Goal: Task Accomplishment & Management: Use online tool/utility

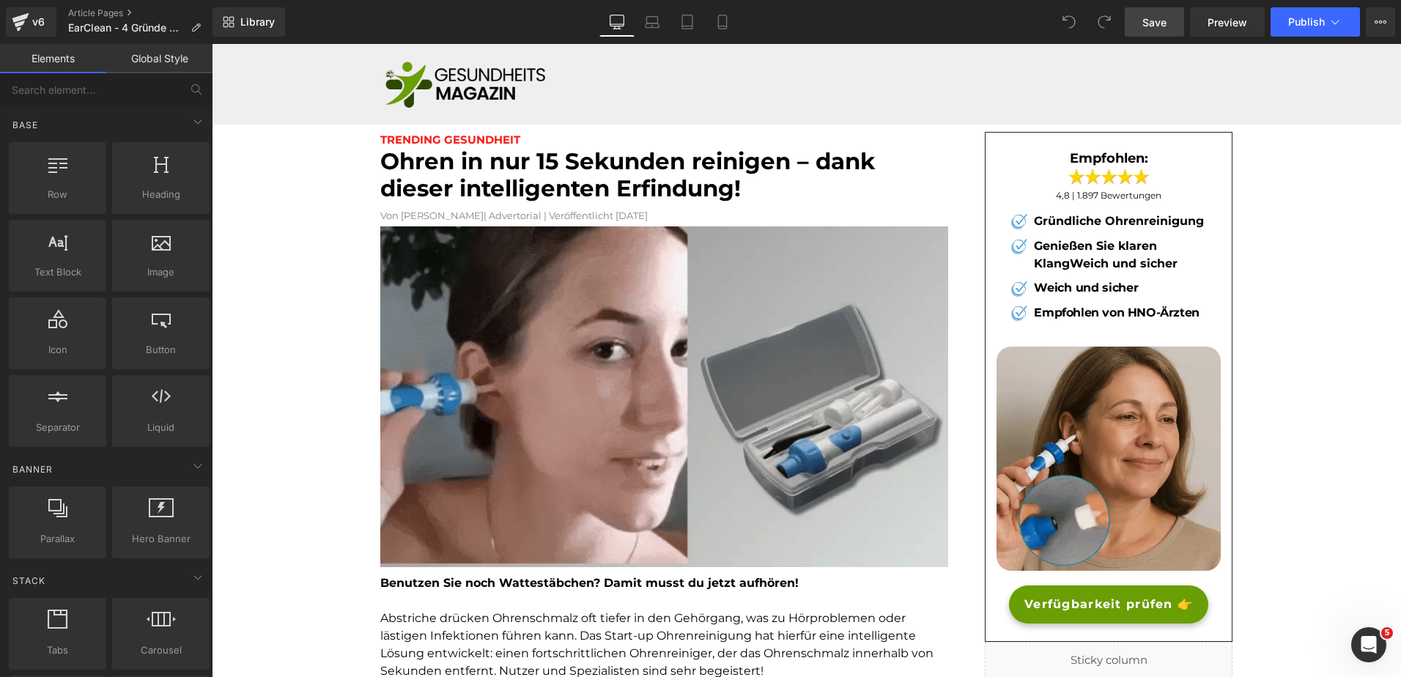
click at [1156, 30] on link "Save" at bounding box center [1154, 21] width 59 height 29
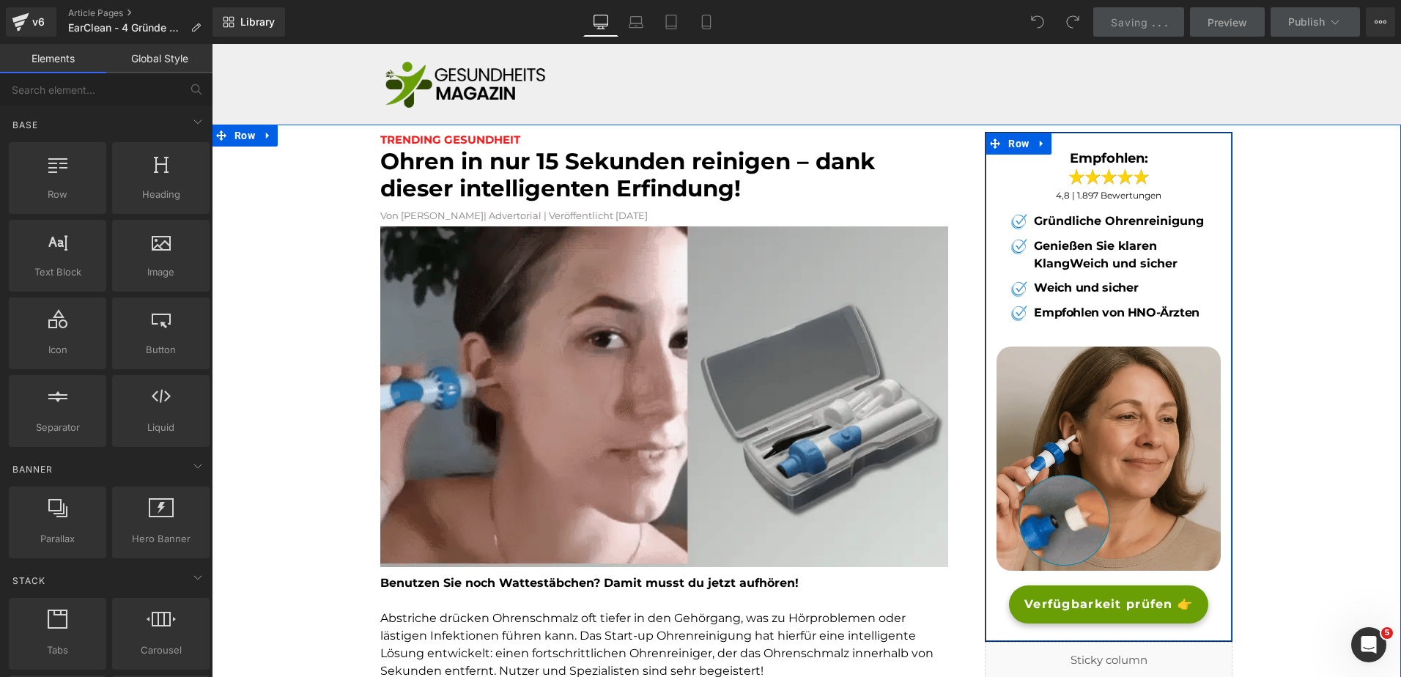
click at [1036, 596] on span "Verfügbarkeit prüfen 👉" at bounding box center [1108, 605] width 169 height 18
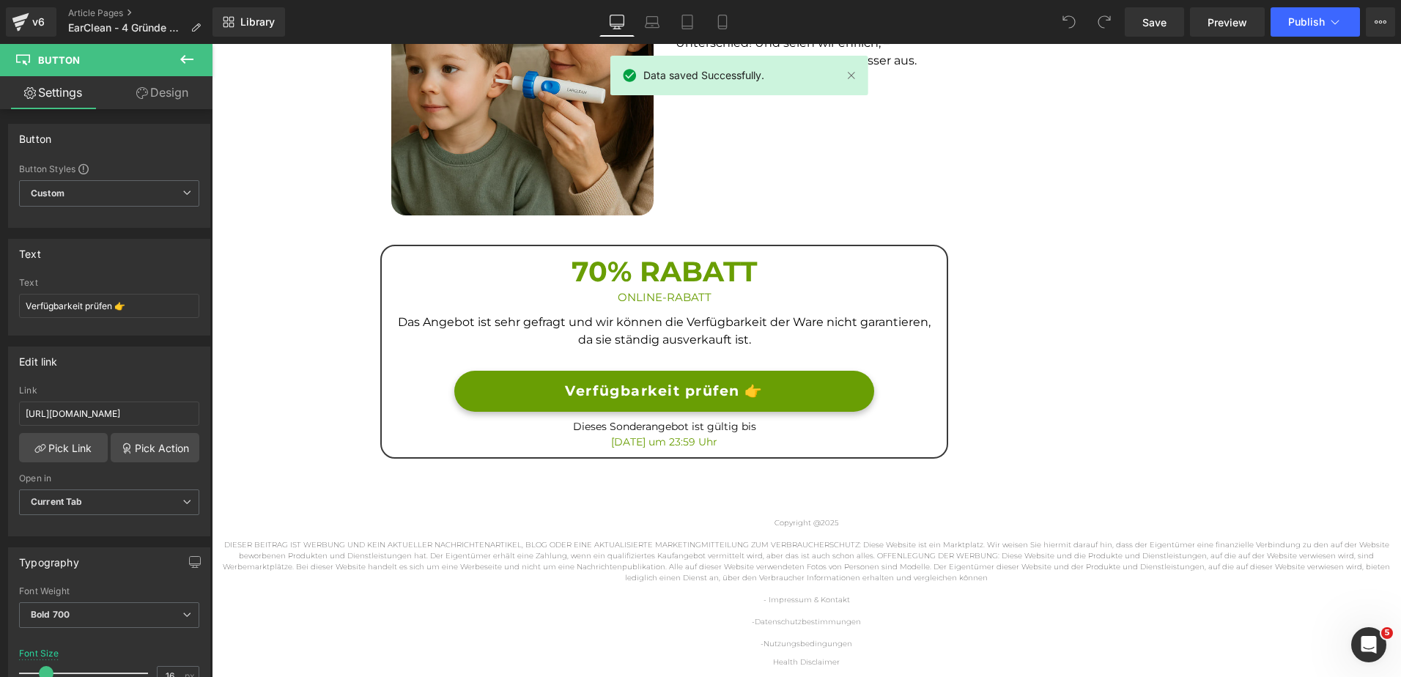
scroll to position [1649, 0]
click at [502, 402] on link "Verfügbarkeit prüfen 👉" at bounding box center [663, 391] width 419 height 42
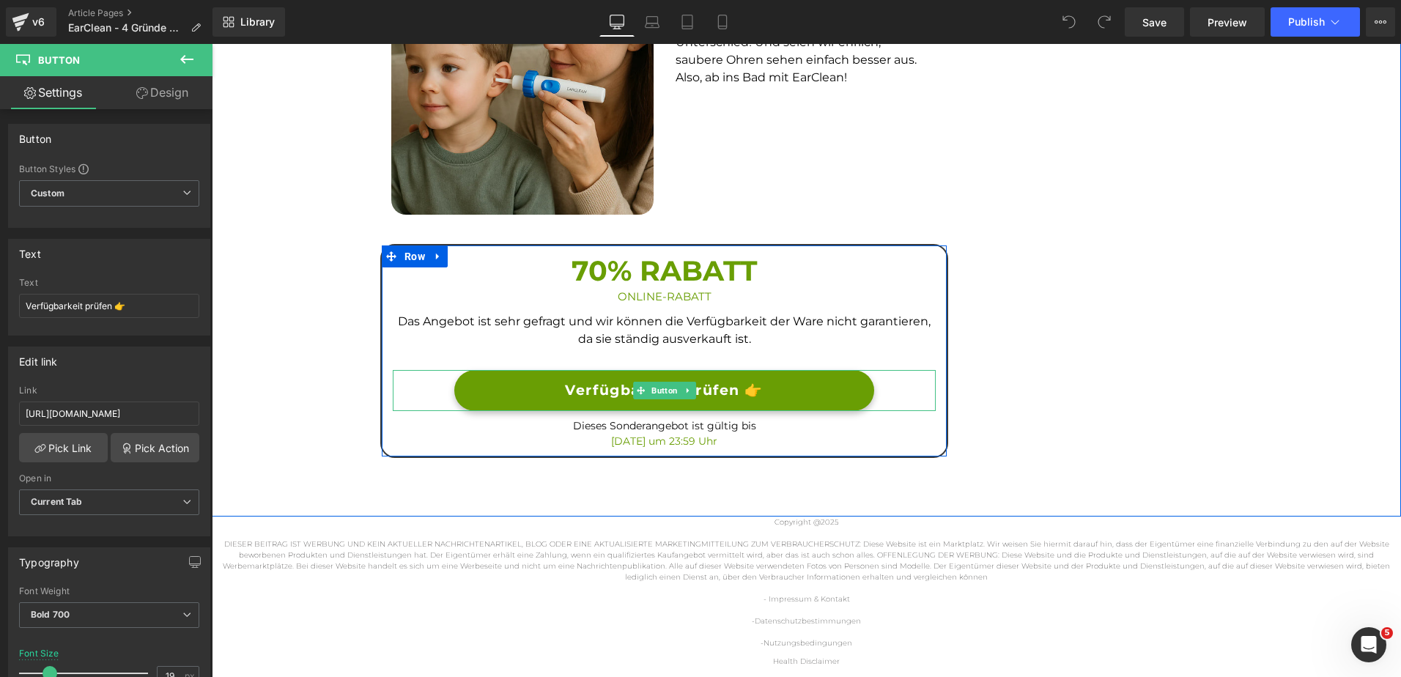
click at [502, 402] on link "Verfügbarkeit prüfen 👉" at bounding box center [663, 391] width 419 height 42
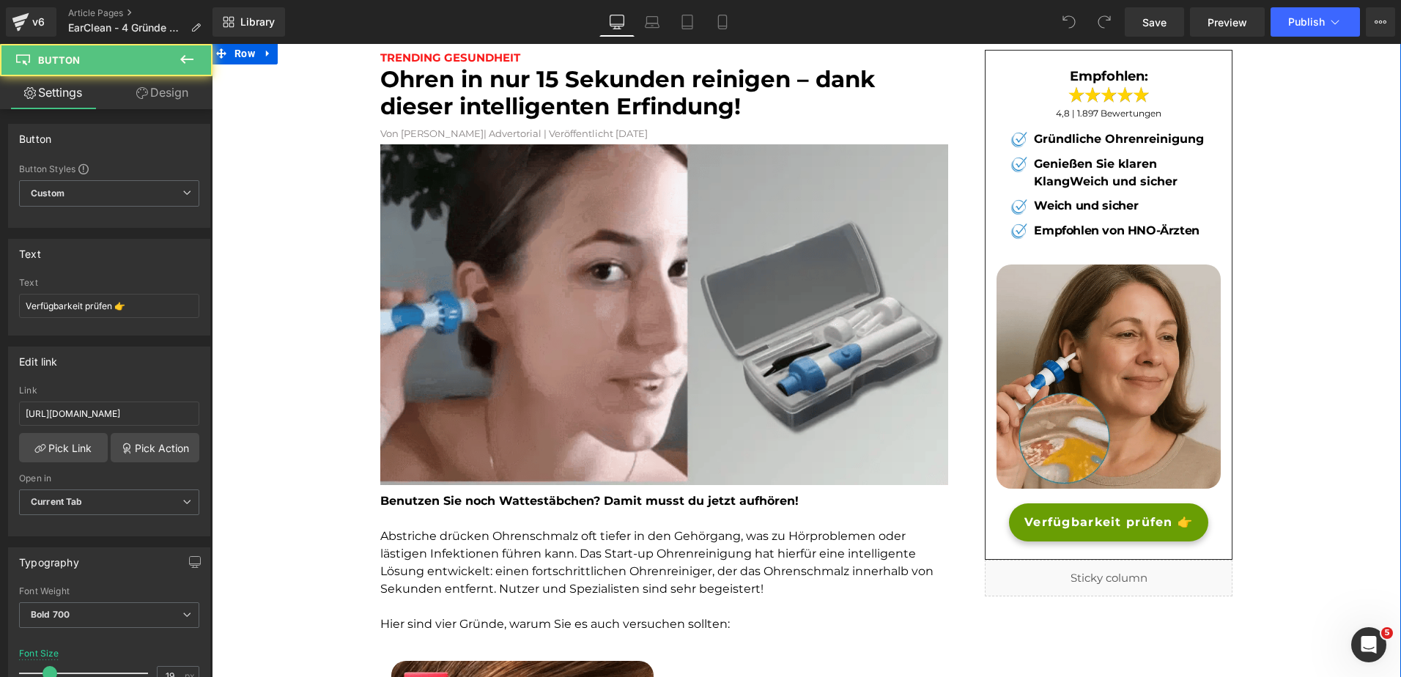
scroll to position [0, 0]
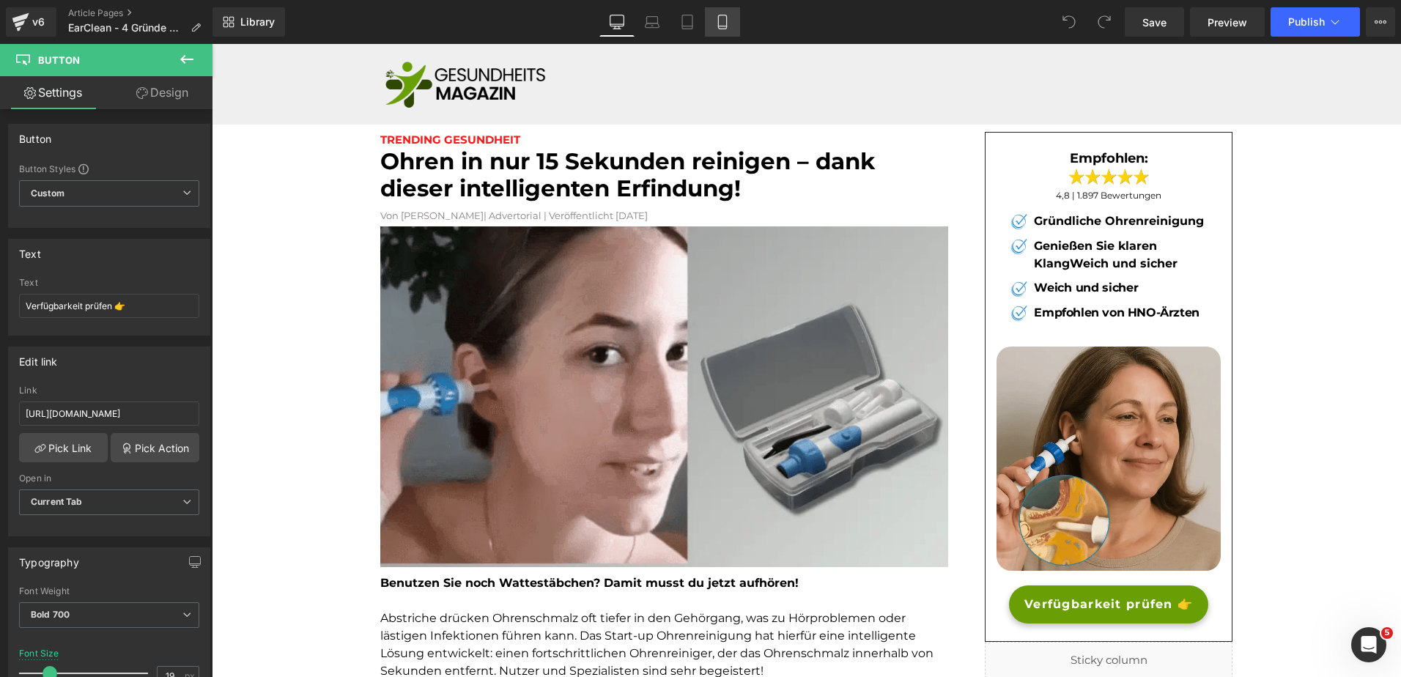
click at [719, 21] on icon at bounding box center [722, 22] width 8 height 14
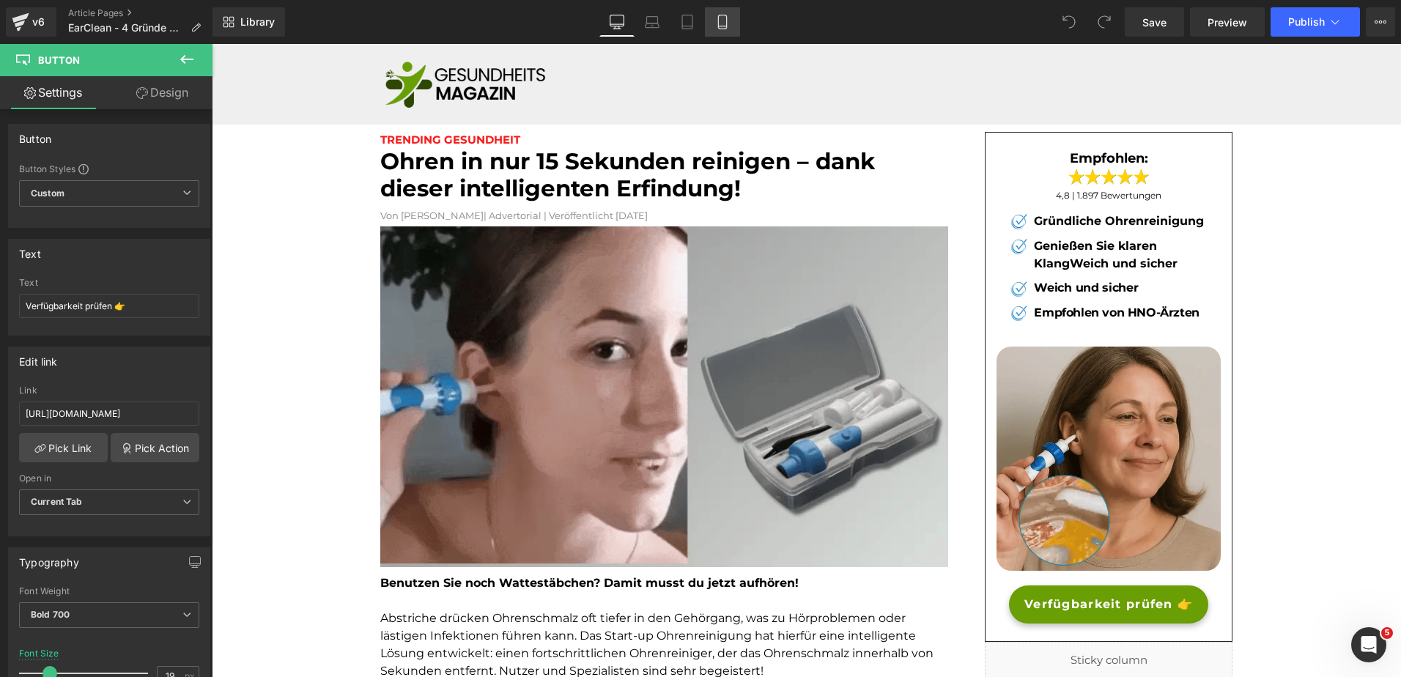
type input "13"
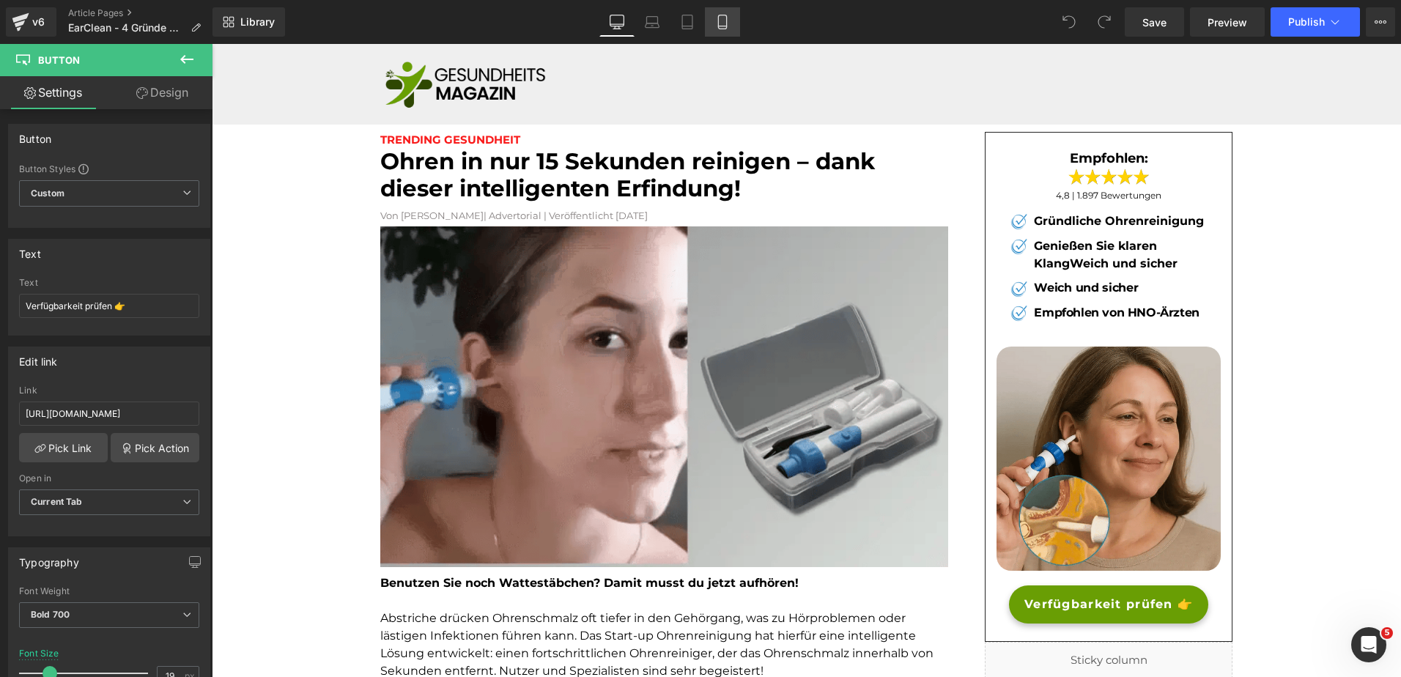
type input "100"
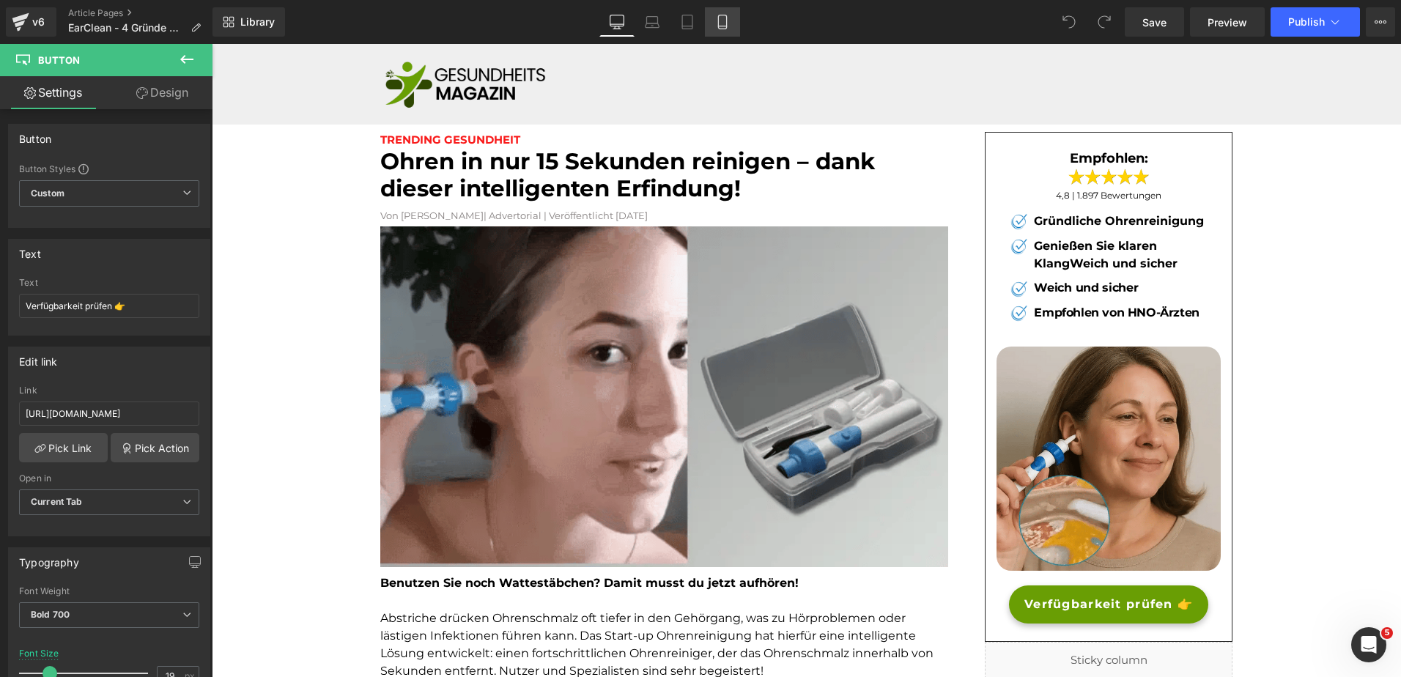
type input "100"
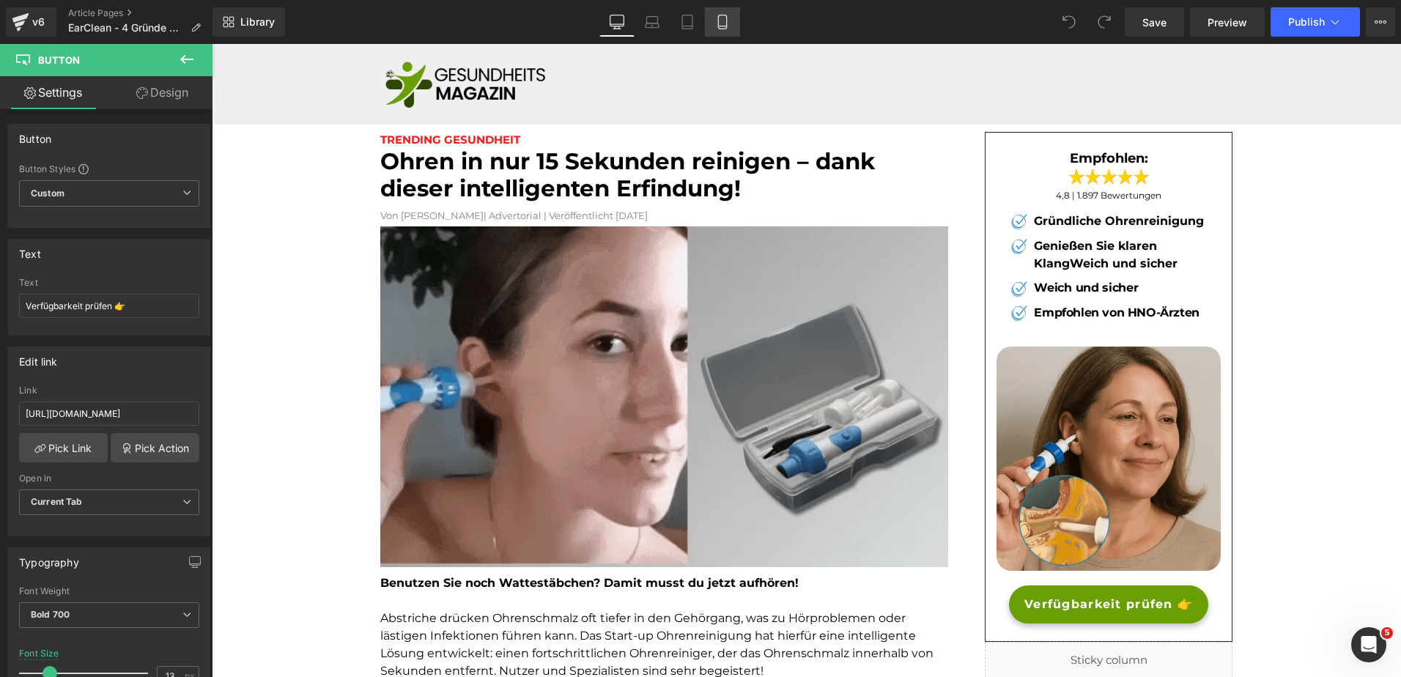
scroll to position [2367, 0]
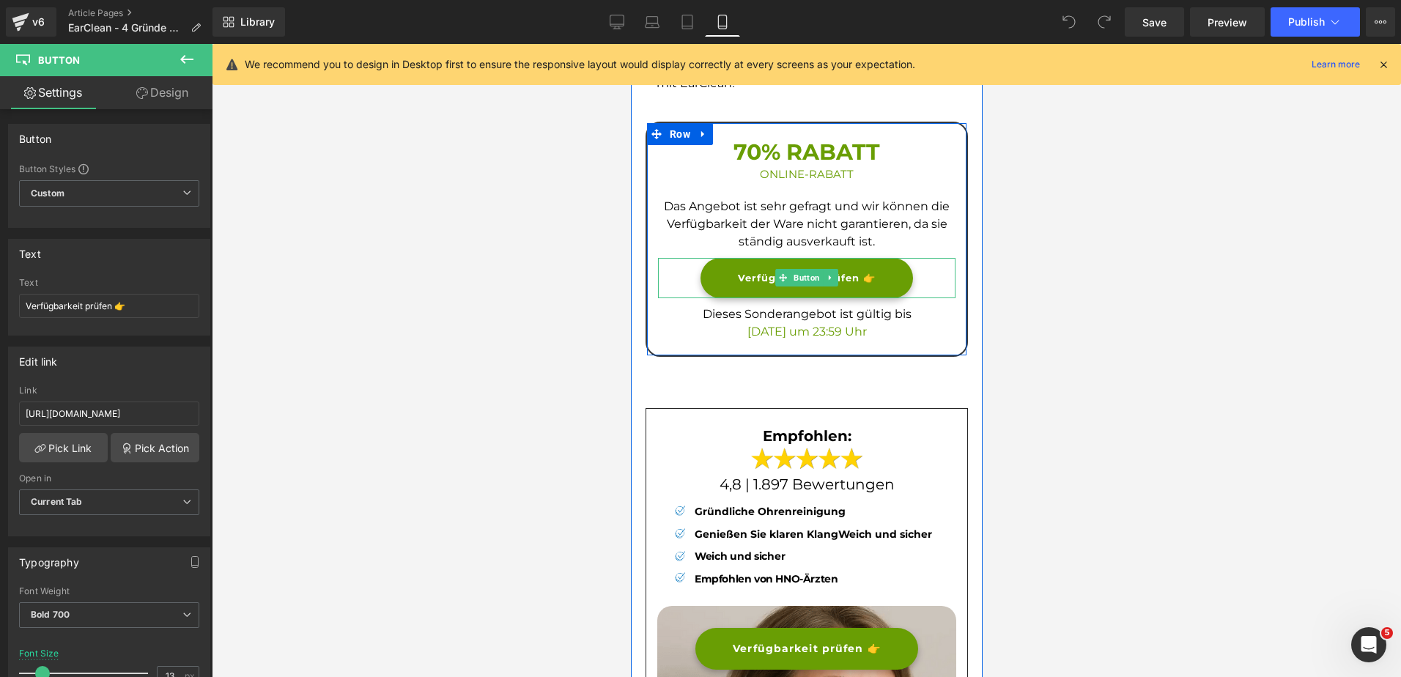
click at [721, 275] on link "Verfügbarkeit prüfen 👉" at bounding box center [806, 278] width 213 height 41
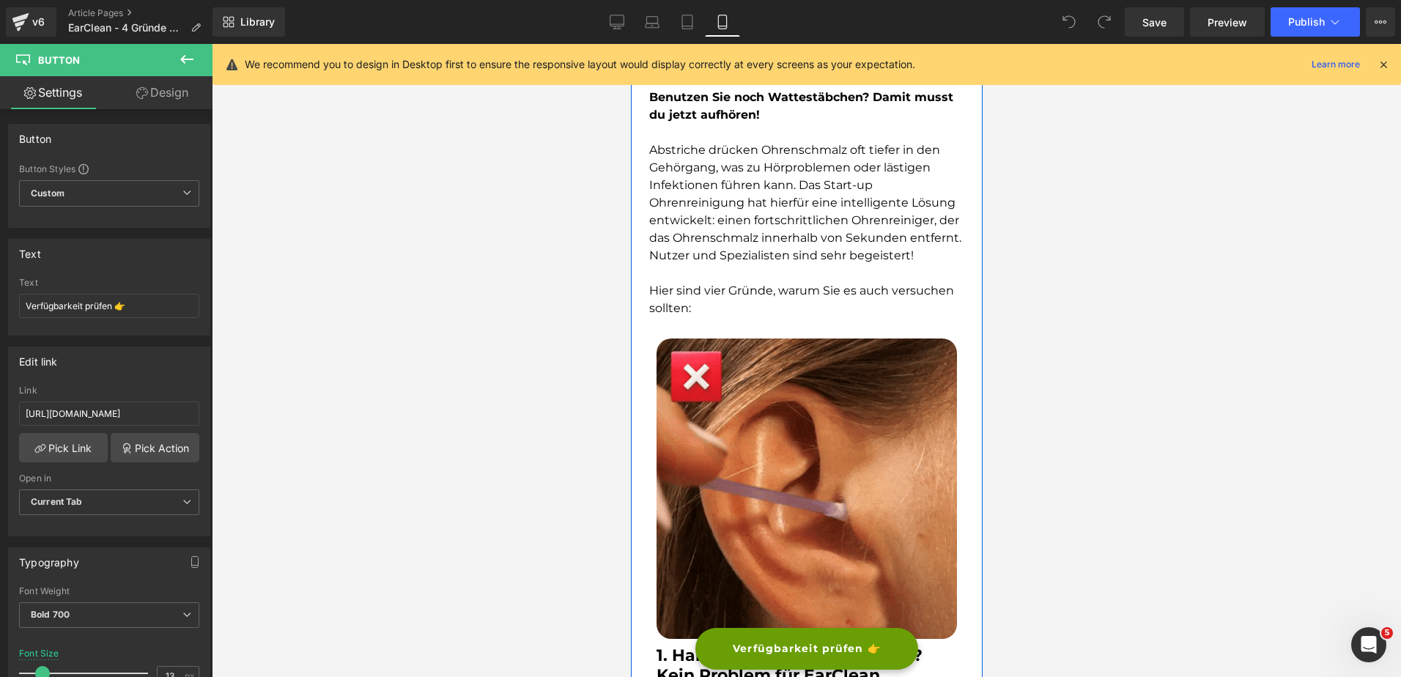
scroll to position [0, 0]
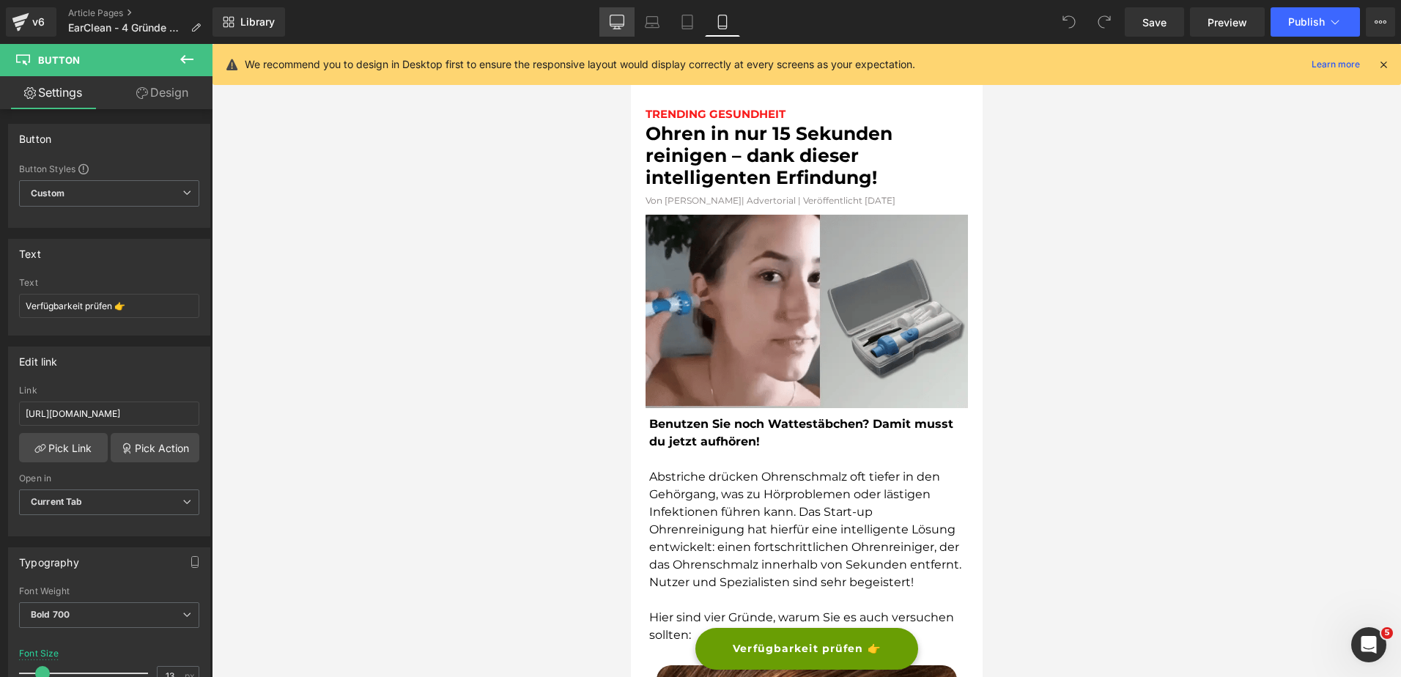
click at [629, 23] on link "Desktop" at bounding box center [616, 21] width 35 height 29
type input "19"
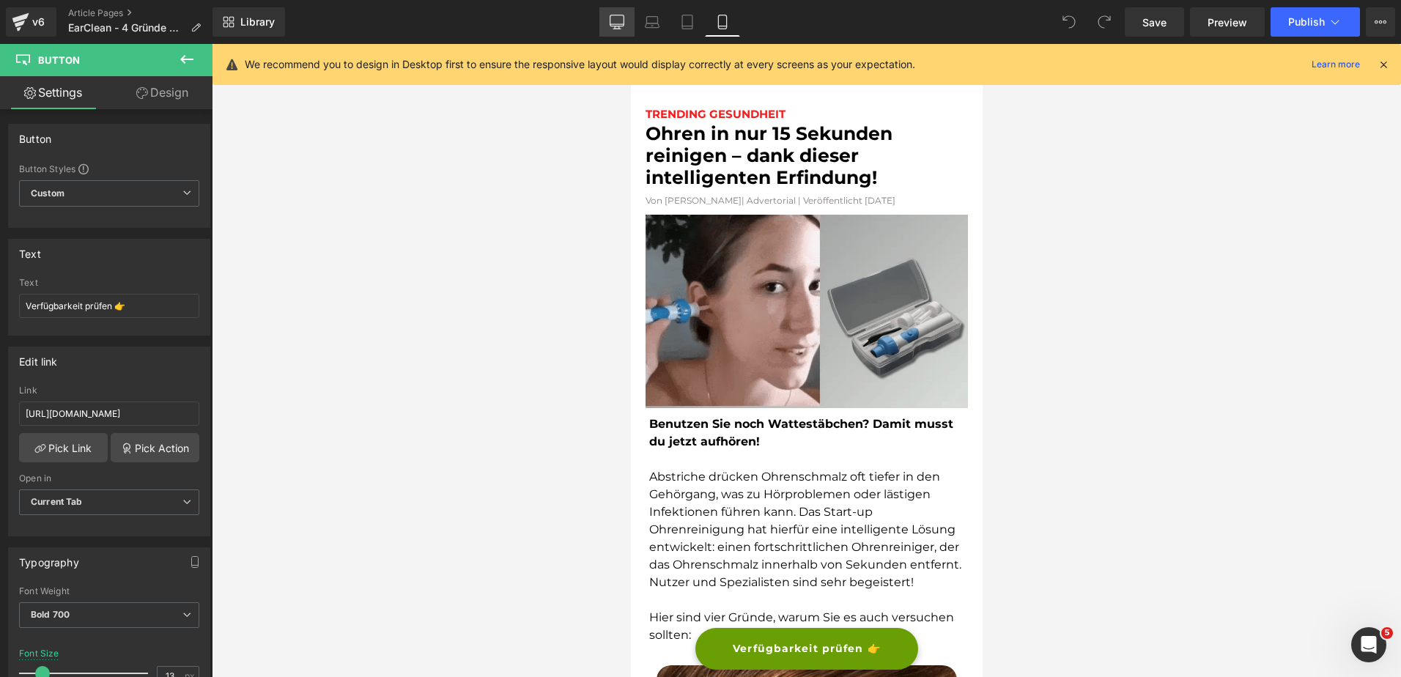
type input "100"
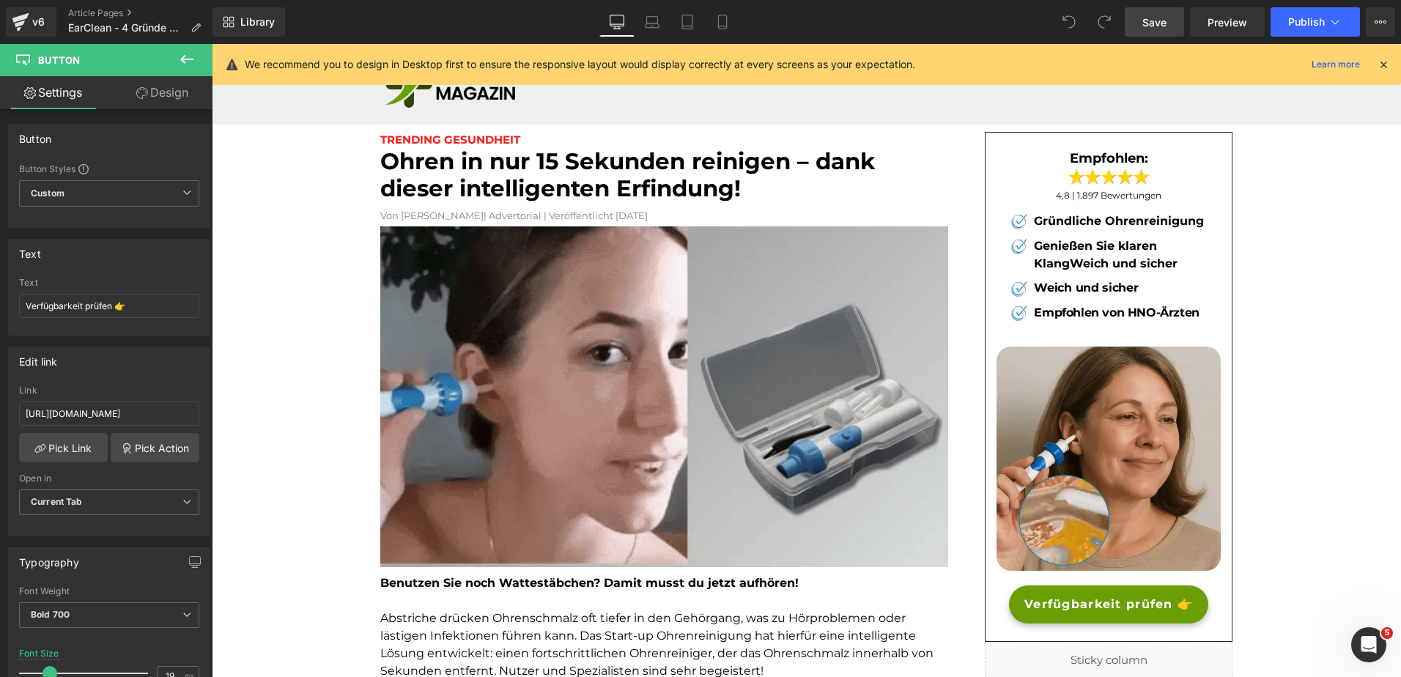
click at [1165, 18] on span "Save" at bounding box center [1154, 22] width 24 height 15
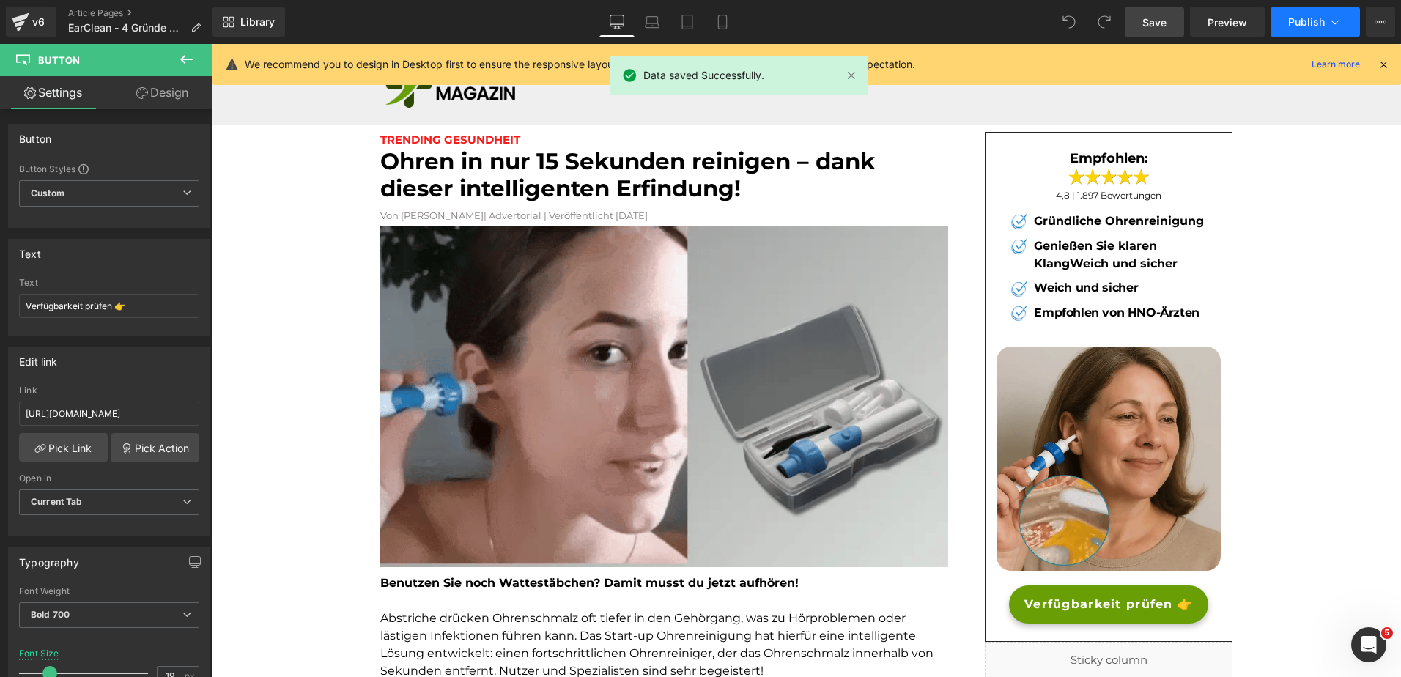
click at [1342, 20] on button "Publish" at bounding box center [1315, 21] width 89 height 29
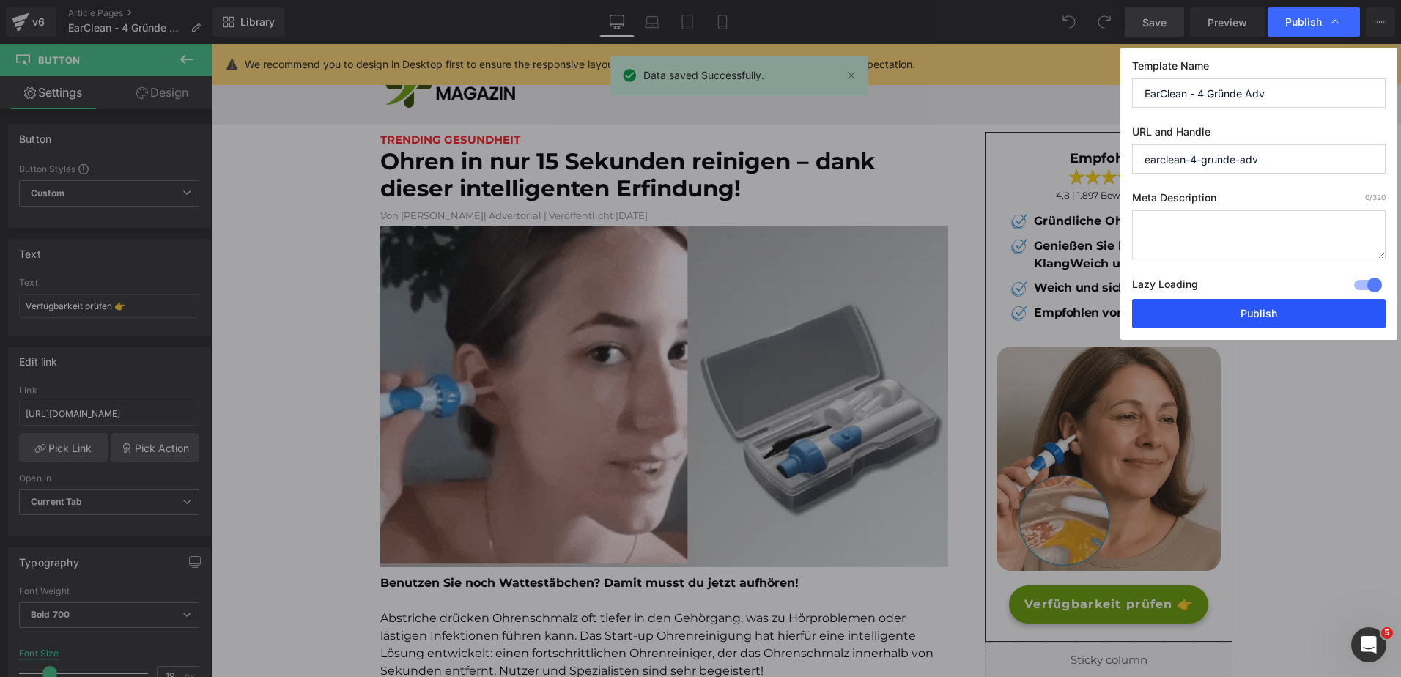
click at [1256, 318] on button "Publish" at bounding box center [1259, 313] width 254 height 29
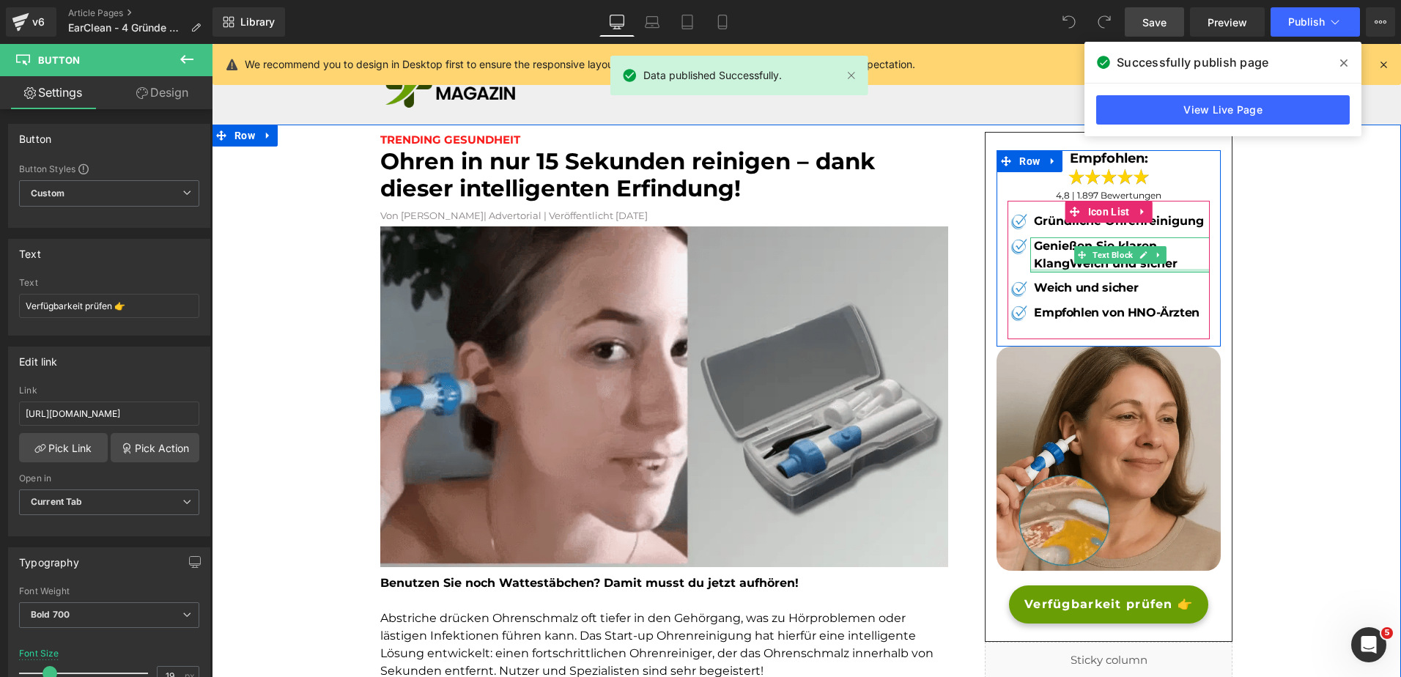
click at [1059, 269] on div at bounding box center [1120, 271] width 180 height 4
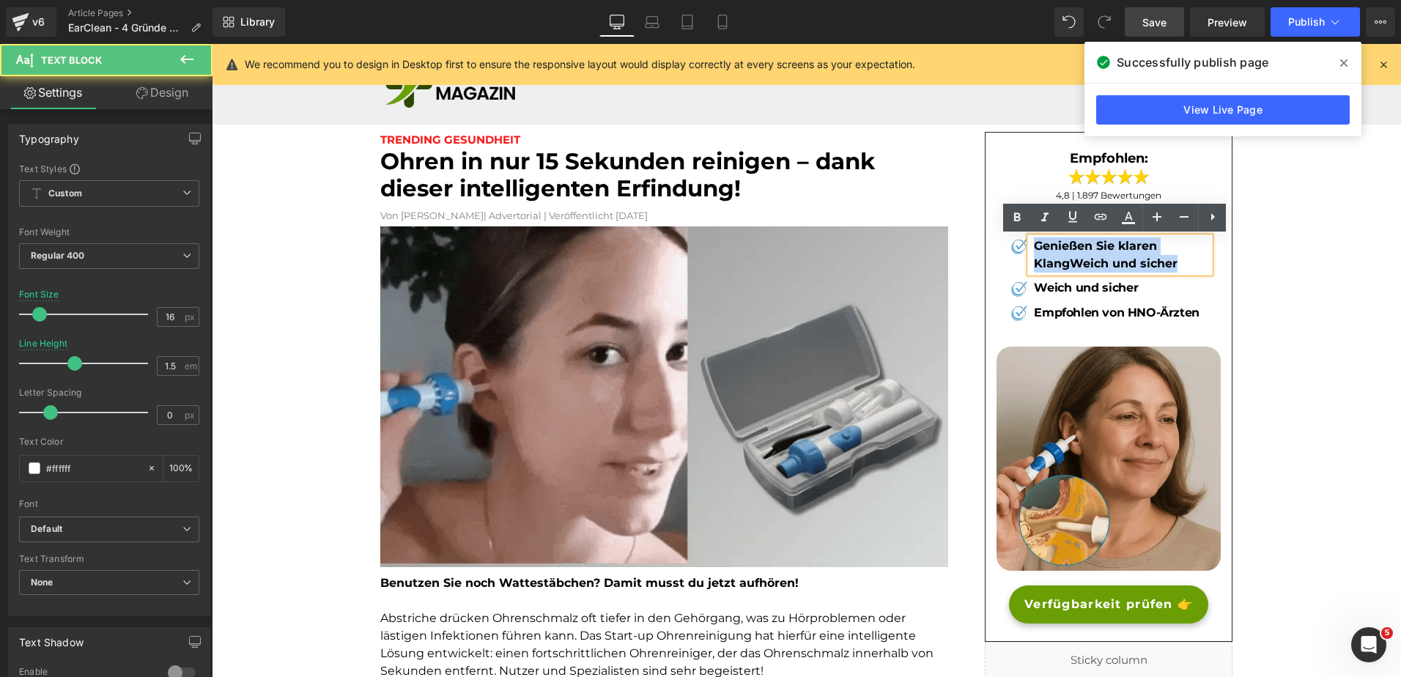
drag, startPoint x: 1173, startPoint y: 262, endPoint x: 1032, endPoint y: 247, distance: 141.4
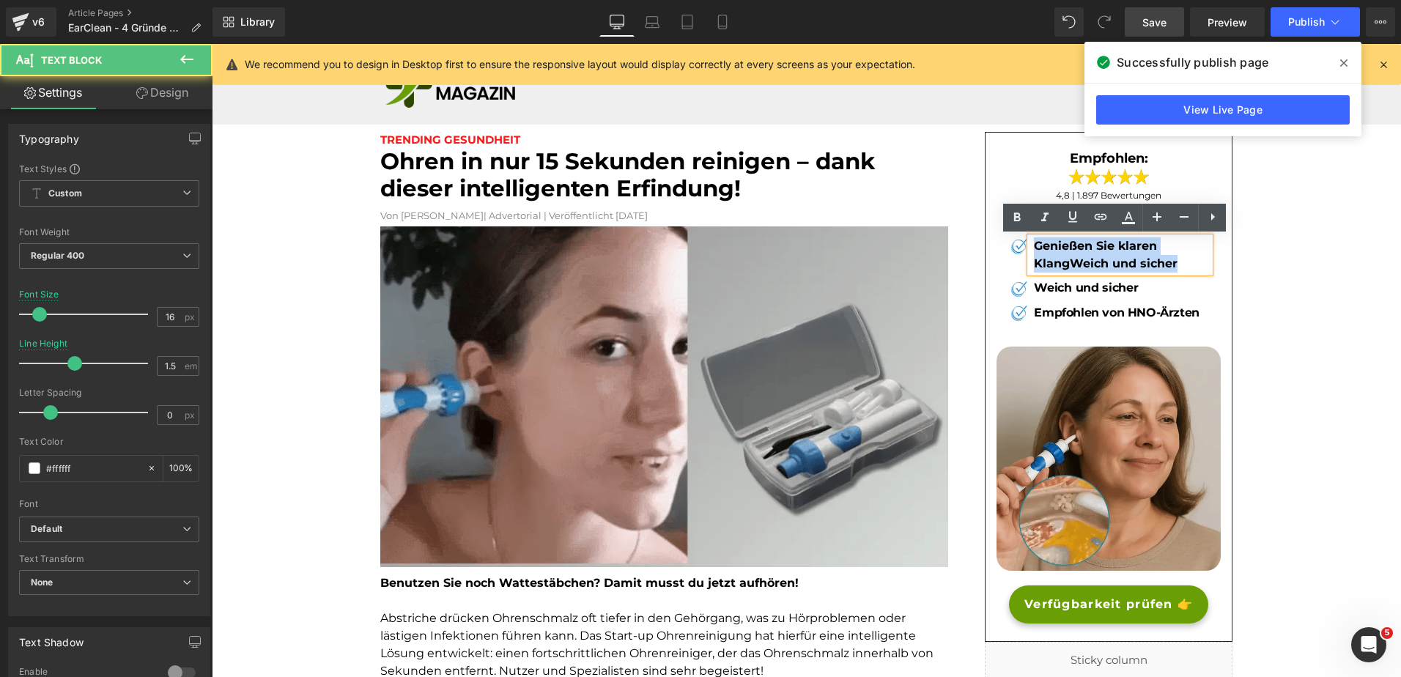
click at [1034, 247] on p "Genießen Sie klaren KlangWeich und sicher" at bounding box center [1122, 254] width 176 height 35
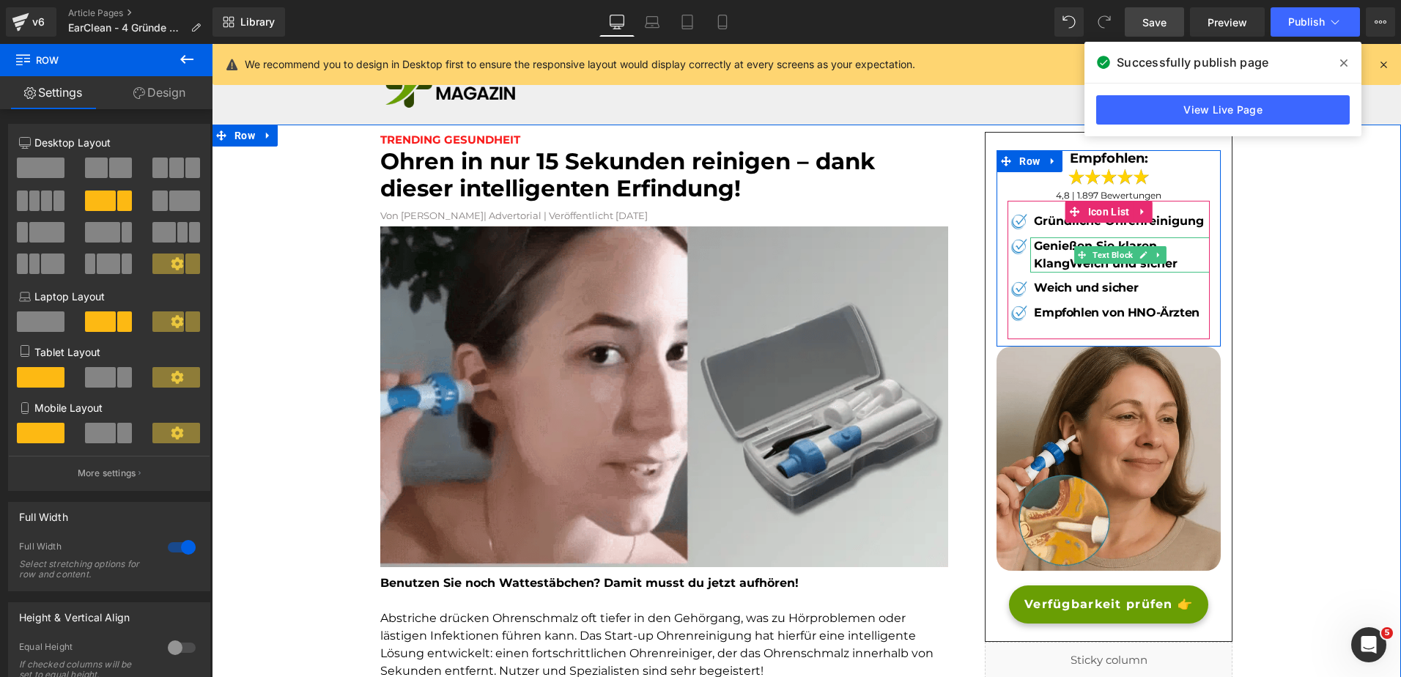
click at [1155, 264] on b "Genießen Sie klaren KlangWeich und sicher" at bounding box center [1106, 255] width 144 height 32
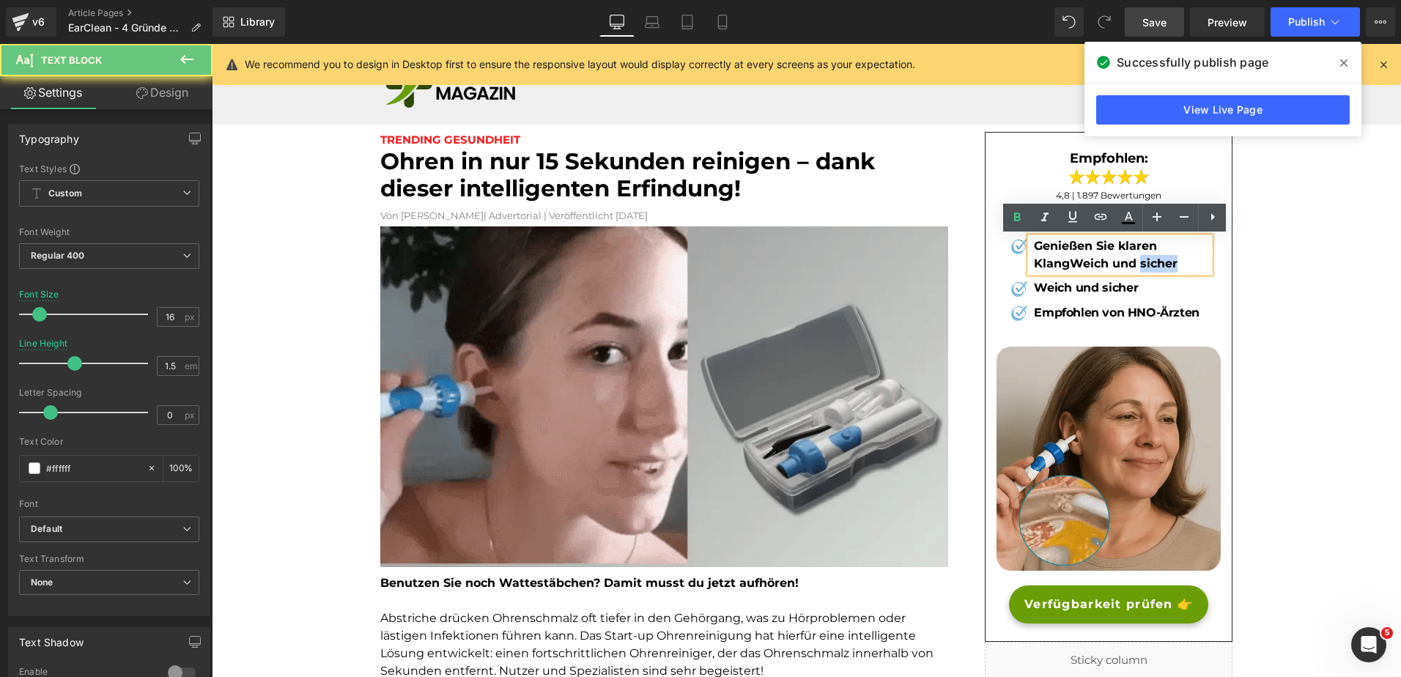
click at [1175, 262] on p "Genießen Sie klaren KlangWeich und sicher" at bounding box center [1122, 254] width 176 height 35
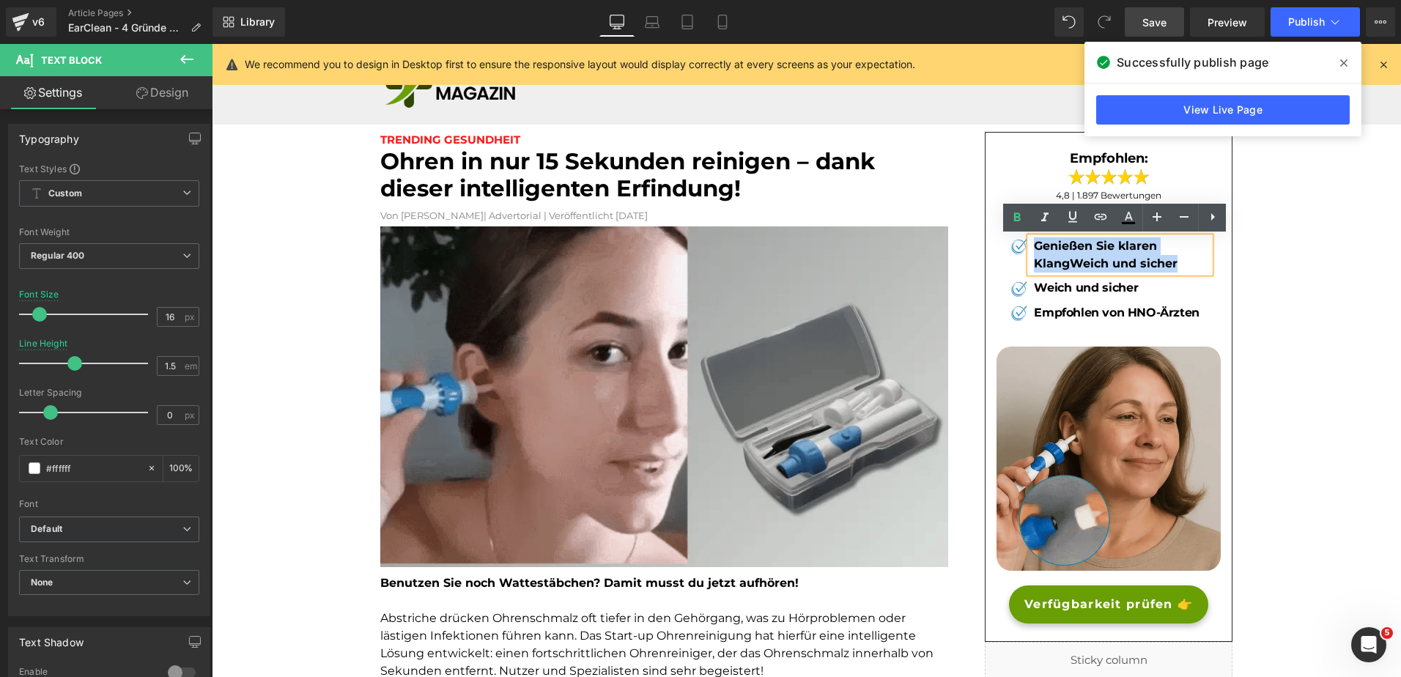
drag, startPoint x: 1177, startPoint y: 262, endPoint x: 1032, endPoint y: 243, distance: 146.3
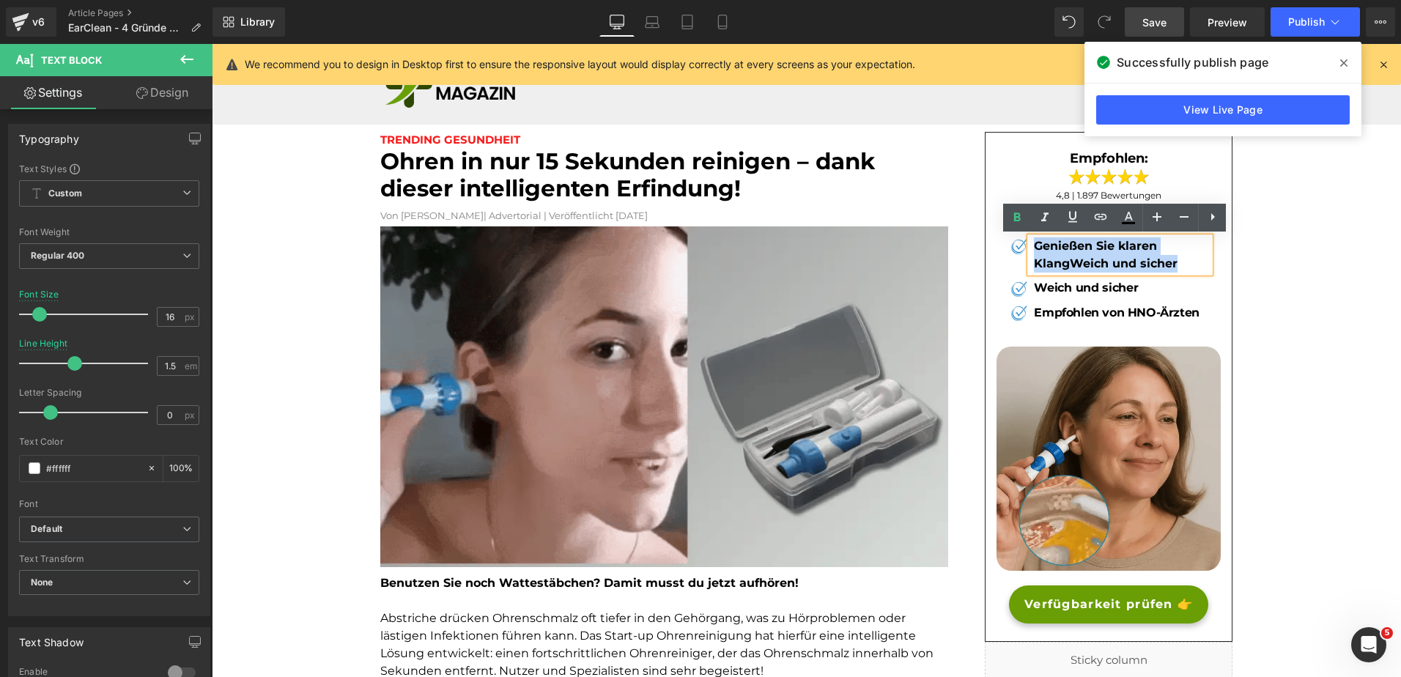
click at [1034, 243] on p "Genießen Sie klaren KlangWeich und sicher" at bounding box center [1122, 254] width 176 height 35
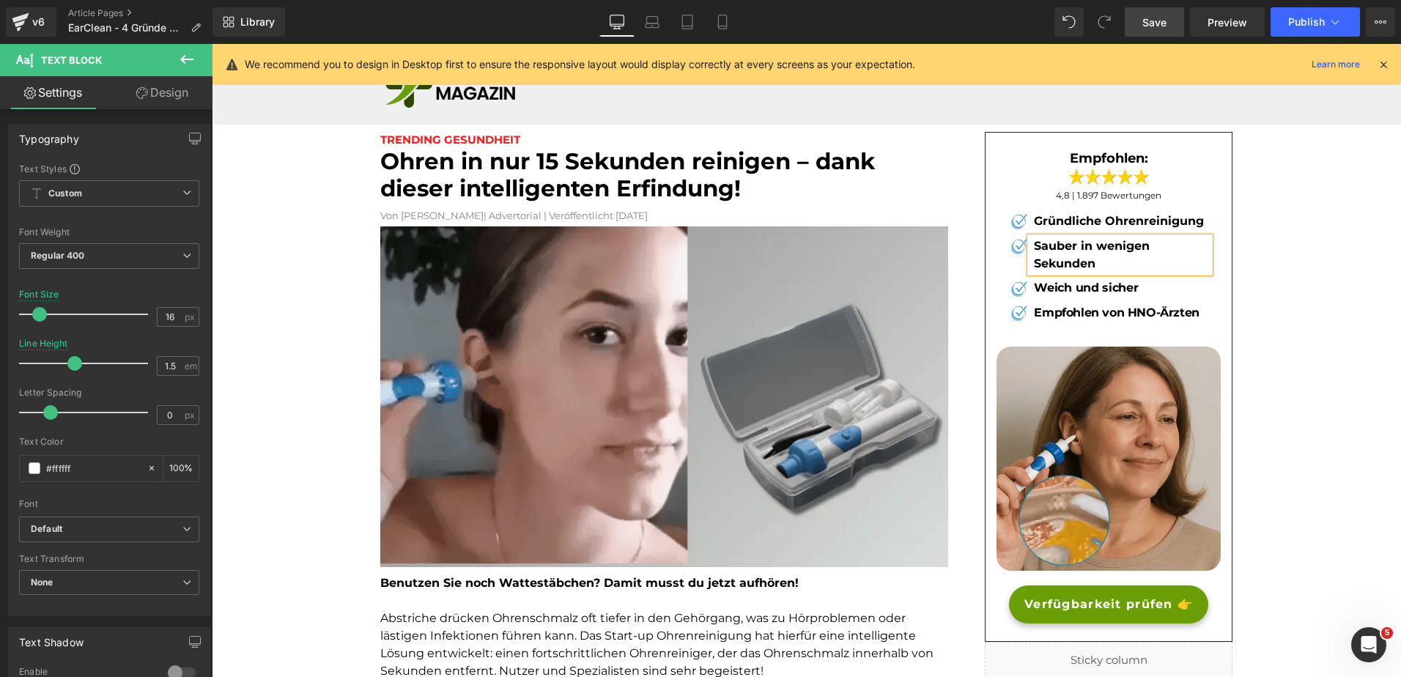
click at [1156, 27] on span "Save" at bounding box center [1154, 22] width 24 height 15
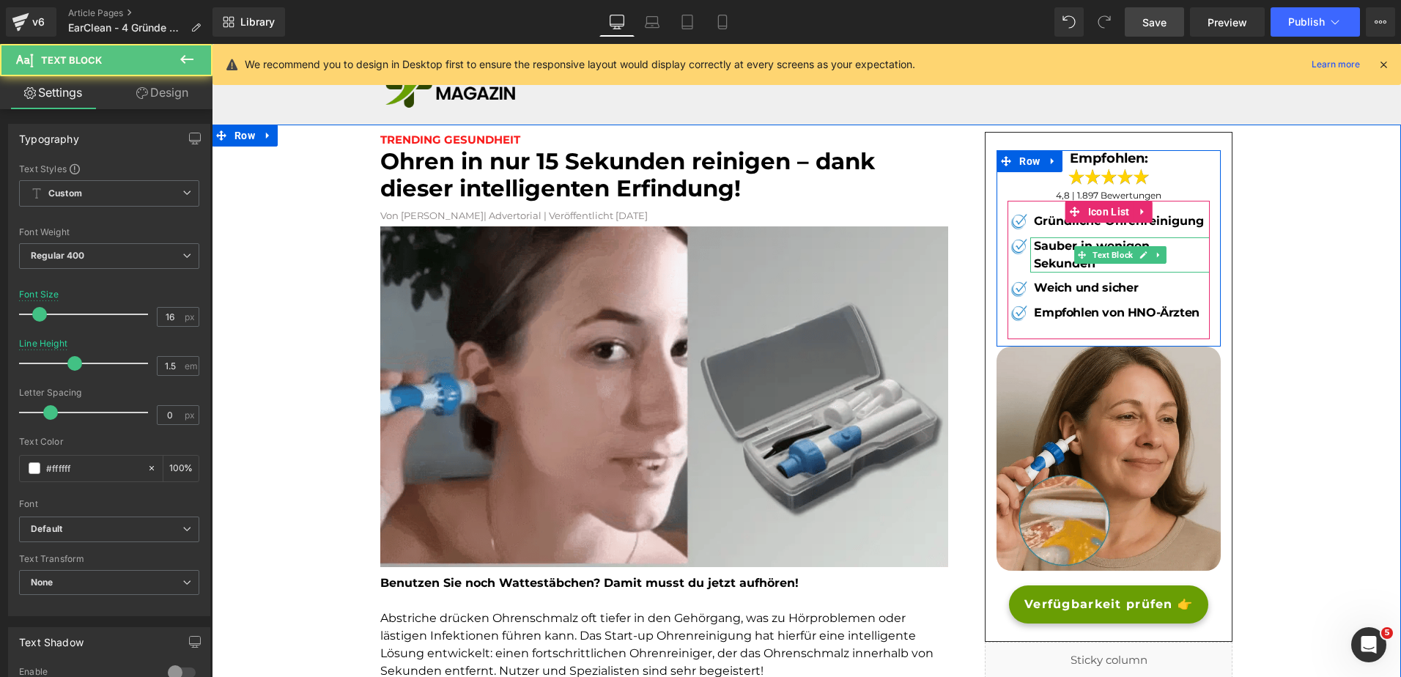
click at [1051, 252] on b "Sauber in wenigen Sekunden" at bounding box center [1092, 255] width 116 height 32
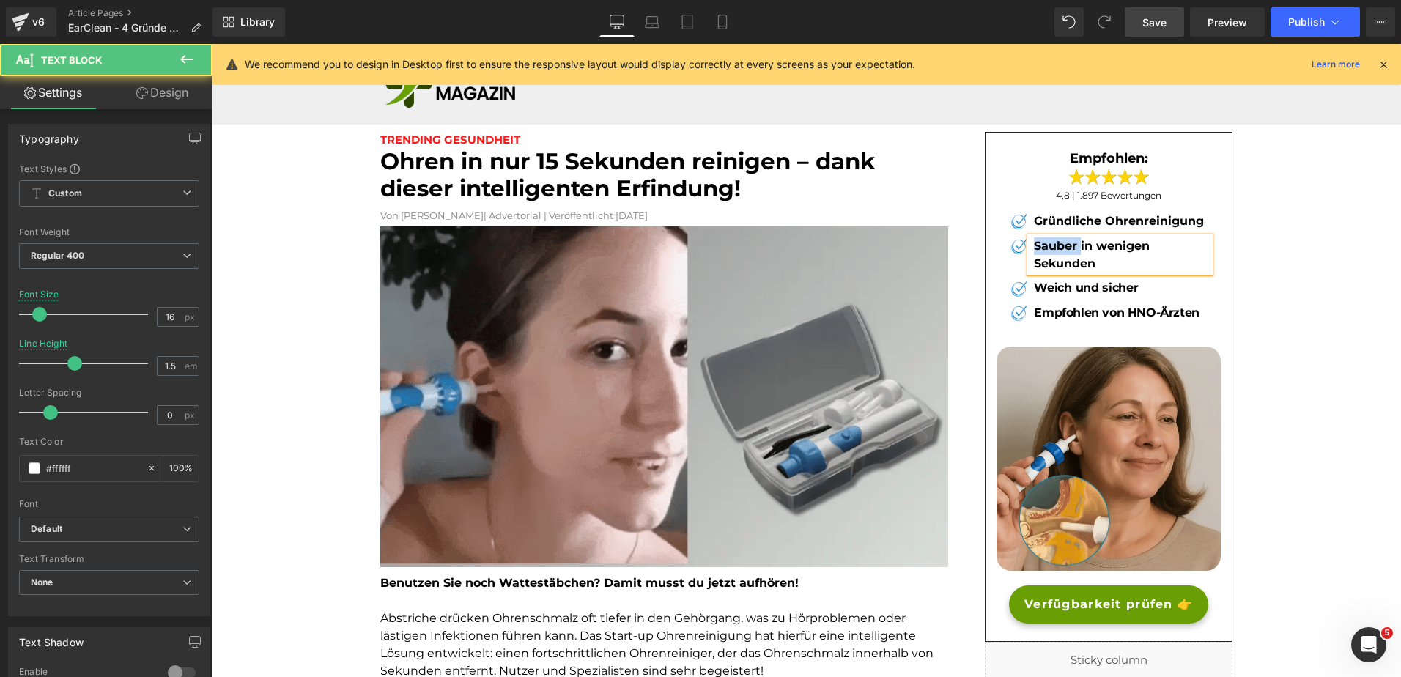
click at [1051, 252] on b "Sauber in wenigen Sekunden" at bounding box center [1092, 255] width 116 height 32
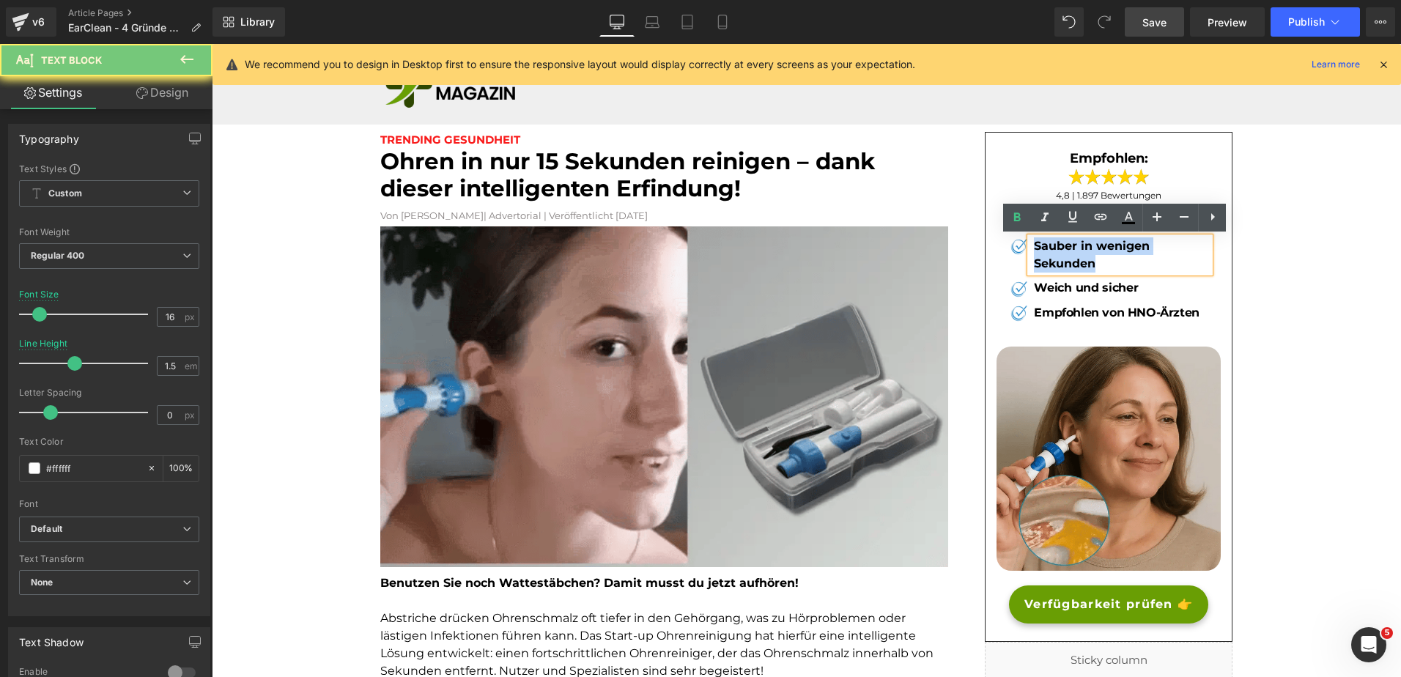
click at [1051, 252] on b "Sauber in wenigen Sekunden" at bounding box center [1092, 255] width 116 height 32
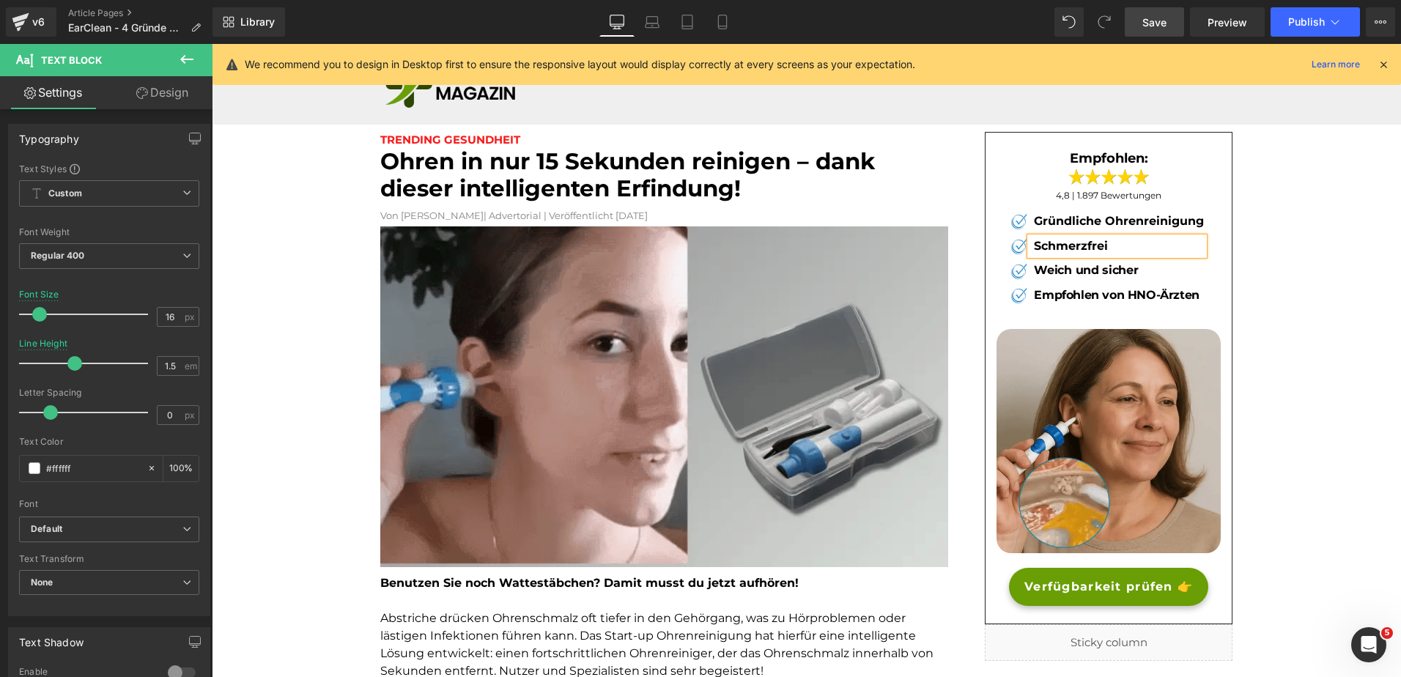
click at [1051, 248] on b "Schmerzfrei" at bounding box center [1071, 246] width 74 height 14
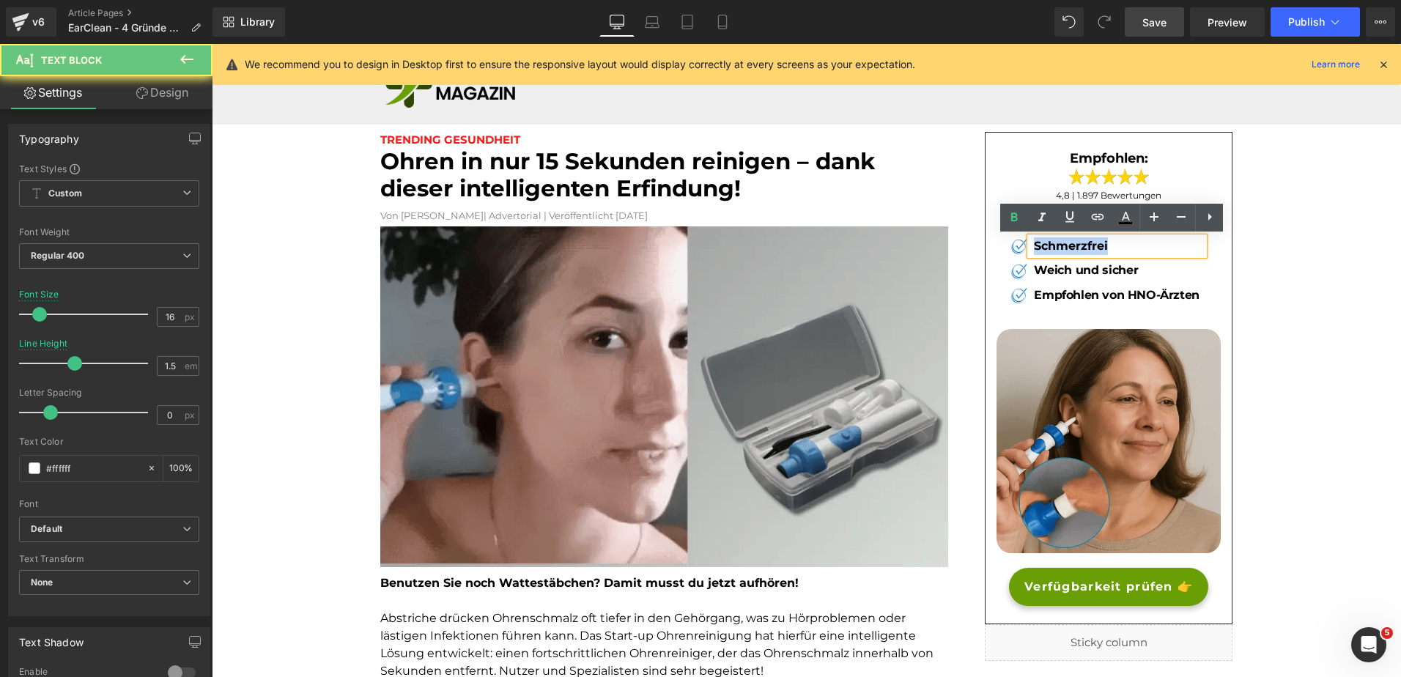
click at [1051, 248] on b "Schmerzfrei" at bounding box center [1071, 246] width 74 height 14
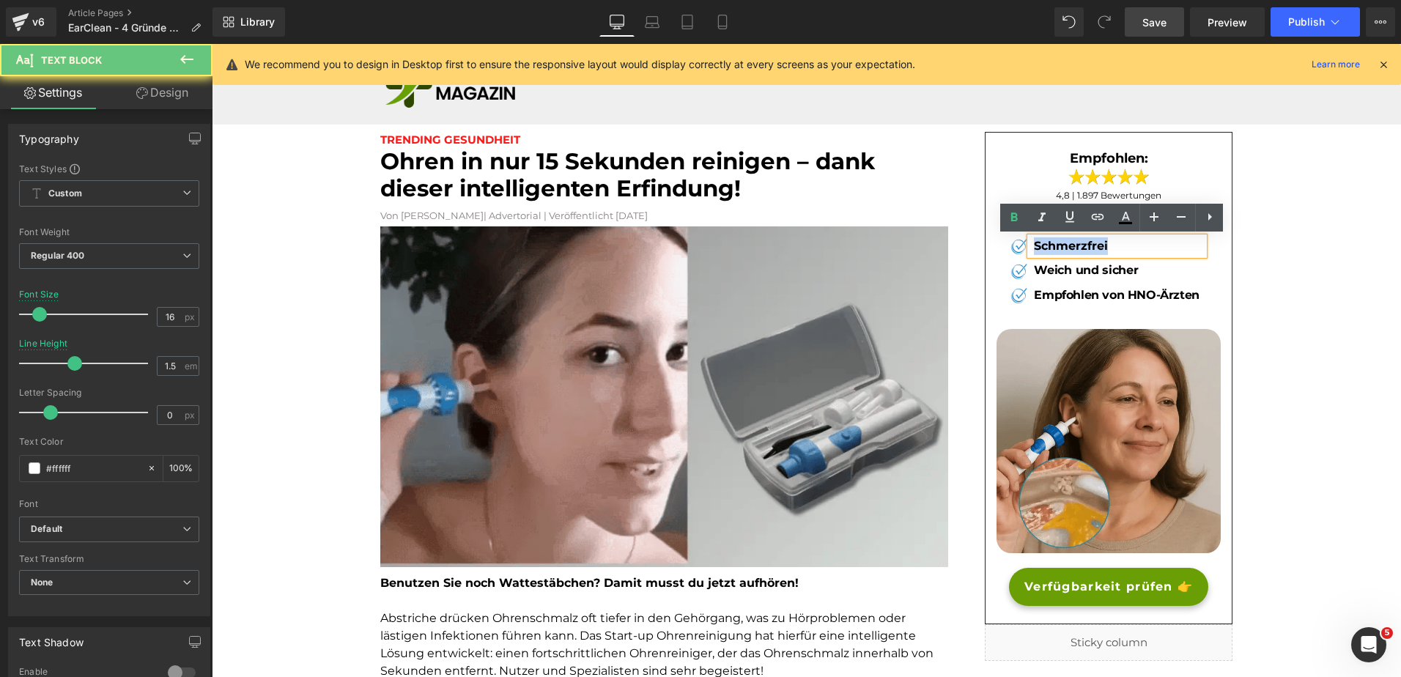
click at [1051, 248] on b "Schmerzfrei" at bounding box center [1071, 246] width 74 height 14
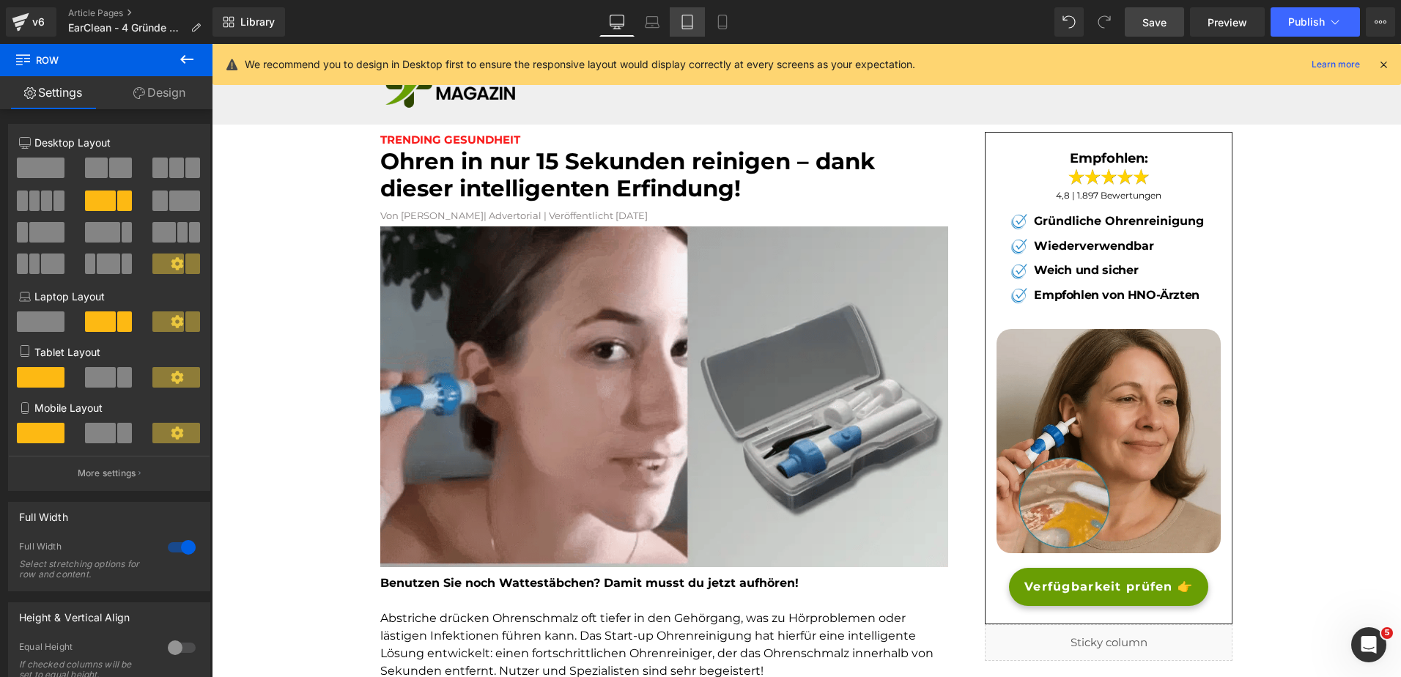
click at [702, 23] on link "Tablet" at bounding box center [687, 21] width 35 height 29
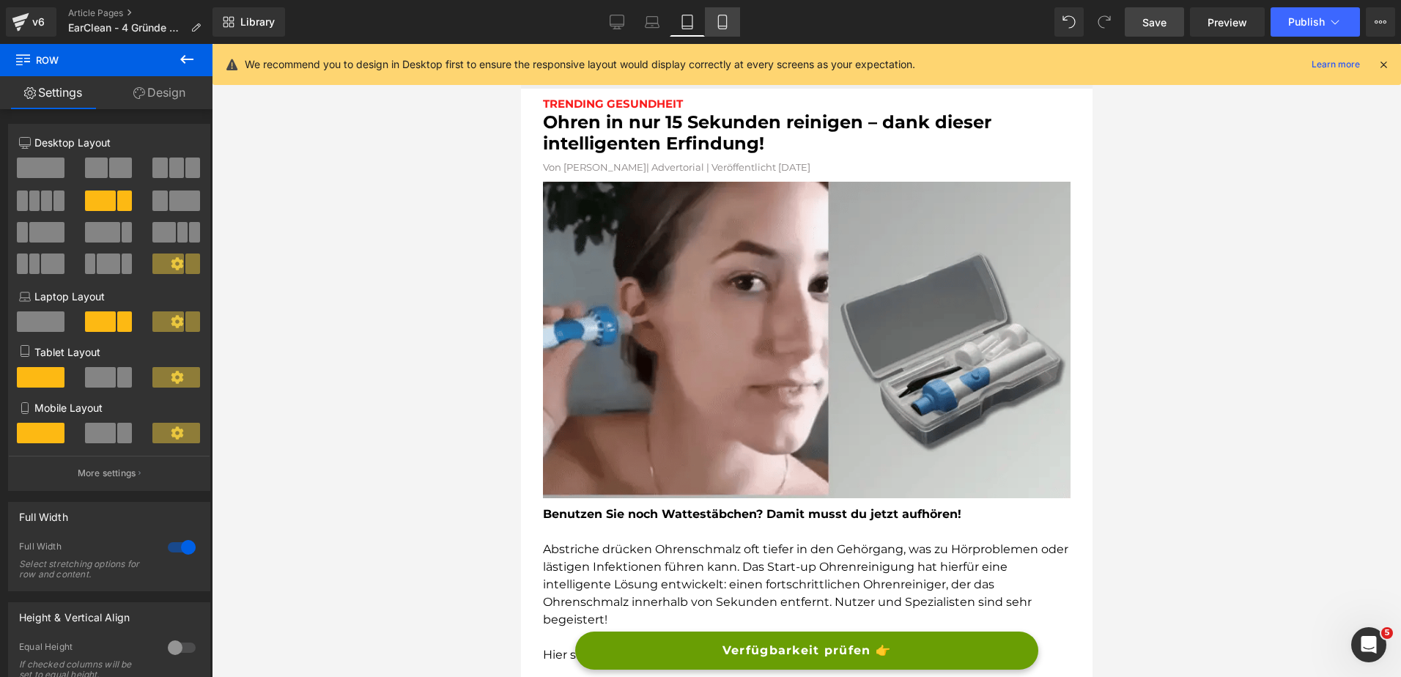
click at [712, 23] on link "Mobile" at bounding box center [722, 21] width 35 height 29
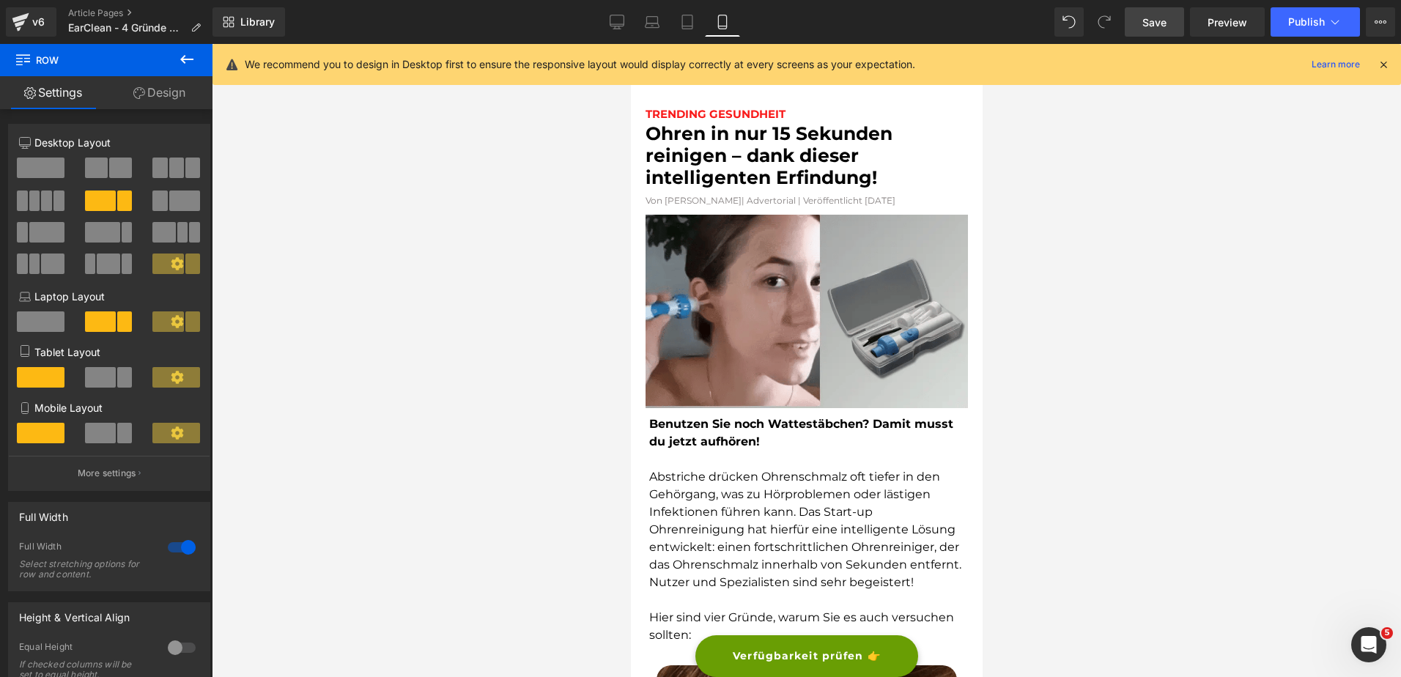
scroll to position [10, 0]
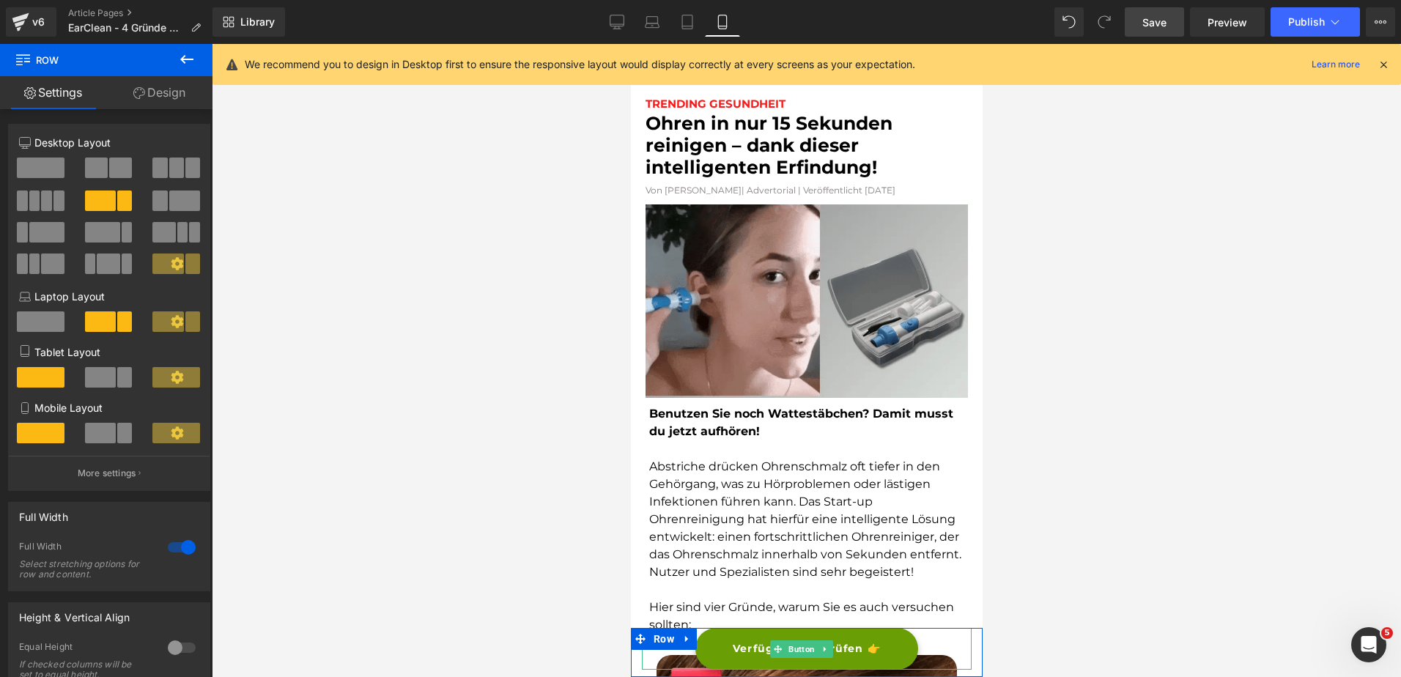
click at [734, 640] on link "Verfügbarkeit prüfen 👉" at bounding box center [806, 649] width 223 height 42
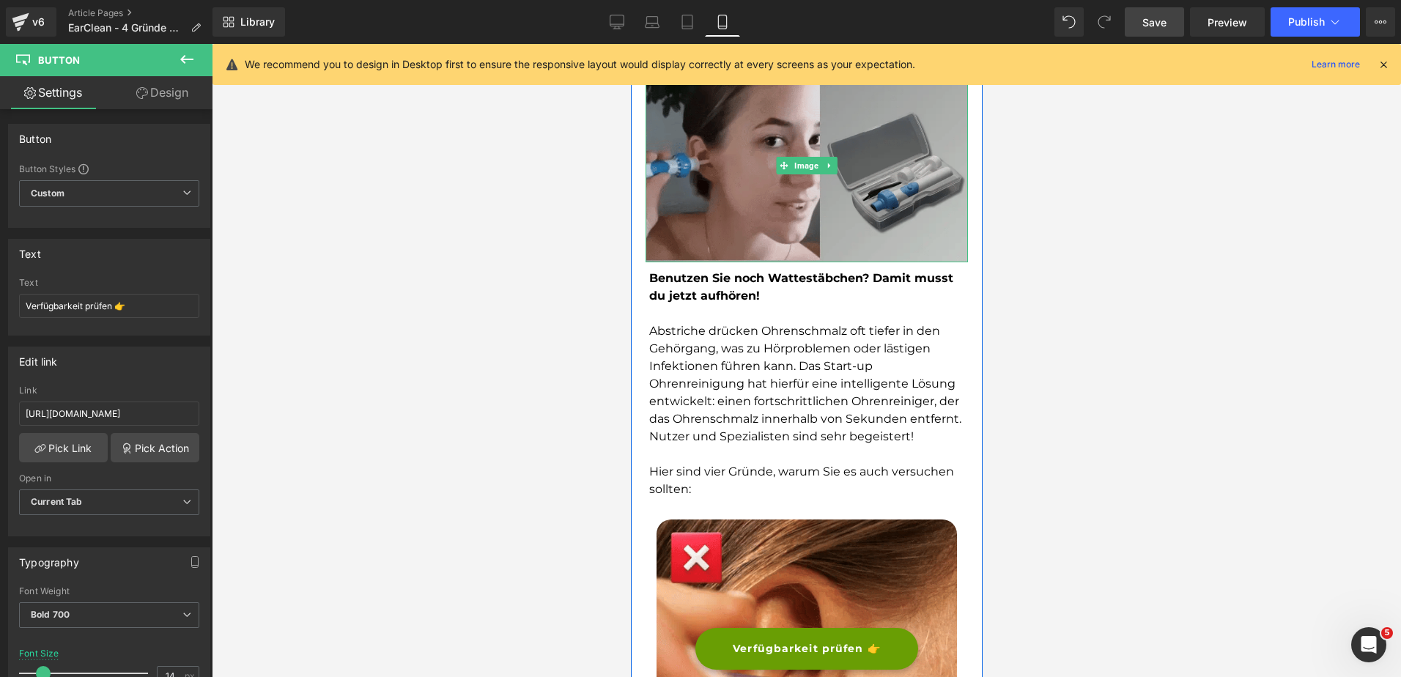
scroll to position [0, 0]
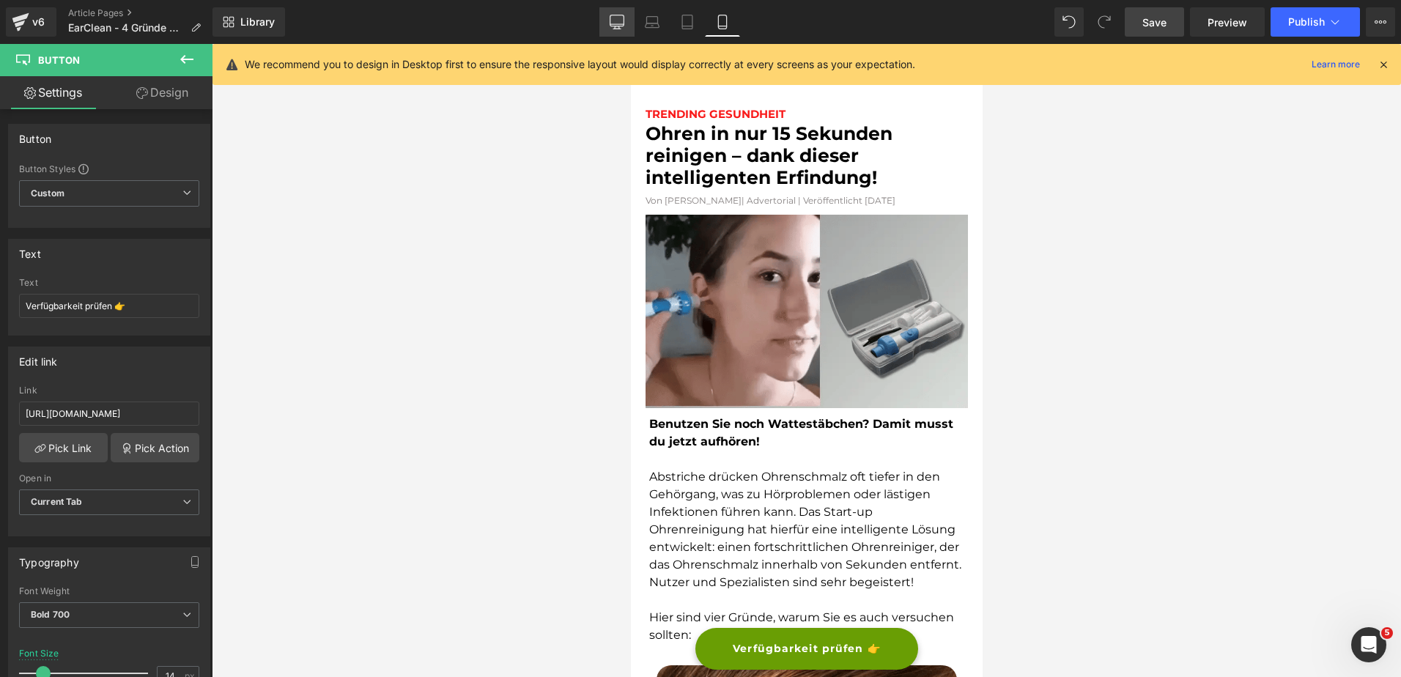
click at [609, 21] on link "Desktop" at bounding box center [616, 21] width 35 height 29
type input "16"
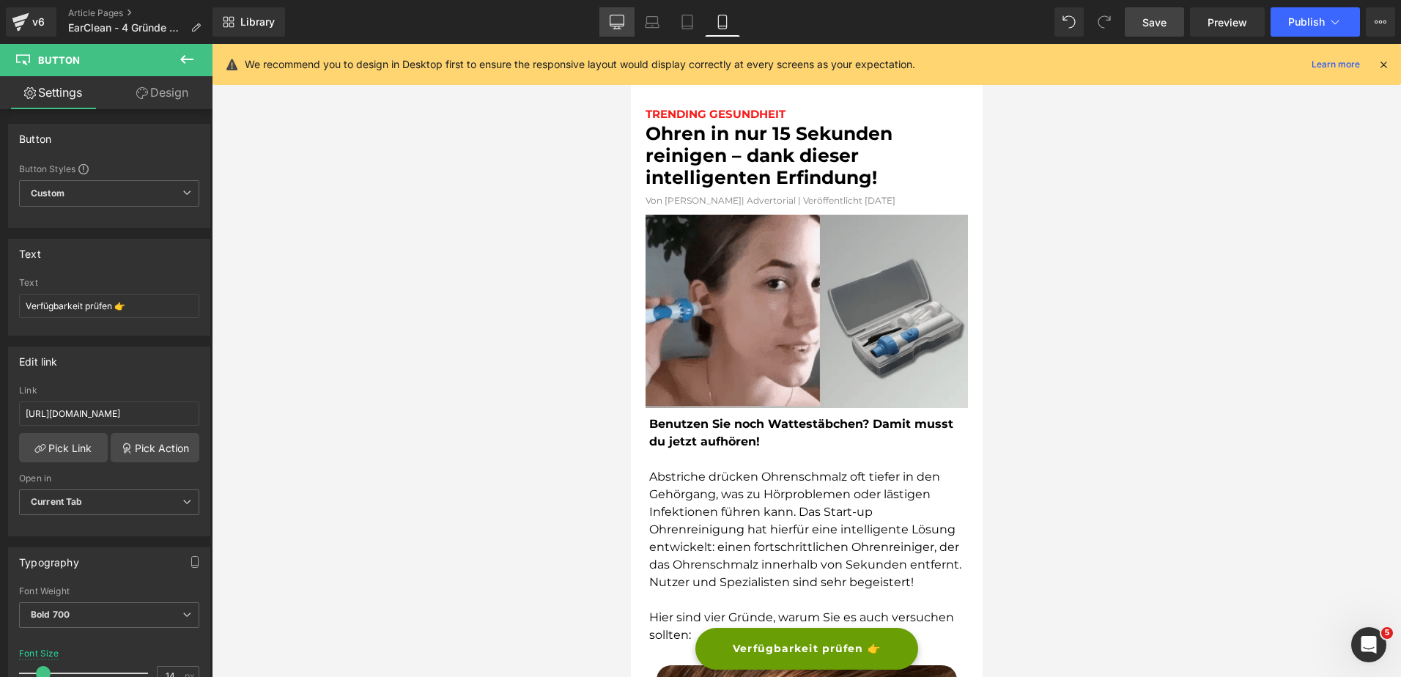
type input "#44a714"
type input "100"
type input "#52c41a"
type input "100"
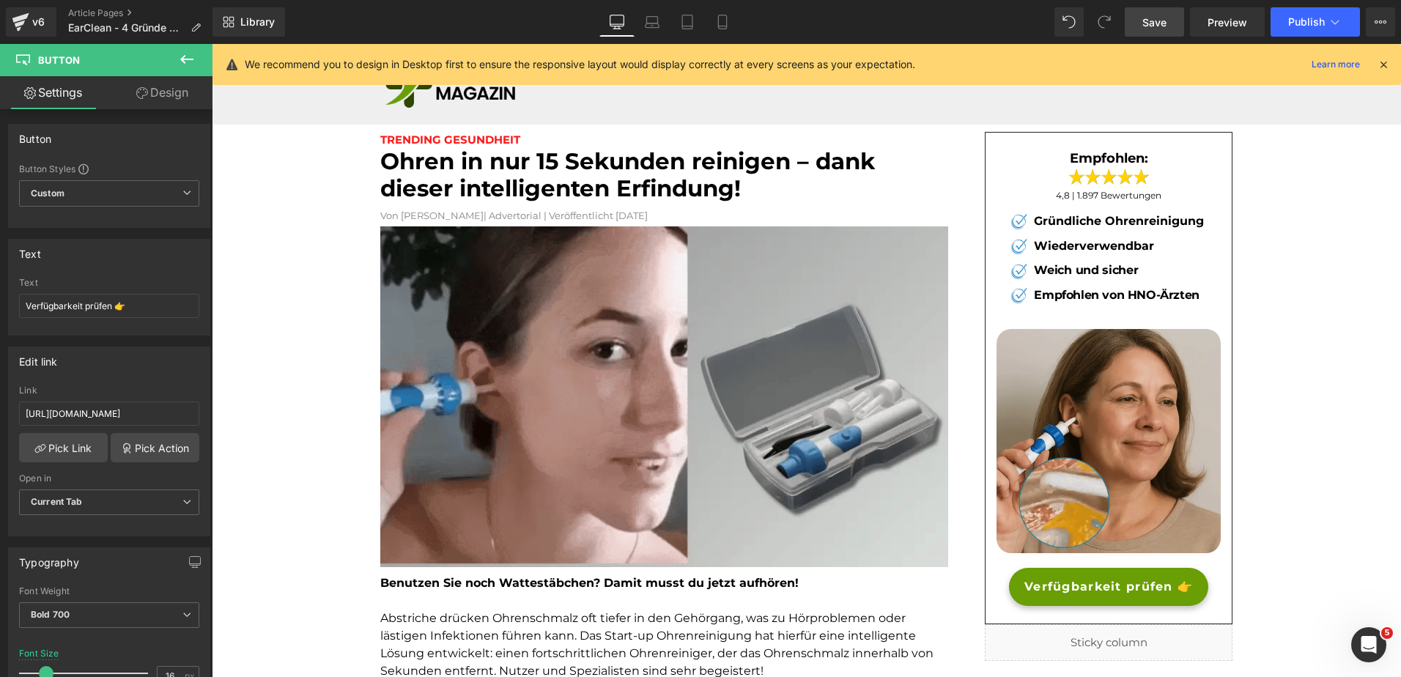
click at [1153, 24] on span "Save" at bounding box center [1154, 22] width 24 height 15
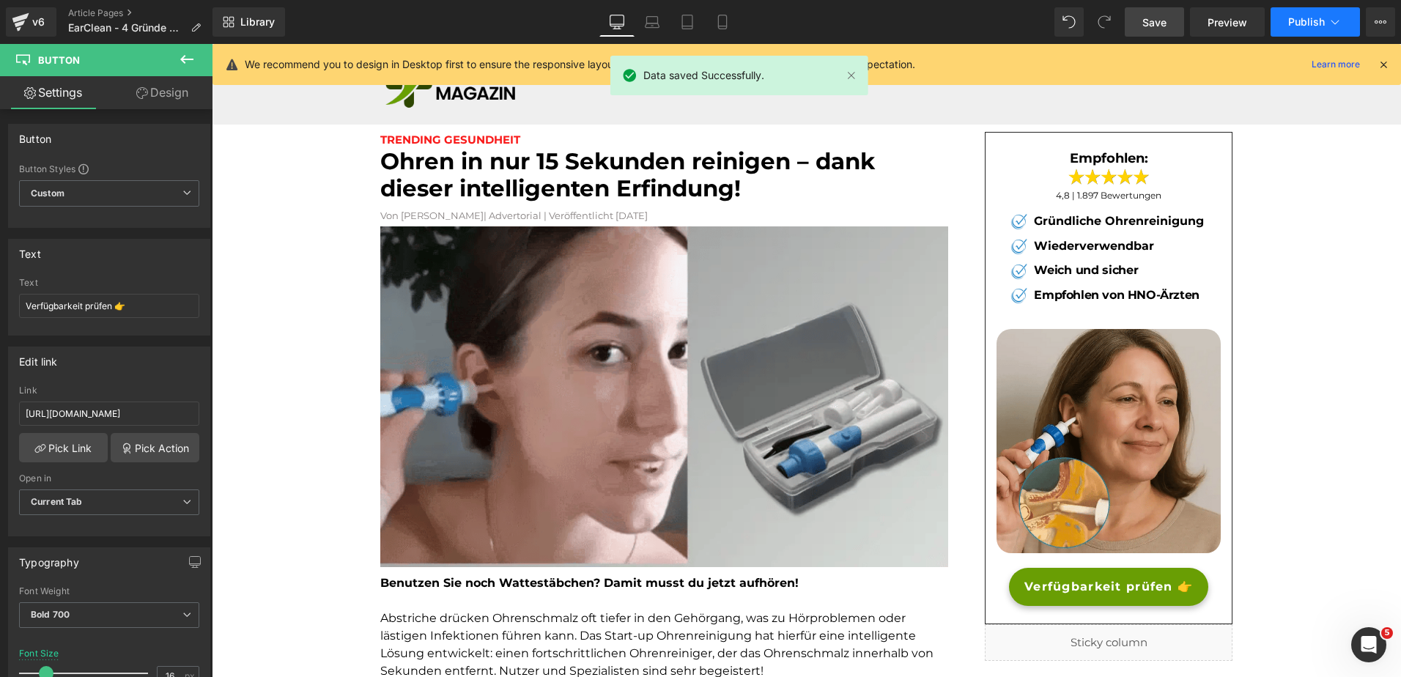
click at [1320, 19] on span "Publish" at bounding box center [1306, 22] width 37 height 12
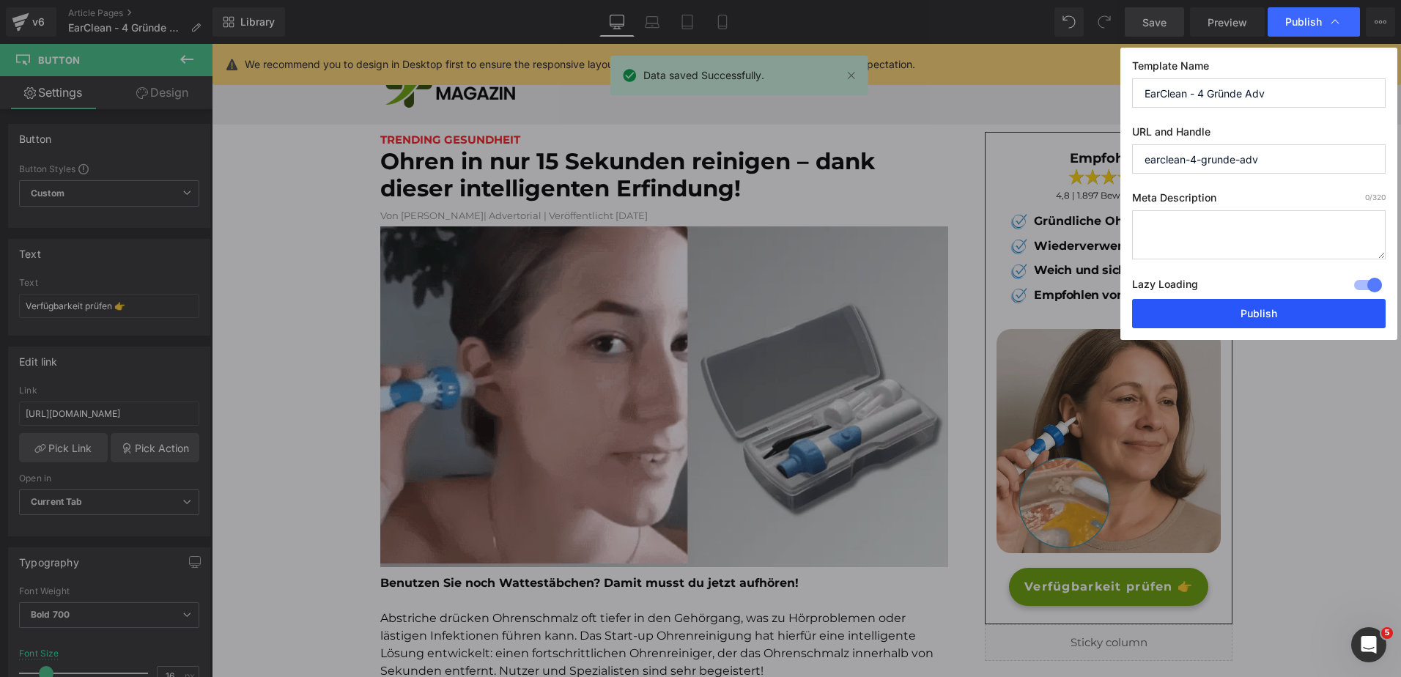
click at [1225, 310] on button "Publish" at bounding box center [1259, 313] width 254 height 29
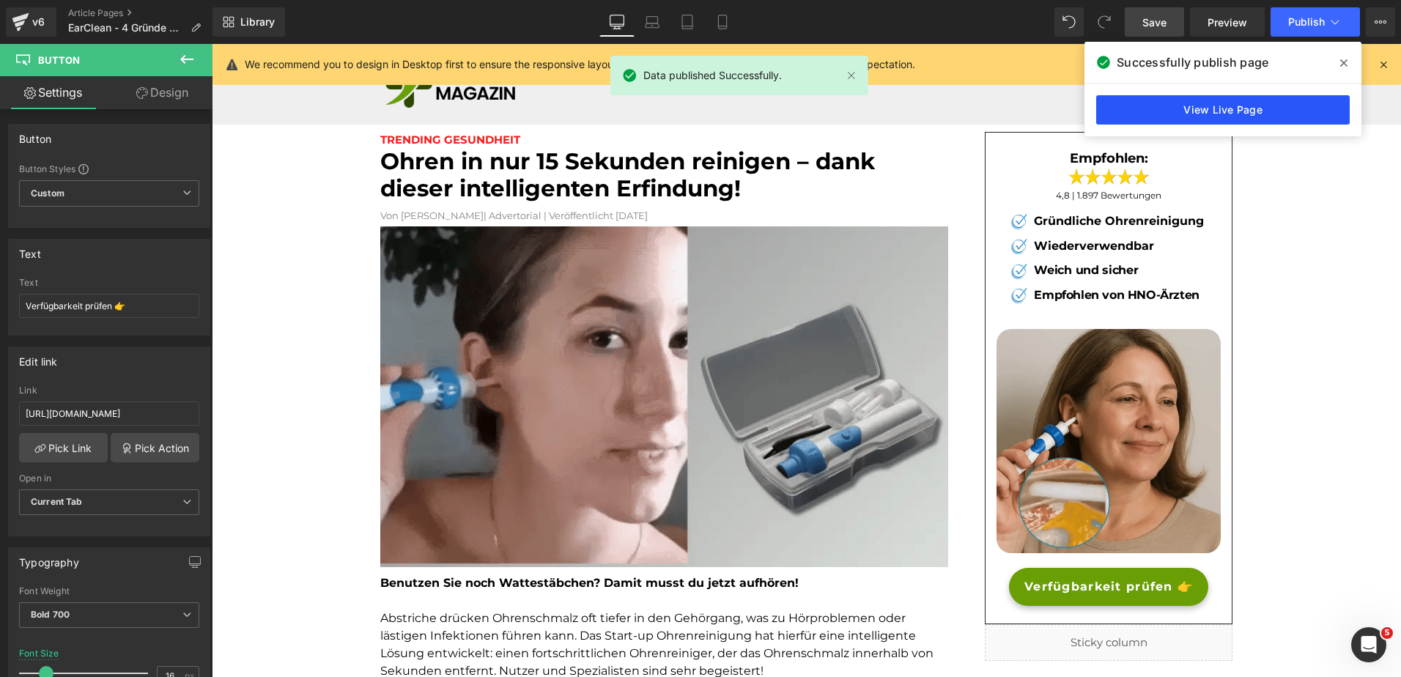
click at [1175, 111] on link "View Live Page" at bounding box center [1223, 109] width 254 height 29
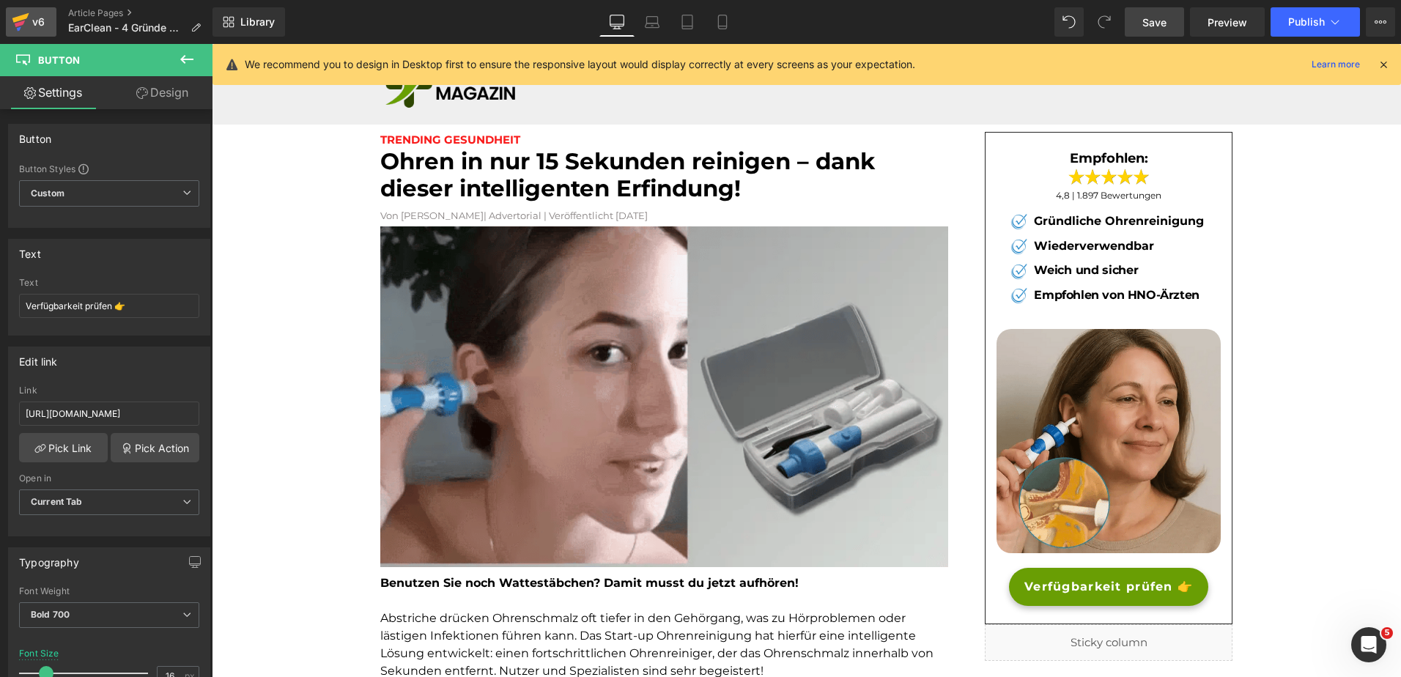
click at [36, 10] on link "v6" at bounding box center [31, 21] width 51 height 29
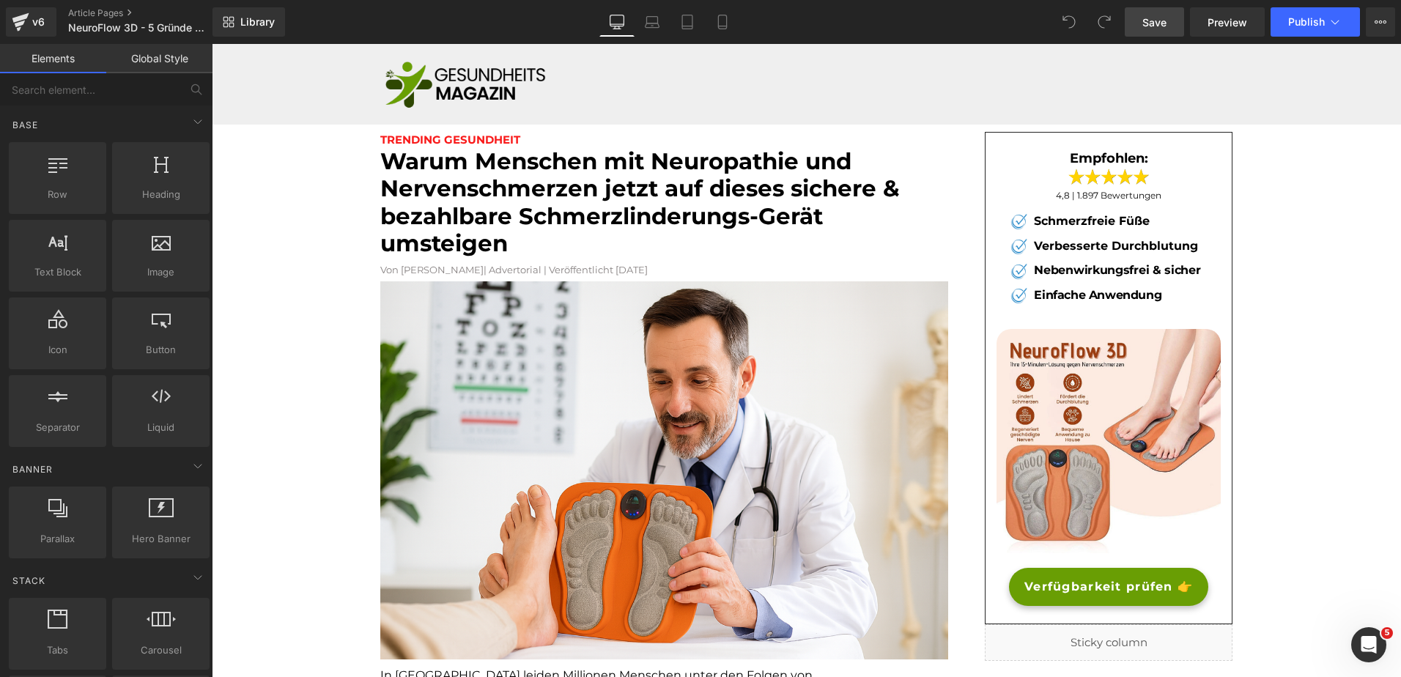
click at [1156, 20] on span "Save" at bounding box center [1154, 22] width 24 height 15
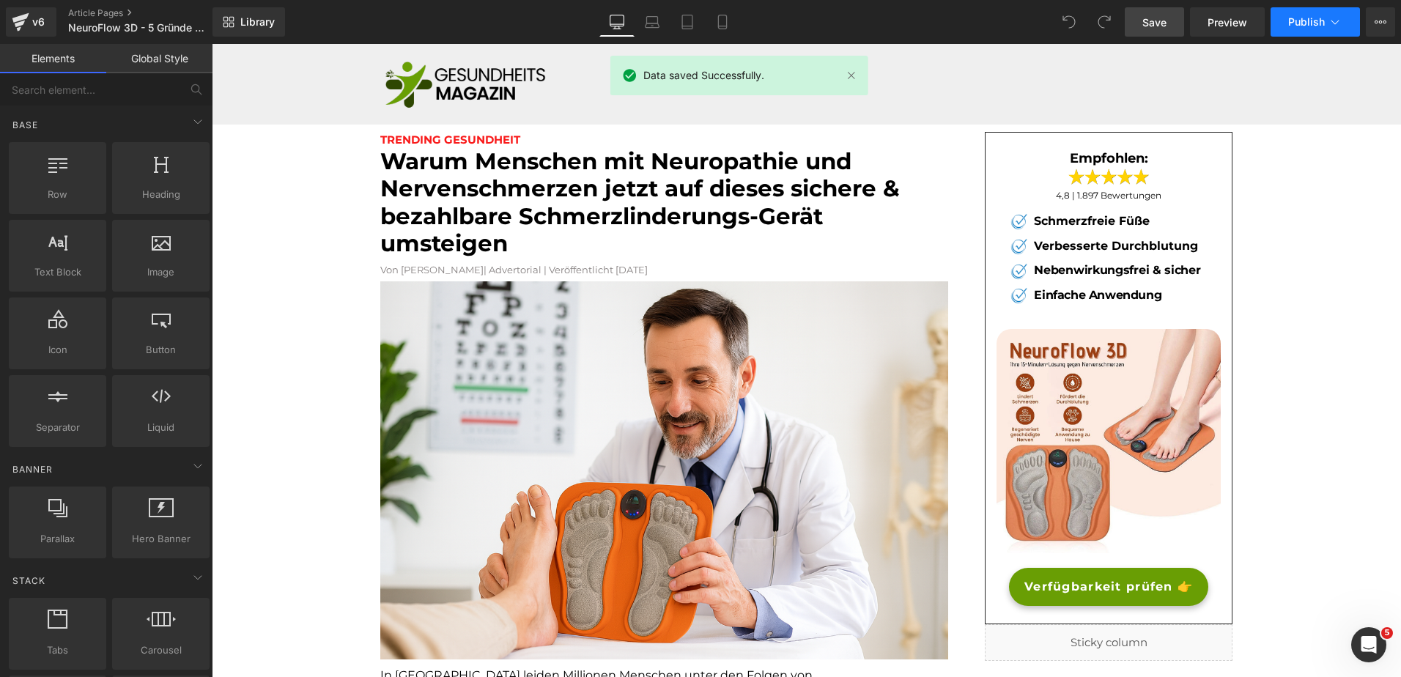
click at [1318, 16] on span "Publish" at bounding box center [1306, 22] width 37 height 12
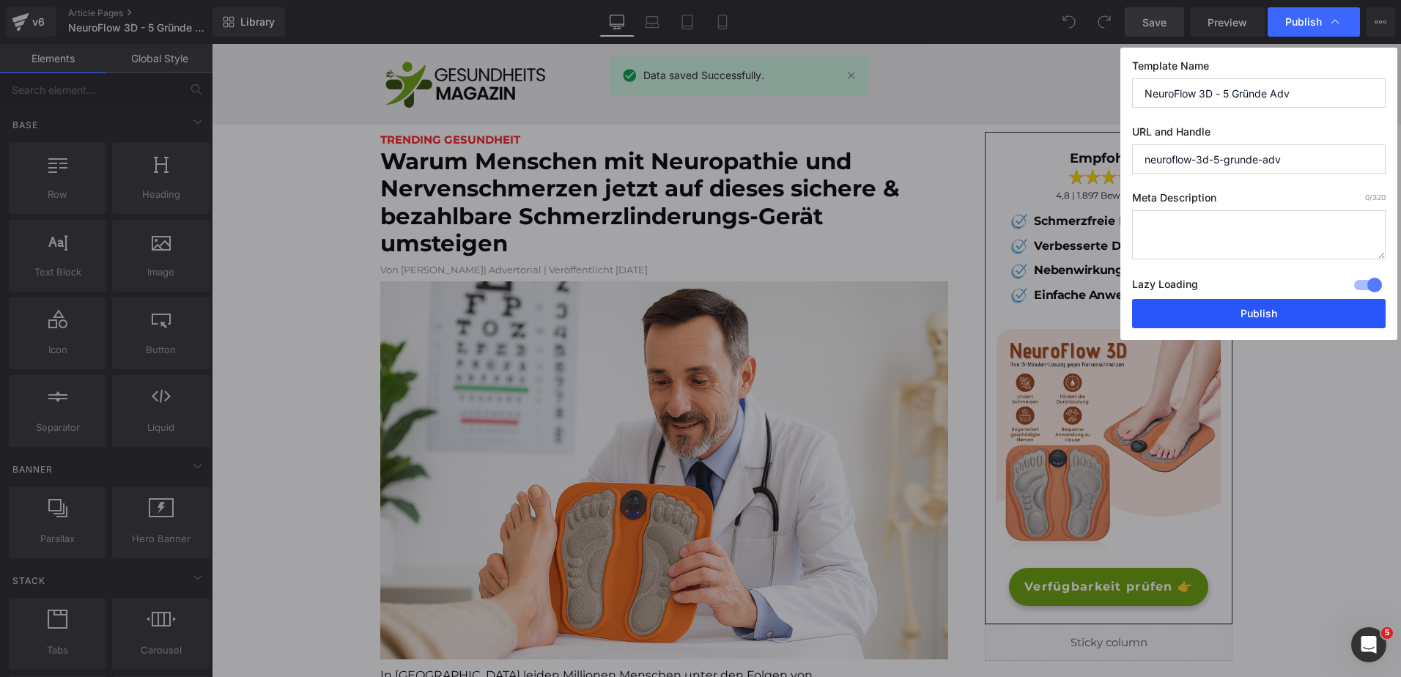
click at [1177, 311] on button "Publish" at bounding box center [1259, 313] width 254 height 29
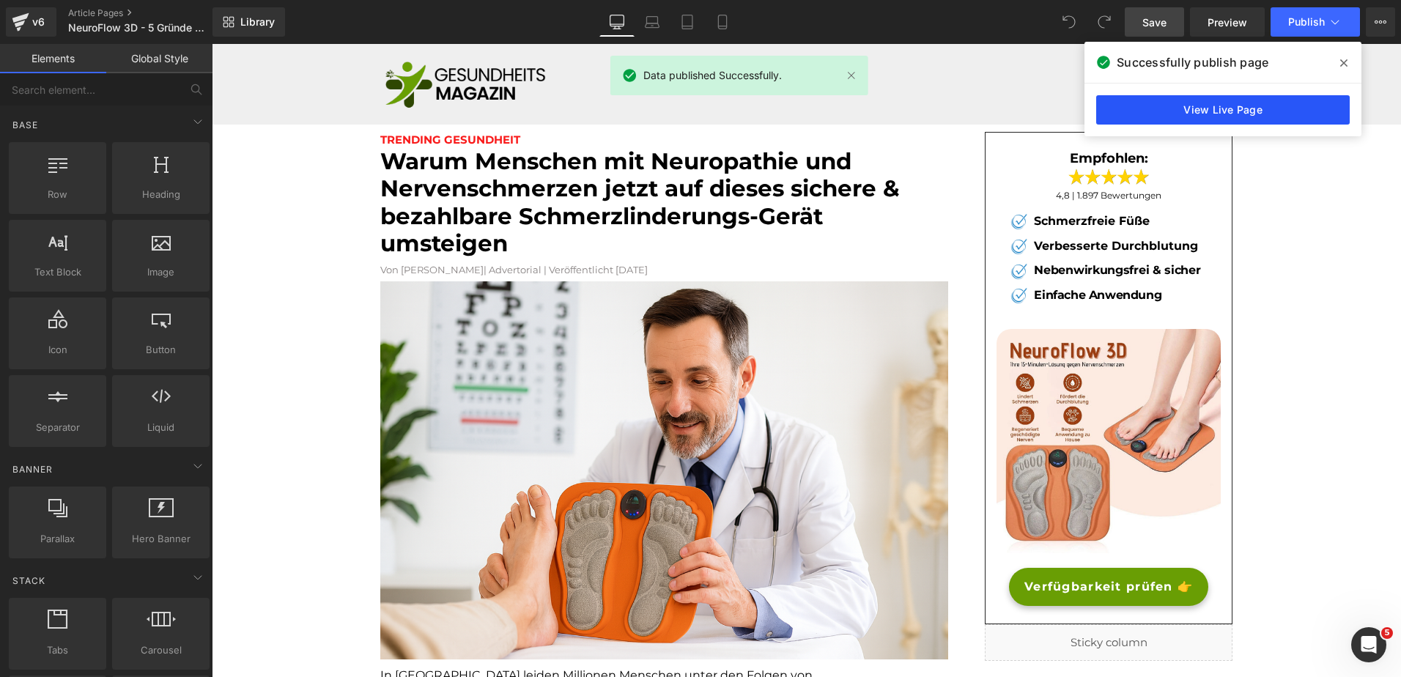
click at [1135, 108] on link "View Live Page" at bounding box center [1223, 109] width 254 height 29
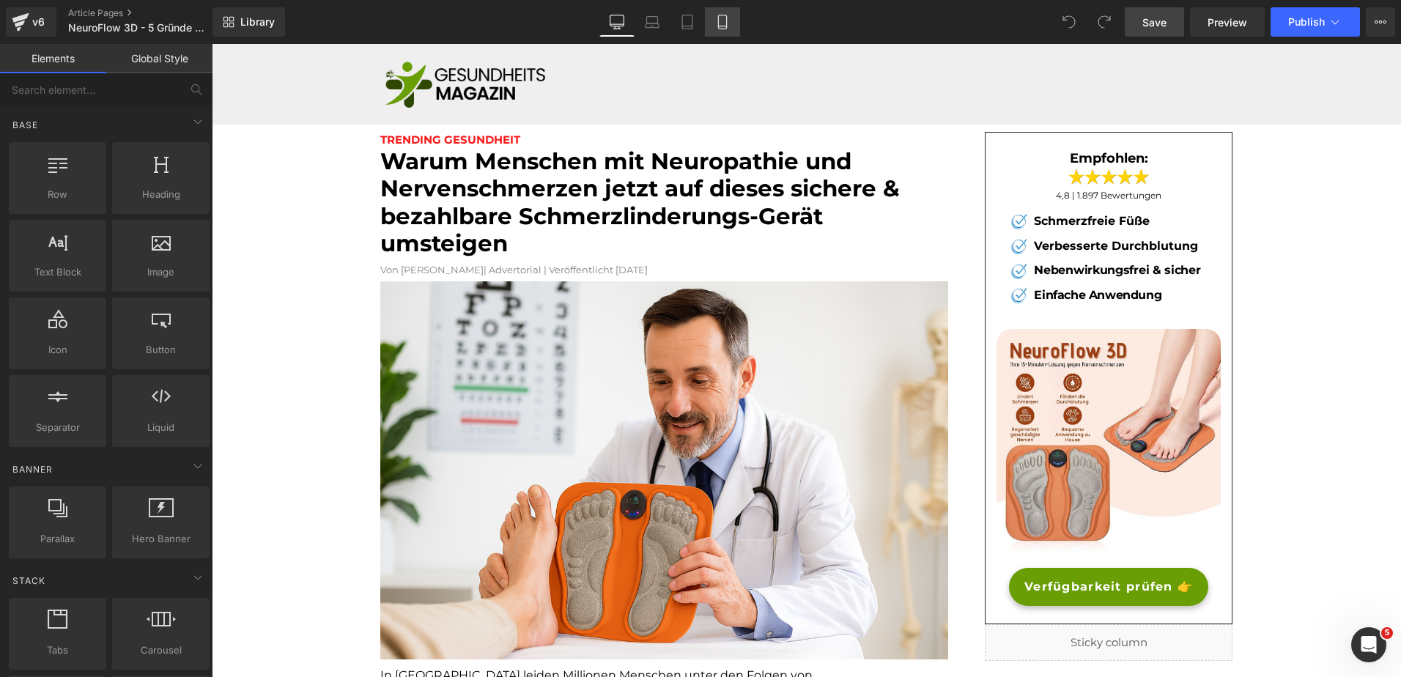
click at [718, 20] on icon at bounding box center [722, 22] width 15 height 15
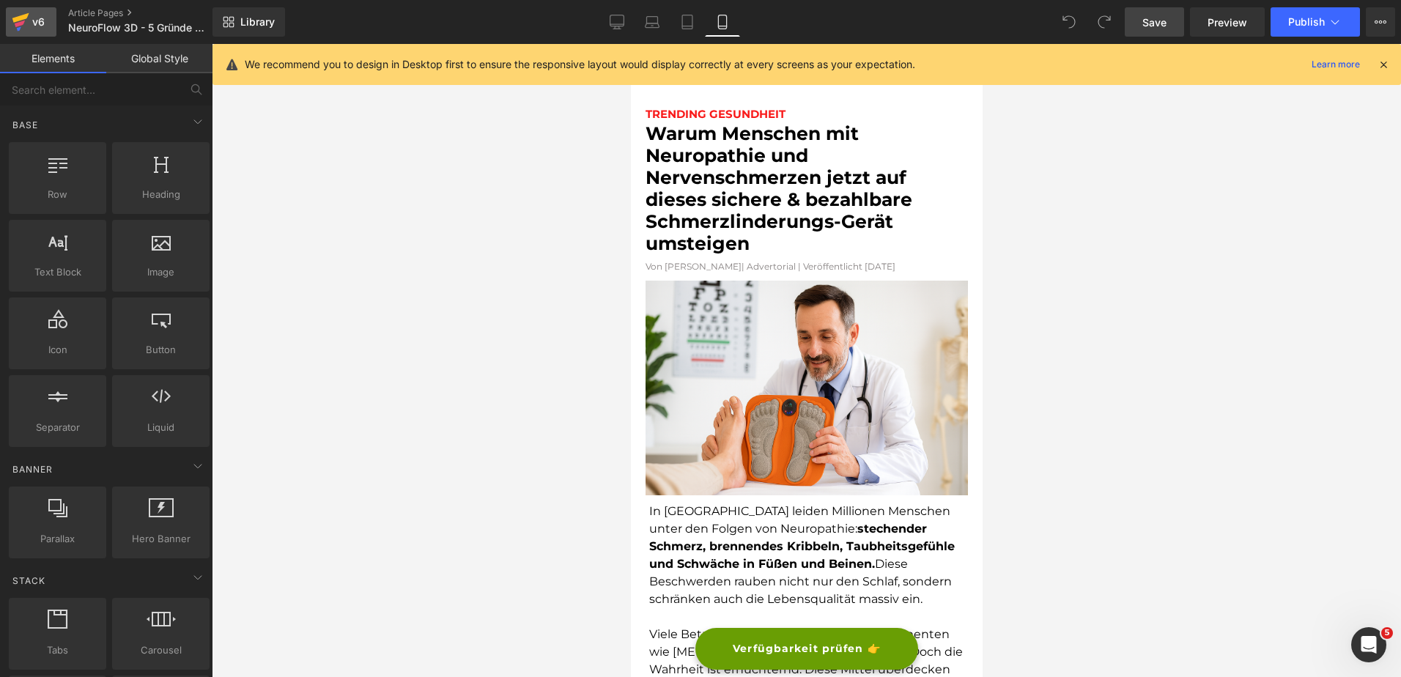
click at [40, 20] on div "v6" at bounding box center [38, 21] width 18 height 19
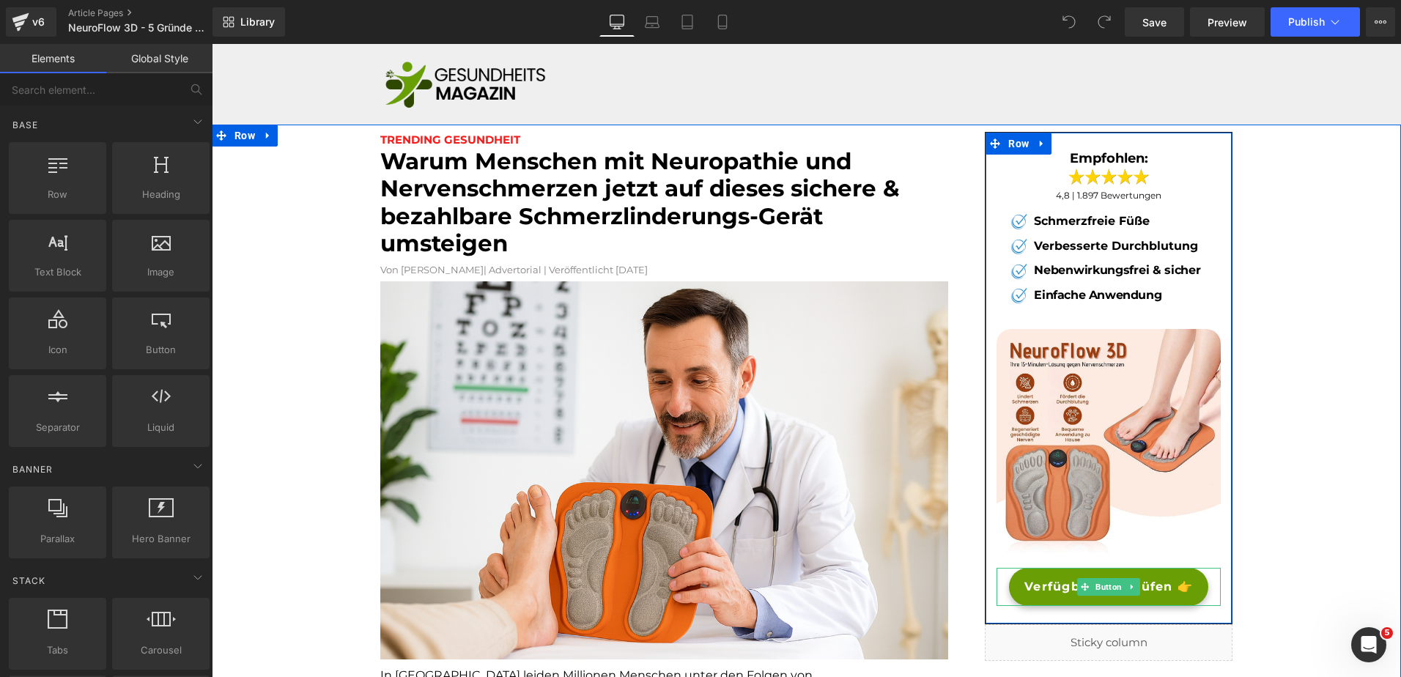
click at [1038, 584] on span "Verfügbarkeit prüfen 👉" at bounding box center [1108, 587] width 169 height 18
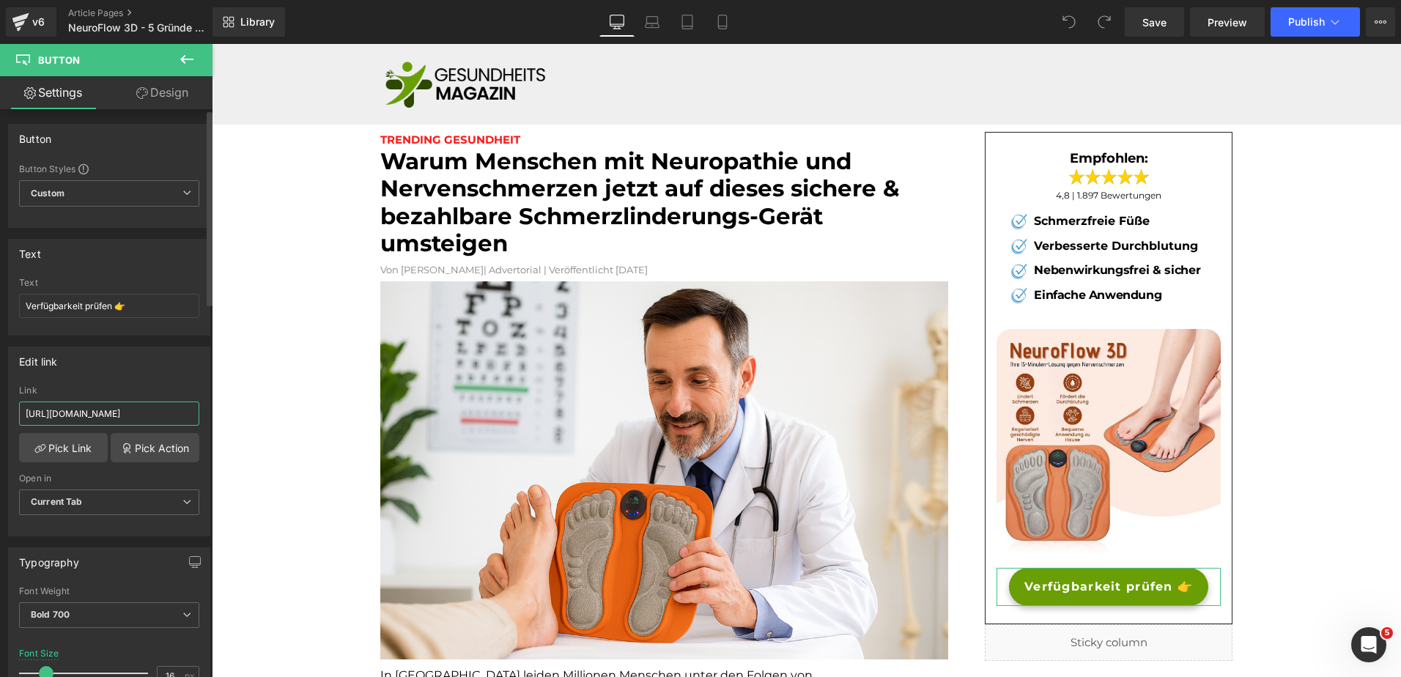
click at [92, 418] on input "[URL][DOMAIN_NAME]" at bounding box center [109, 414] width 180 height 24
type input "https://bergxperten.de/products/neuroflow-3d"
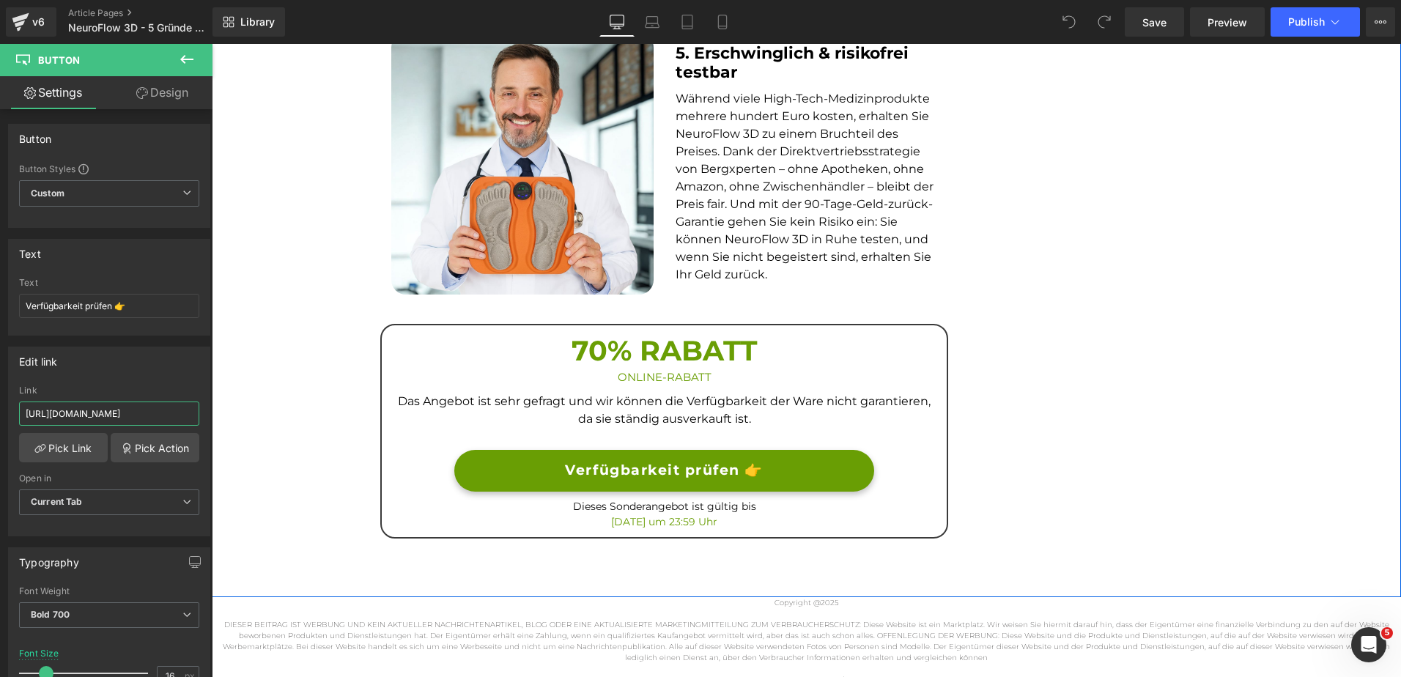
scroll to position [2100, 0]
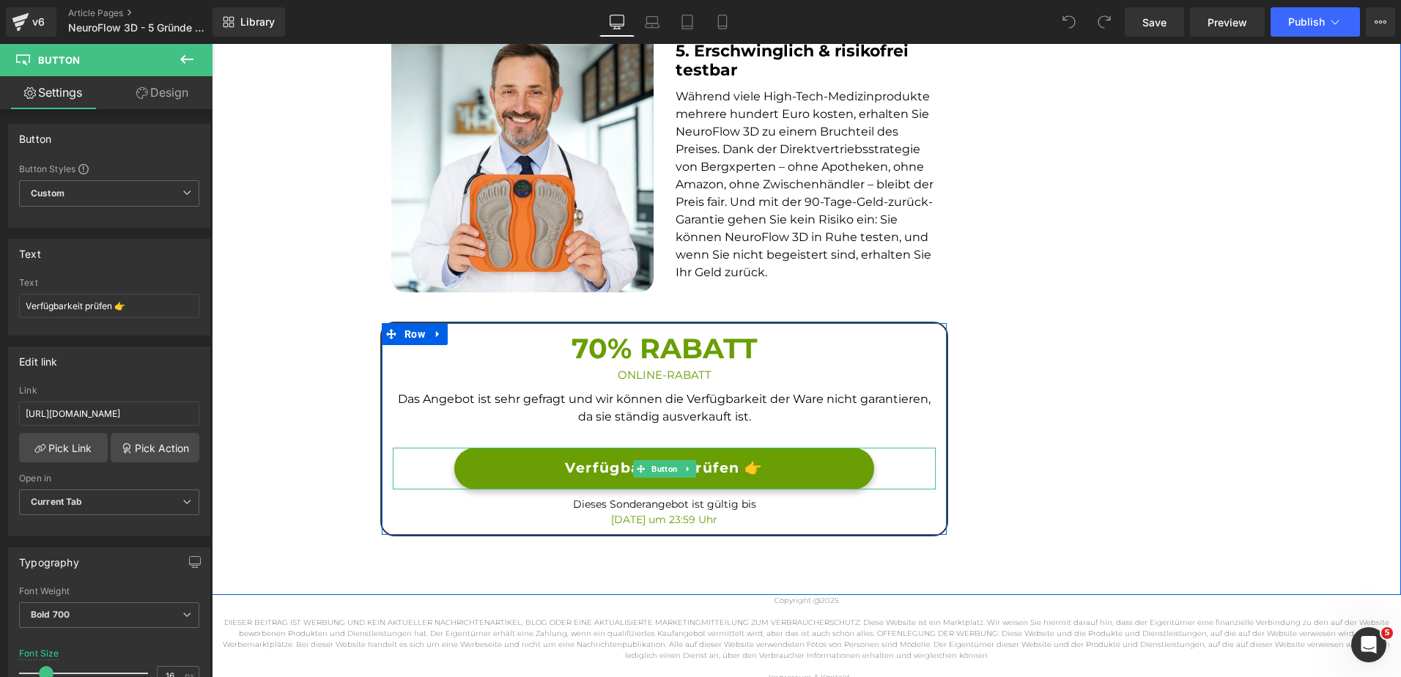
click at [486, 472] on link "Verfügbarkeit prüfen 👉" at bounding box center [663, 469] width 419 height 42
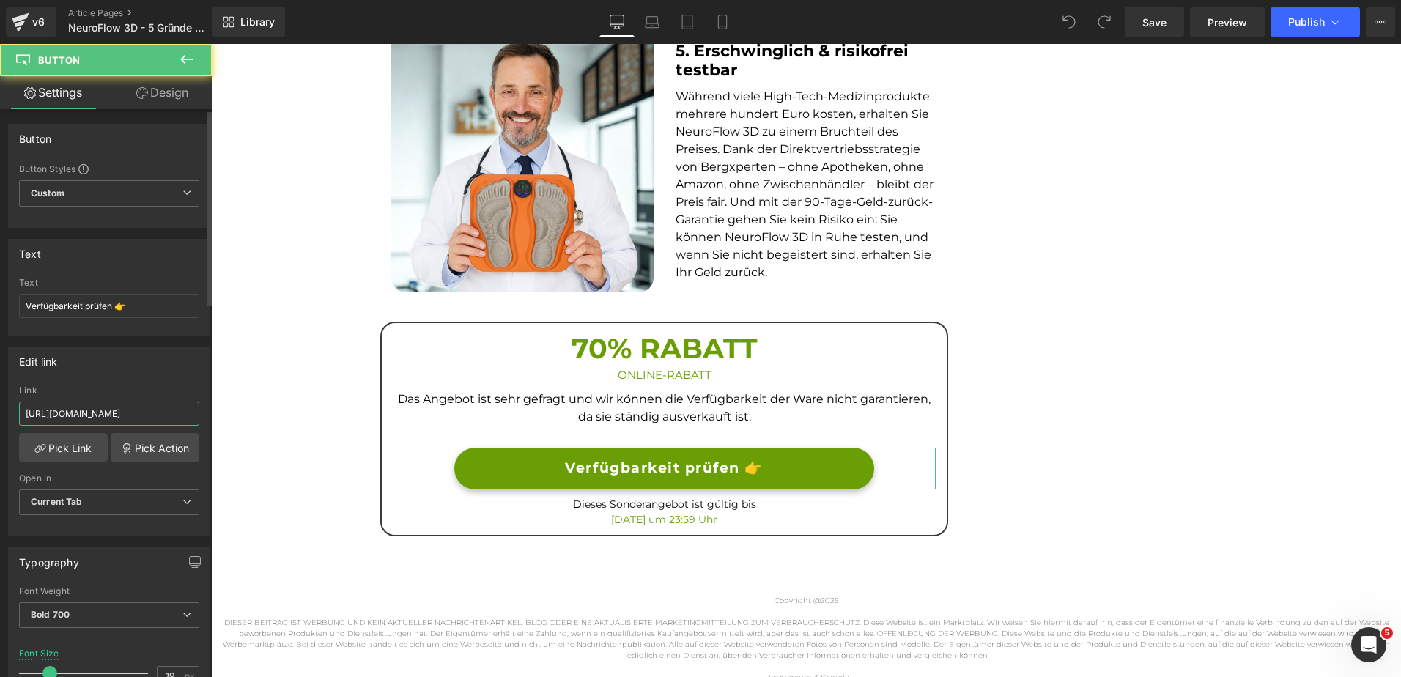
click at [119, 413] on input "[URL][DOMAIN_NAME]" at bounding box center [109, 414] width 180 height 24
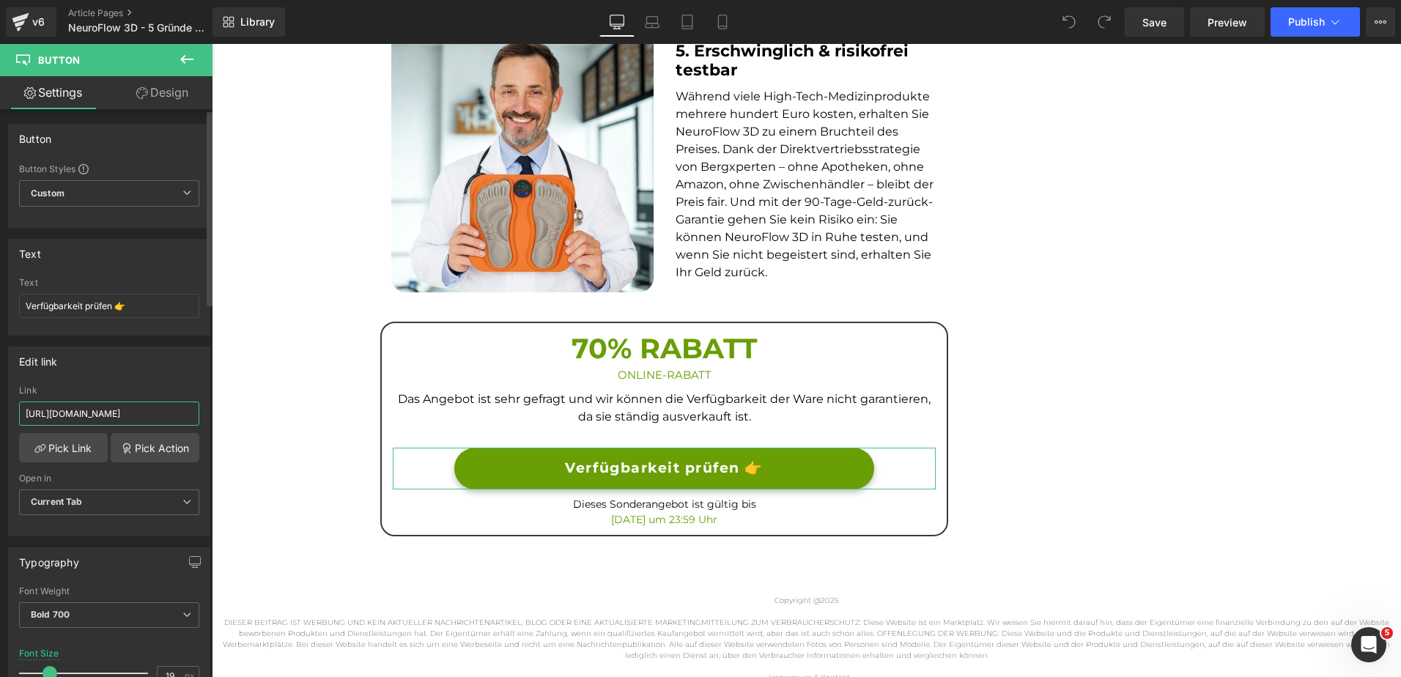
paste input "bergxperten.de/products/neuroflow-3d"
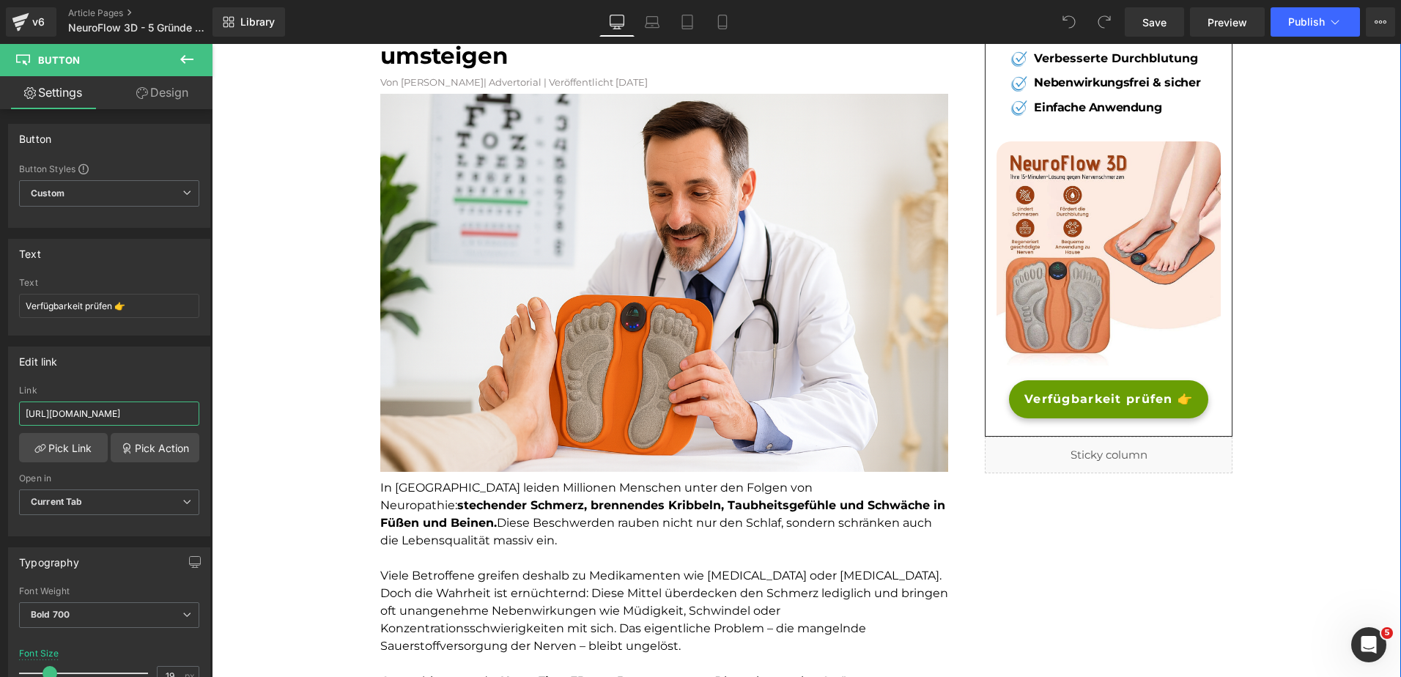
scroll to position [0, 0]
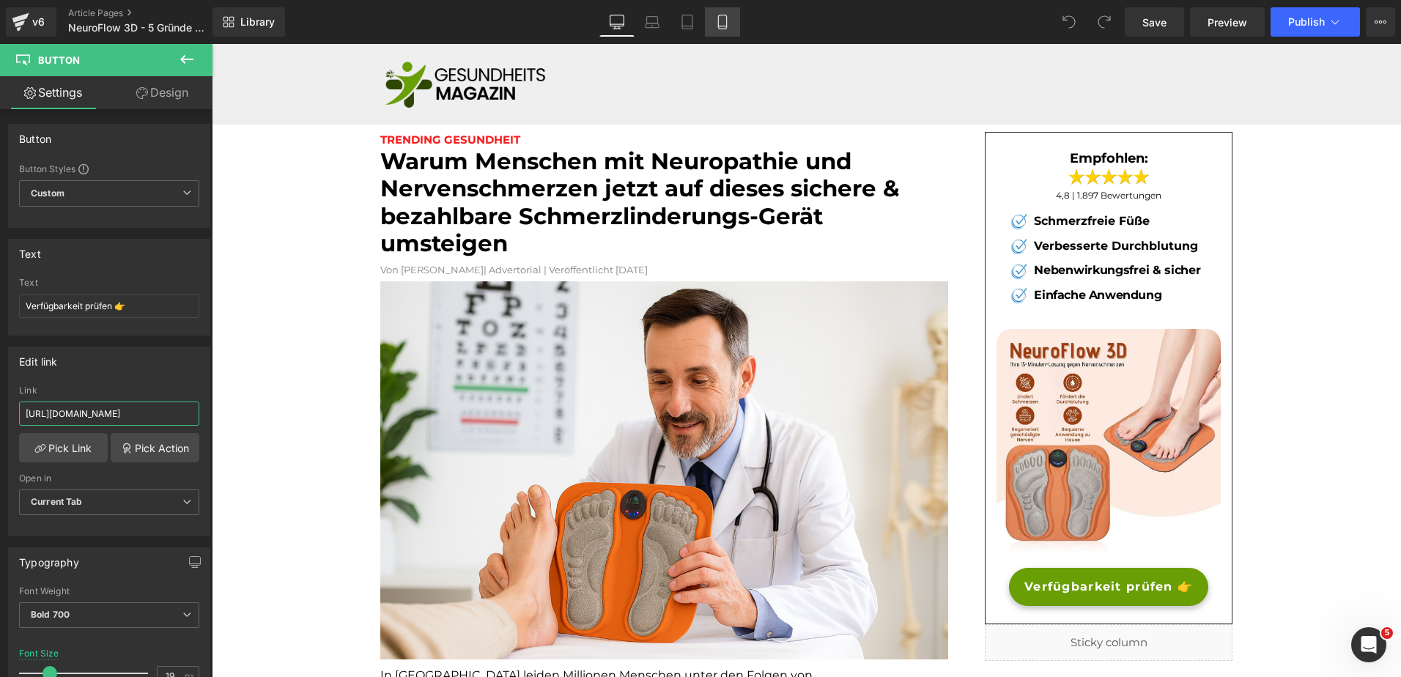
type input "https://bergxperten.de/products/neuroflow-3d"
click at [726, 23] on icon at bounding box center [722, 22] width 8 height 14
type input "13"
type input "100"
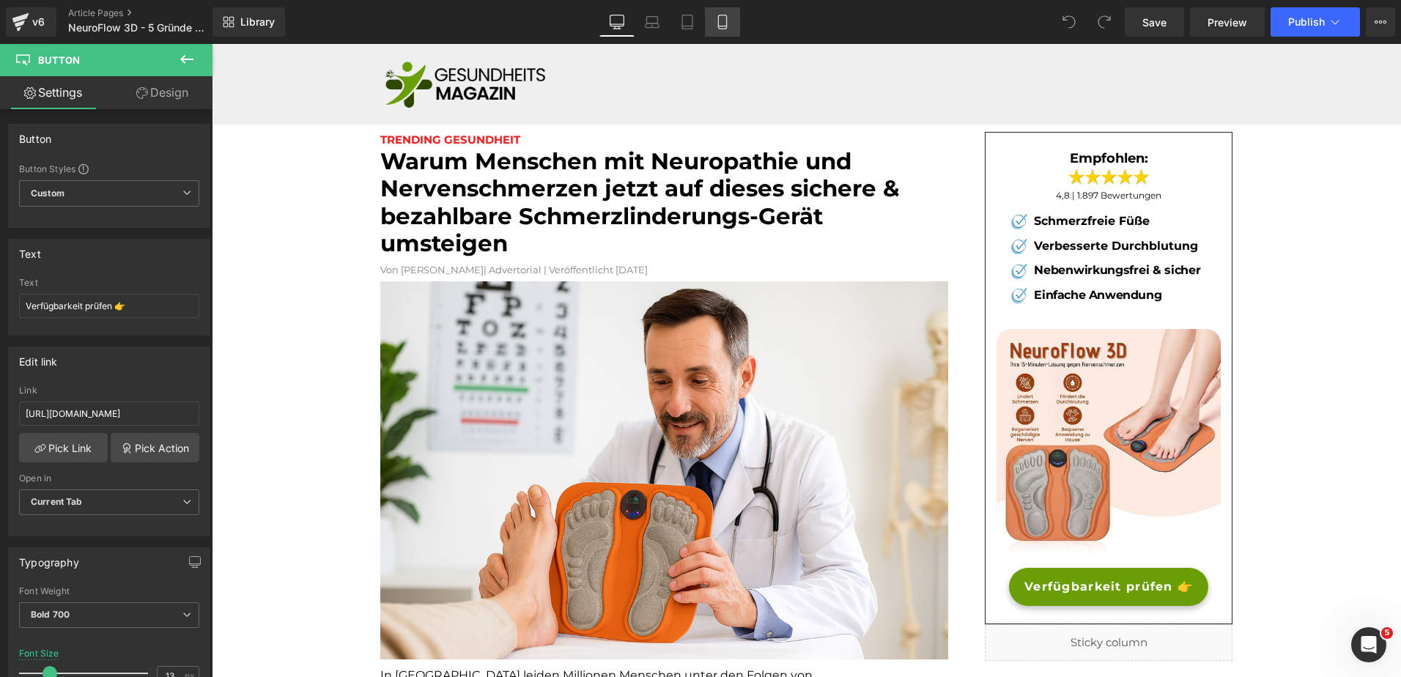
scroll to position [3631, 0]
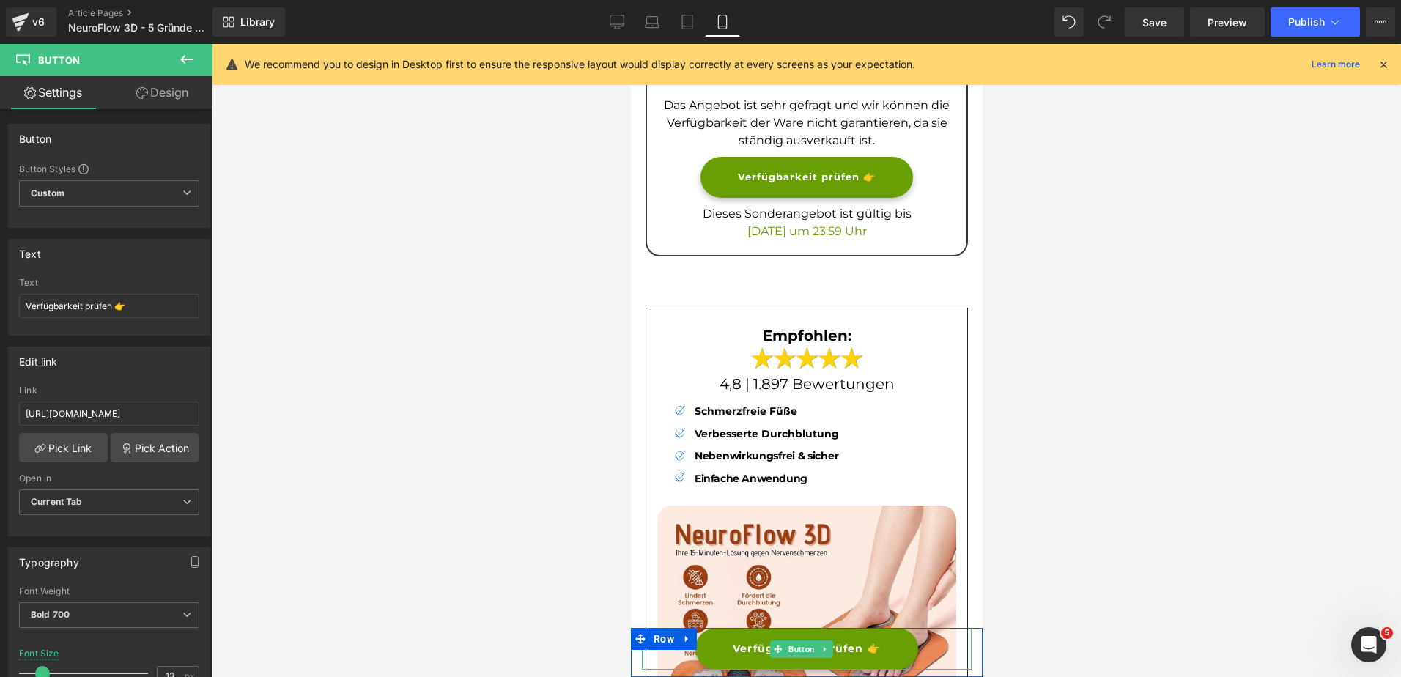
click at [714, 649] on link "Verfügbarkeit prüfen 👉" at bounding box center [806, 649] width 223 height 42
click at [151, 409] on input "[URL][DOMAIN_NAME]" at bounding box center [109, 414] width 180 height 24
paste input "bergxperten.de/products/neuroflow-3d"
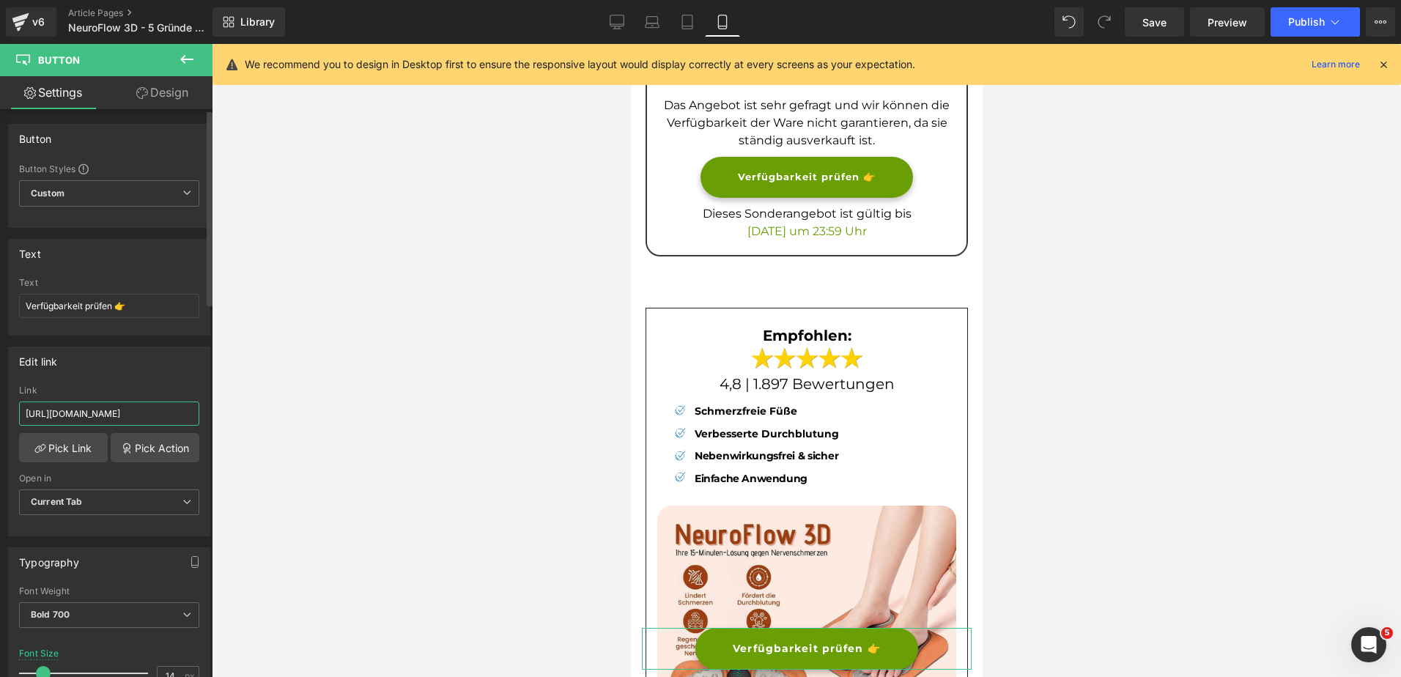
scroll to position [0, 32]
type input "https://bergxperten.de/products/neuroflow-3d"
click at [617, 12] on link "Desktop" at bounding box center [616, 21] width 35 height 29
type input "16"
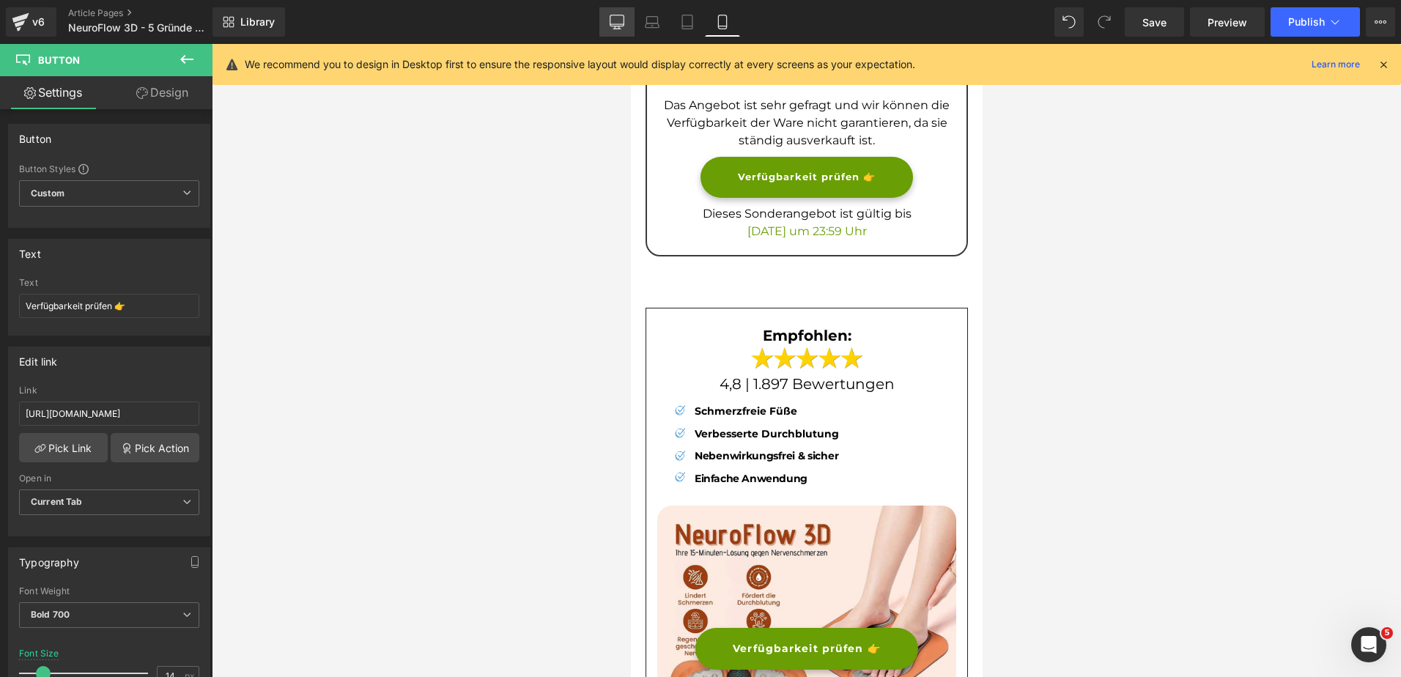
type input "#44a714"
type input "100"
type input "#52c41a"
type input "100"
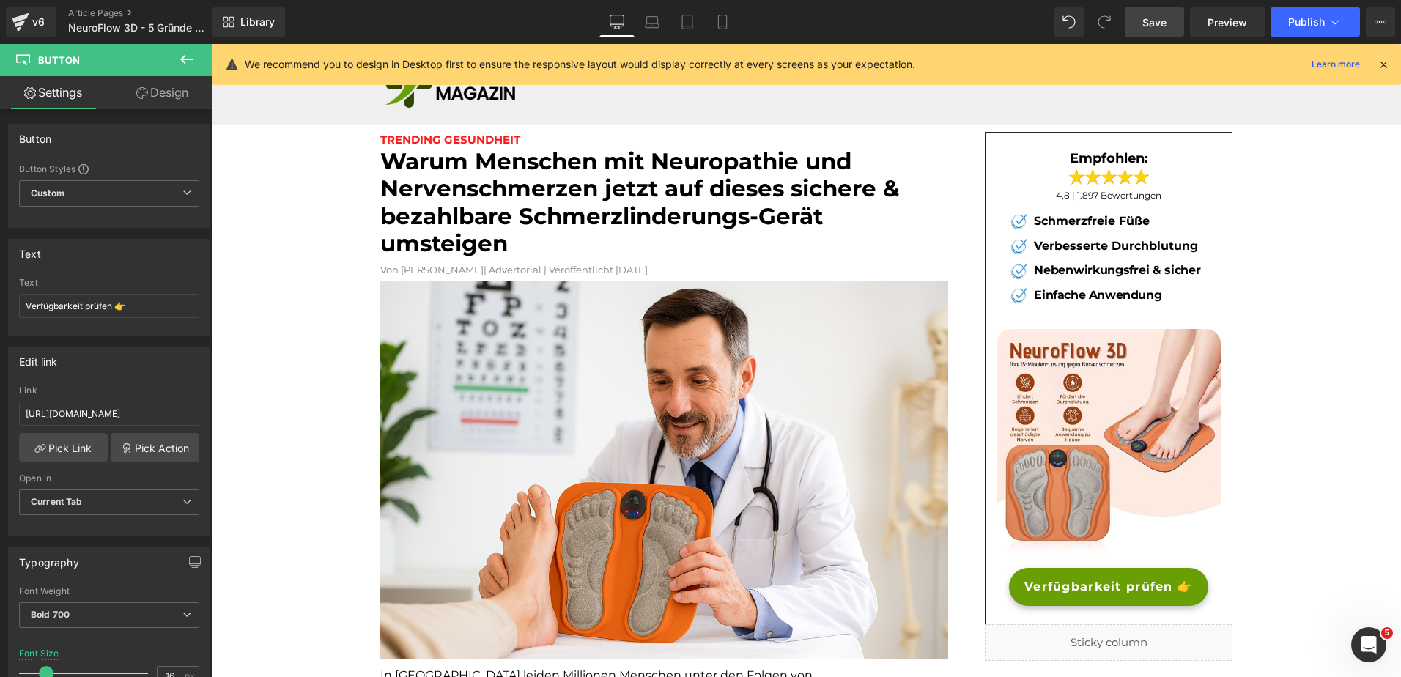
click at [1162, 20] on span "Save" at bounding box center [1154, 22] width 24 height 15
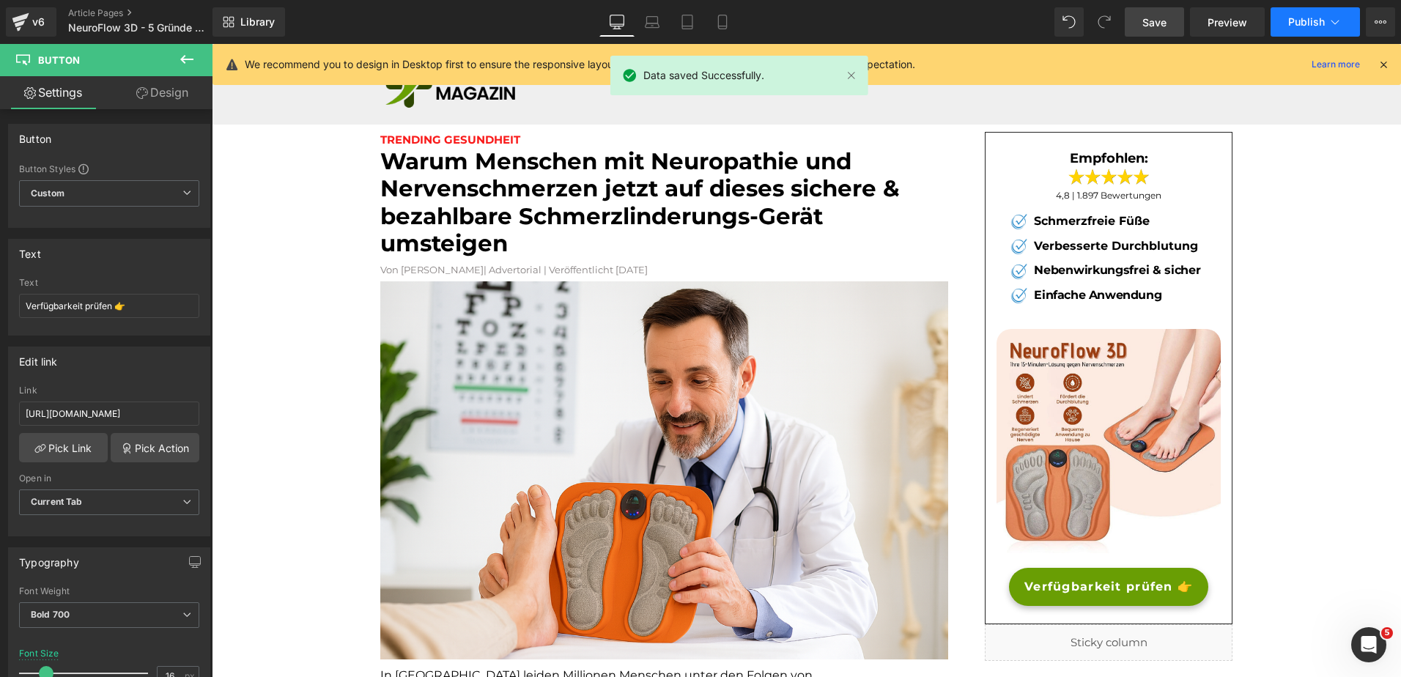
click at [1312, 15] on button "Publish" at bounding box center [1315, 21] width 89 height 29
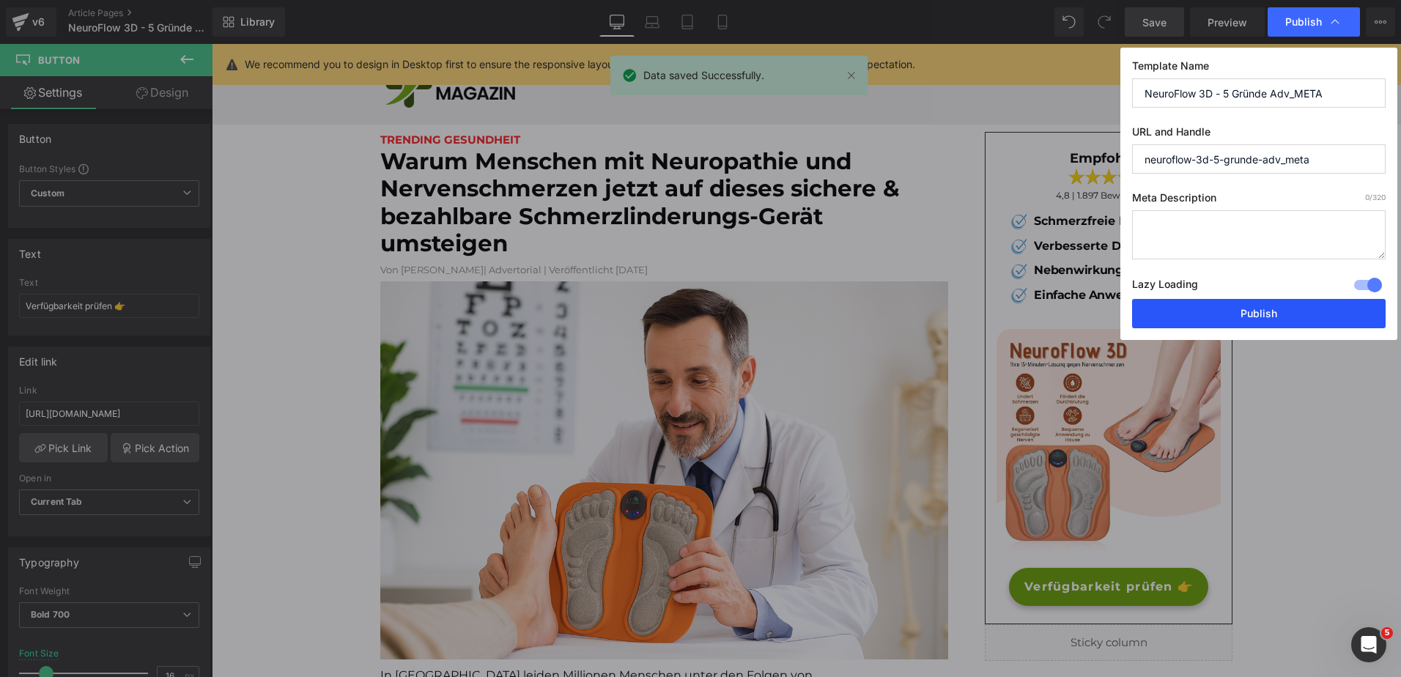
click at [1208, 303] on button "Publish" at bounding box center [1259, 313] width 254 height 29
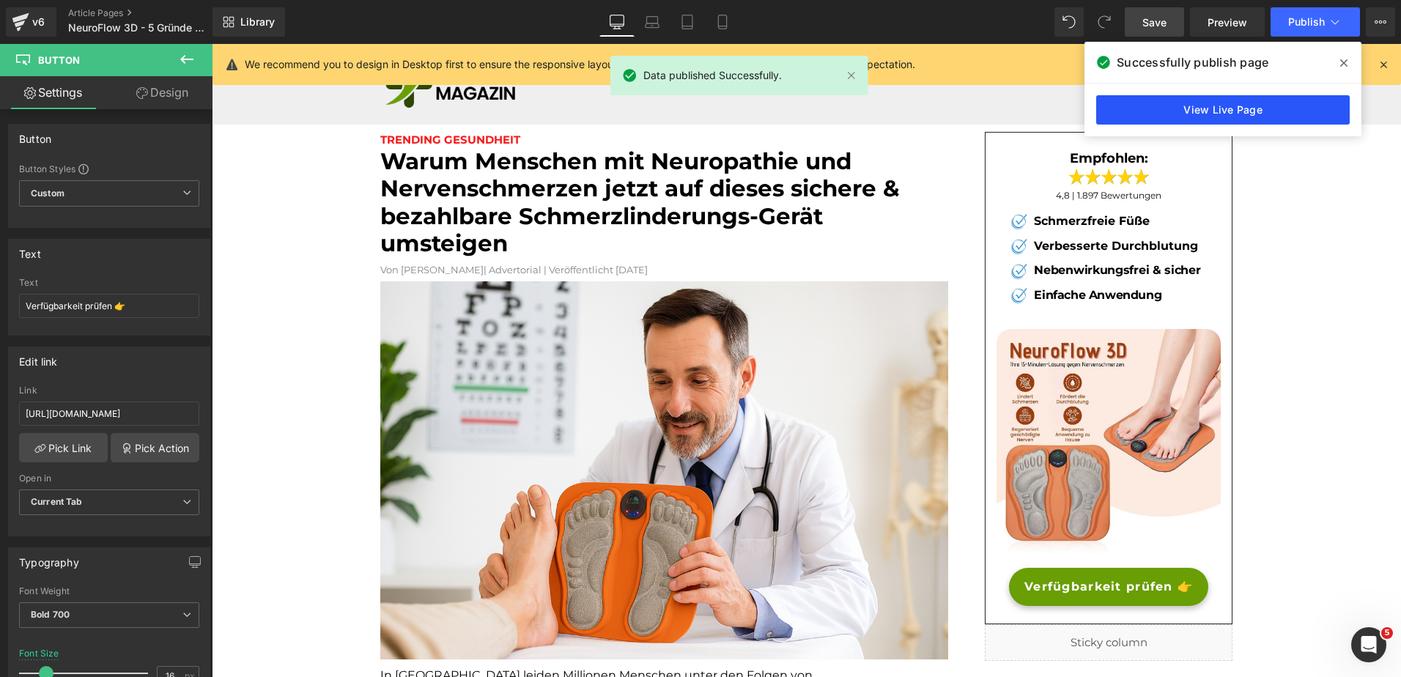
click at [1219, 103] on link "View Live Page" at bounding box center [1223, 109] width 254 height 29
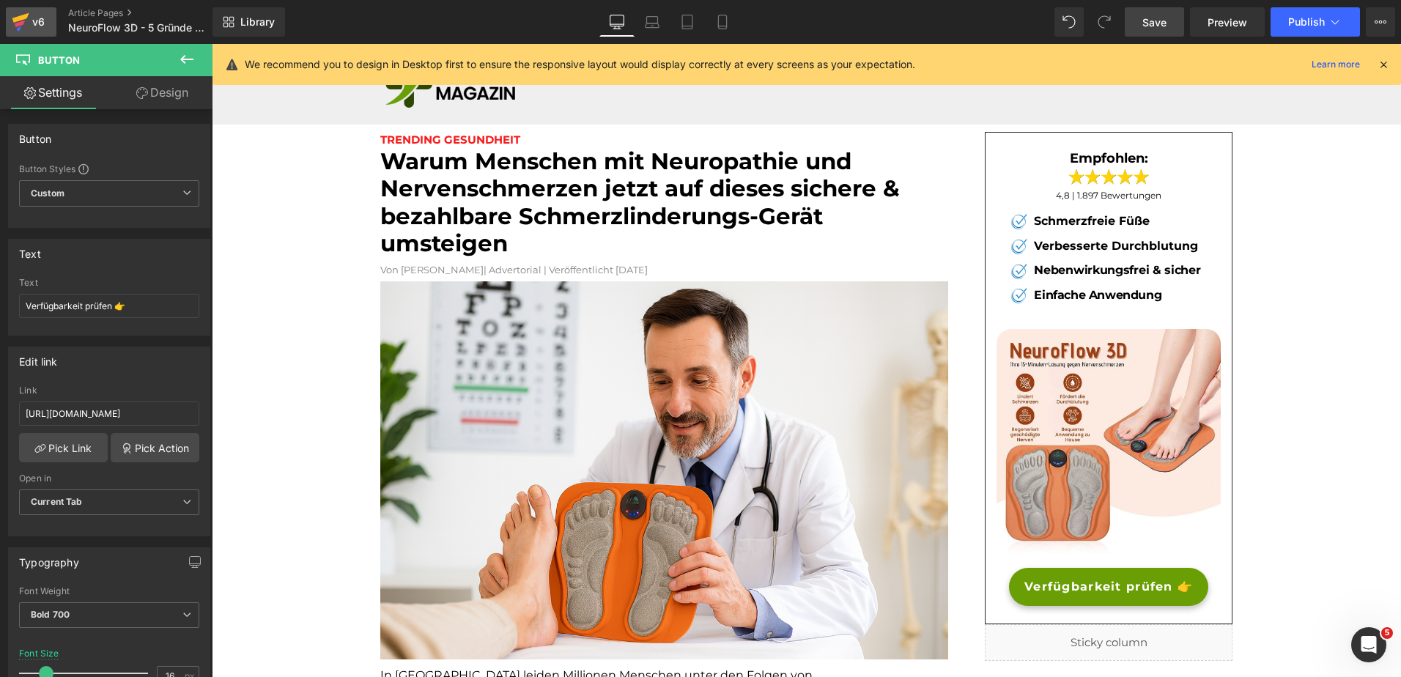
click at [29, 25] on div "v6" at bounding box center [38, 21] width 18 height 19
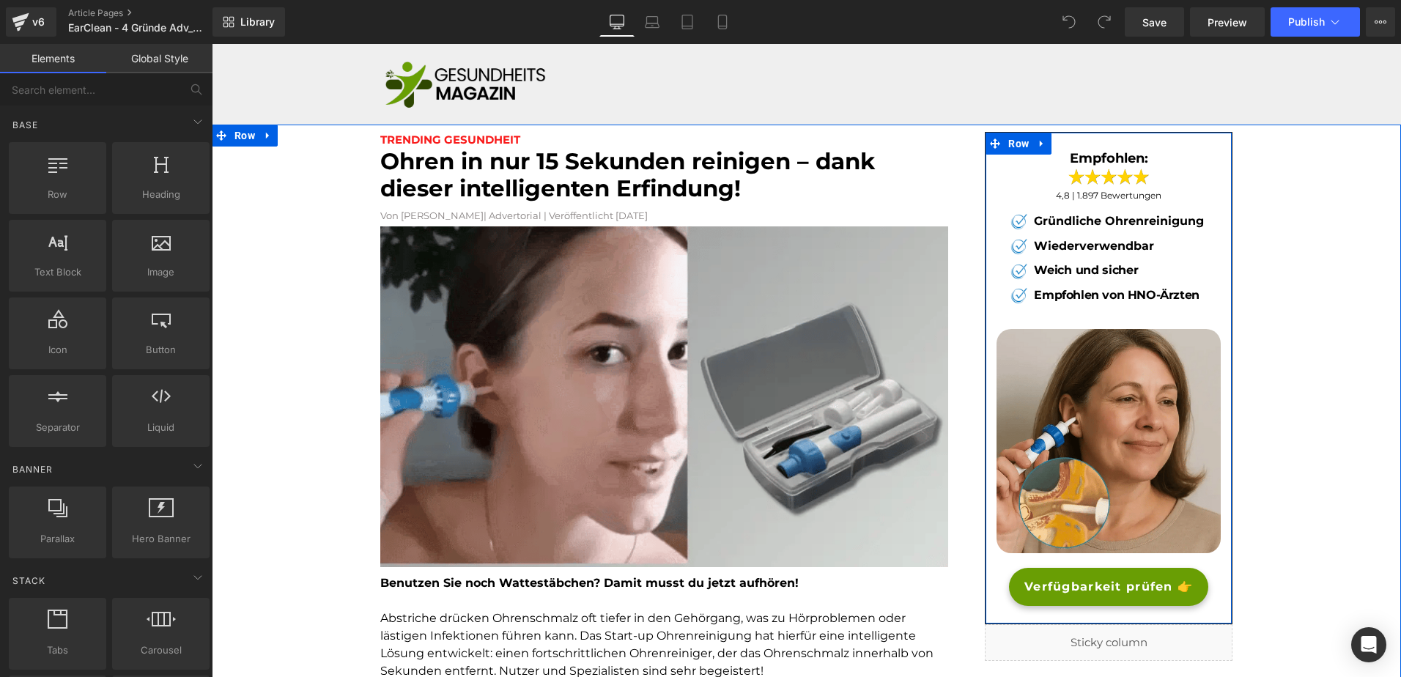
click at [1028, 578] on span "Verfügbarkeit prüfen 👉" at bounding box center [1108, 587] width 169 height 18
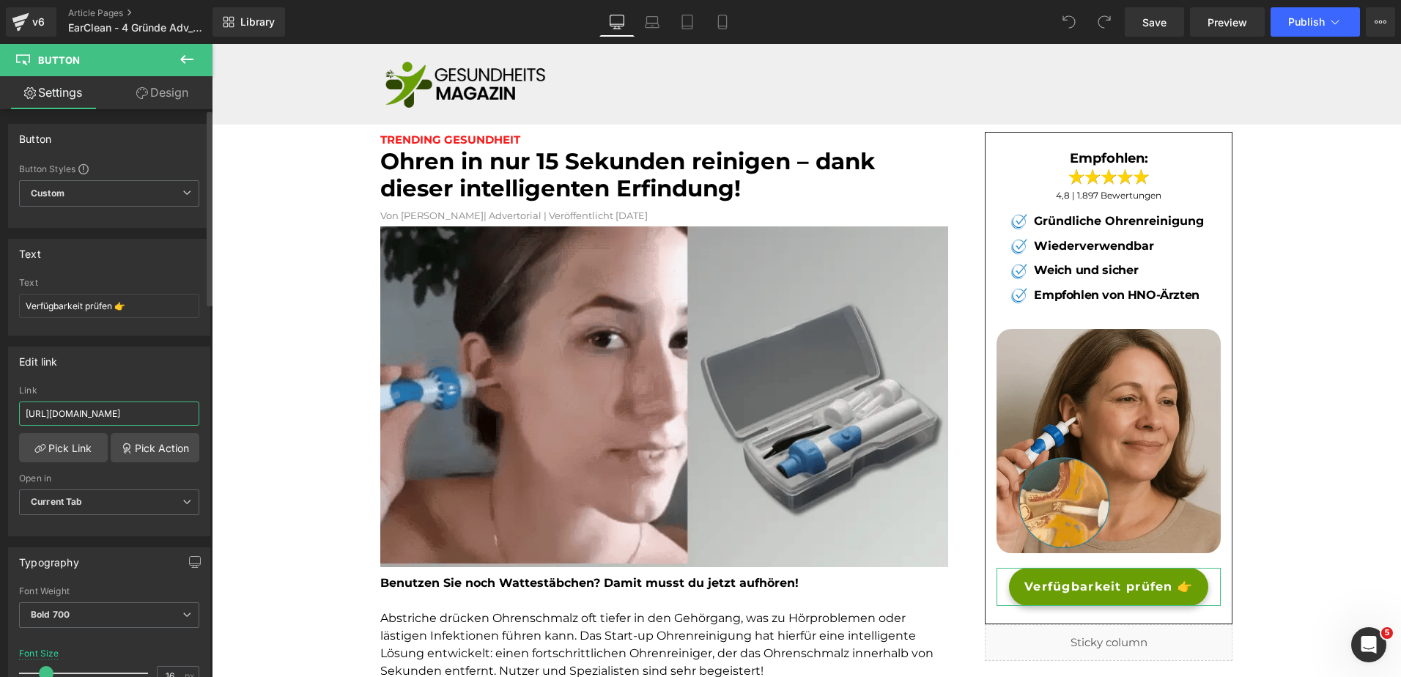
click at [96, 418] on input "[URL][DOMAIN_NAME]" at bounding box center [109, 414] width 180 height 24
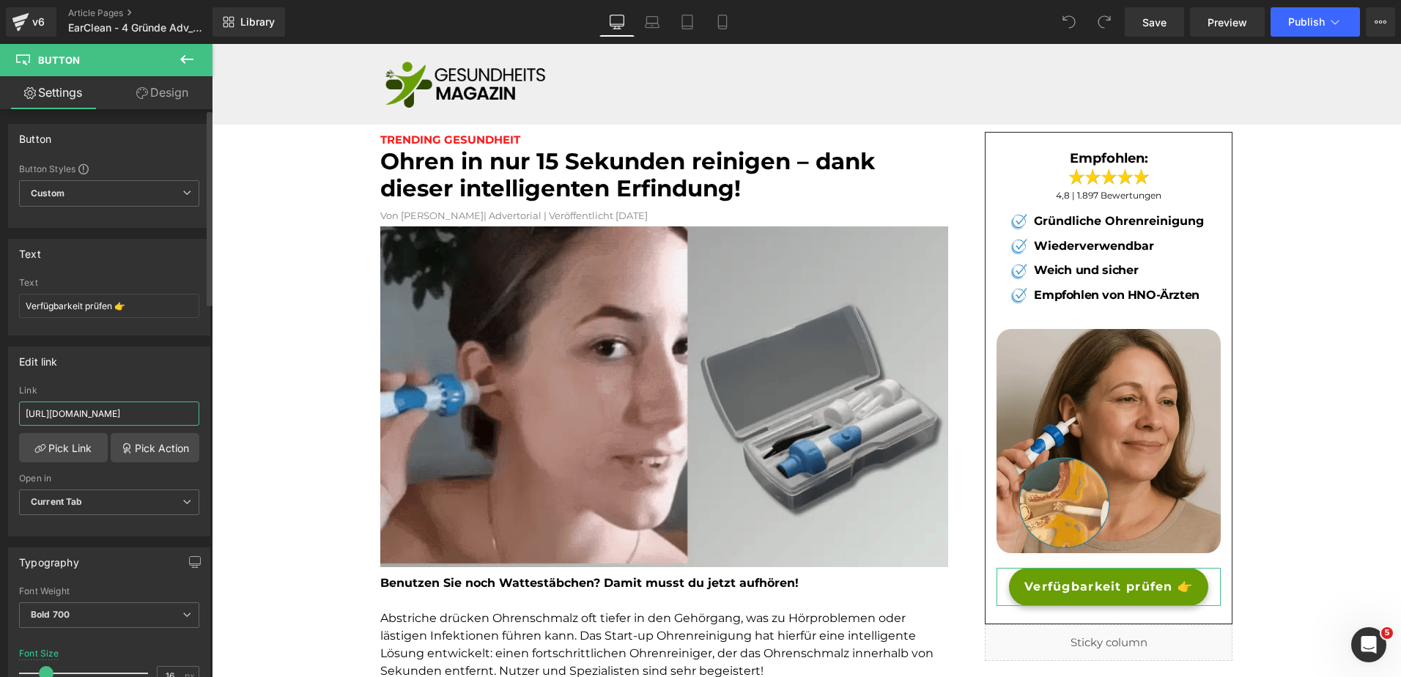
click at [96, 418] on input "[URL][DOMAIN_NAME]" at bounding box center [109, 414] width 180 height 24
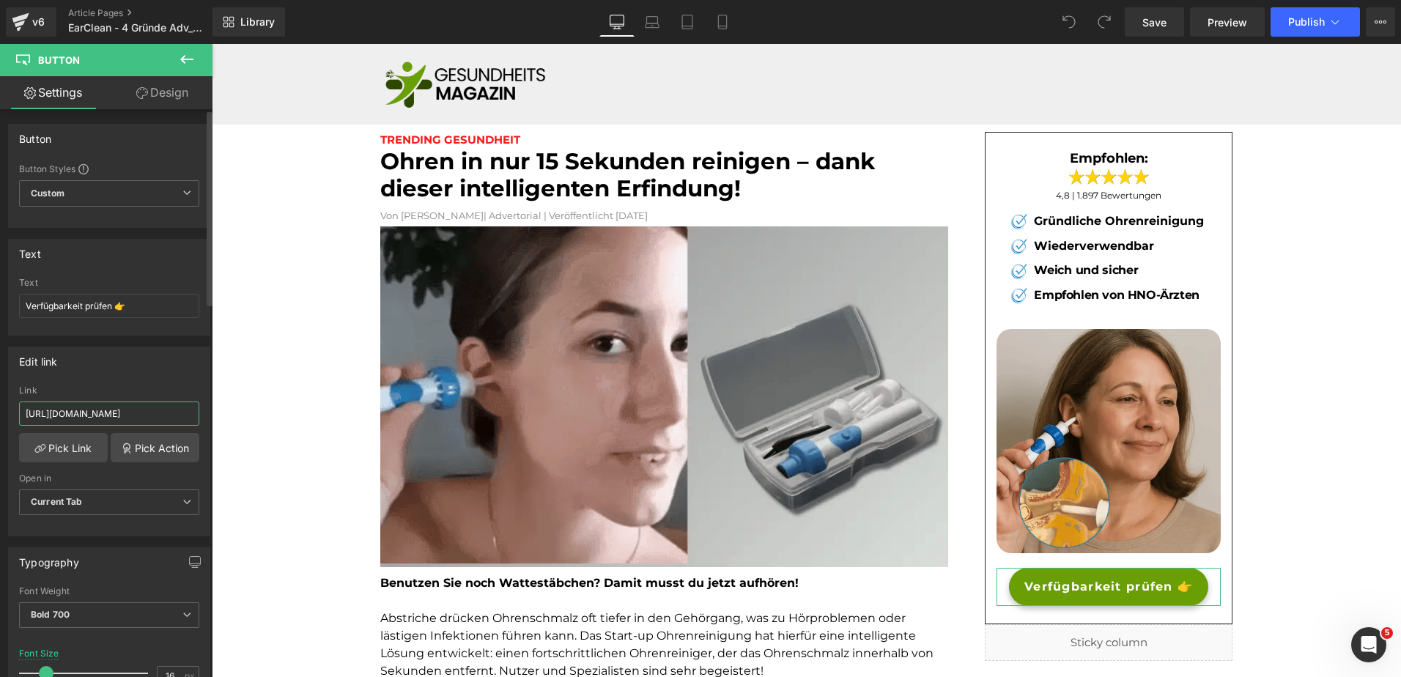
click at [96, 418] on input "[URL][DOMAIN_NAME]" at bounding box center [109, 414] width 180 height 24
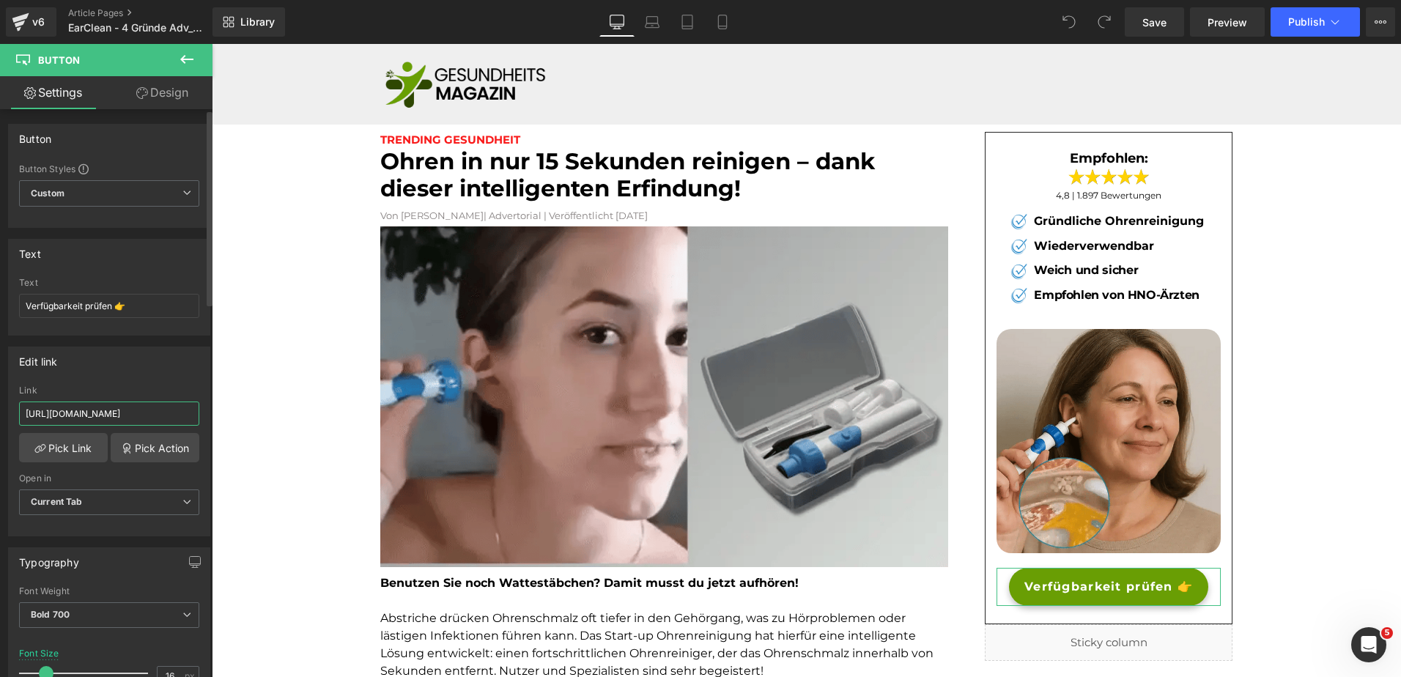
type input "https://bergxperten.de/products/earclean"
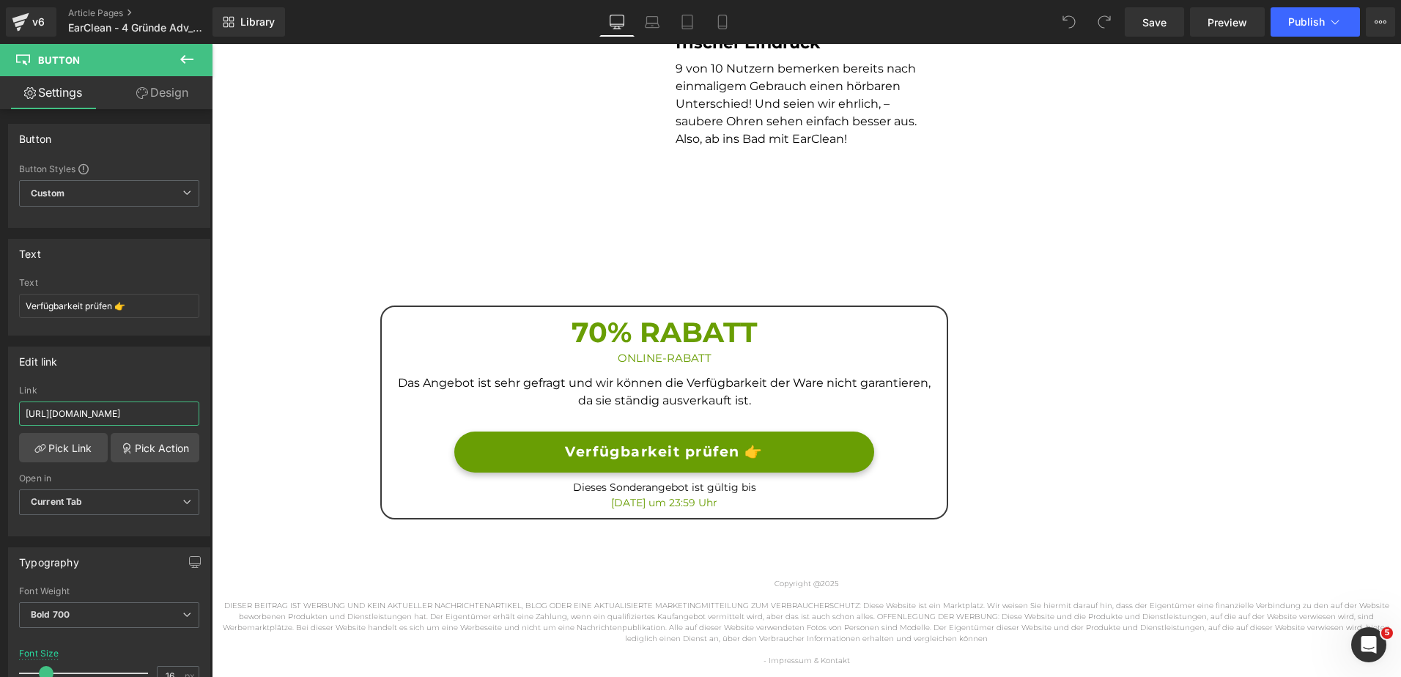
scroll to position [1589, 0]
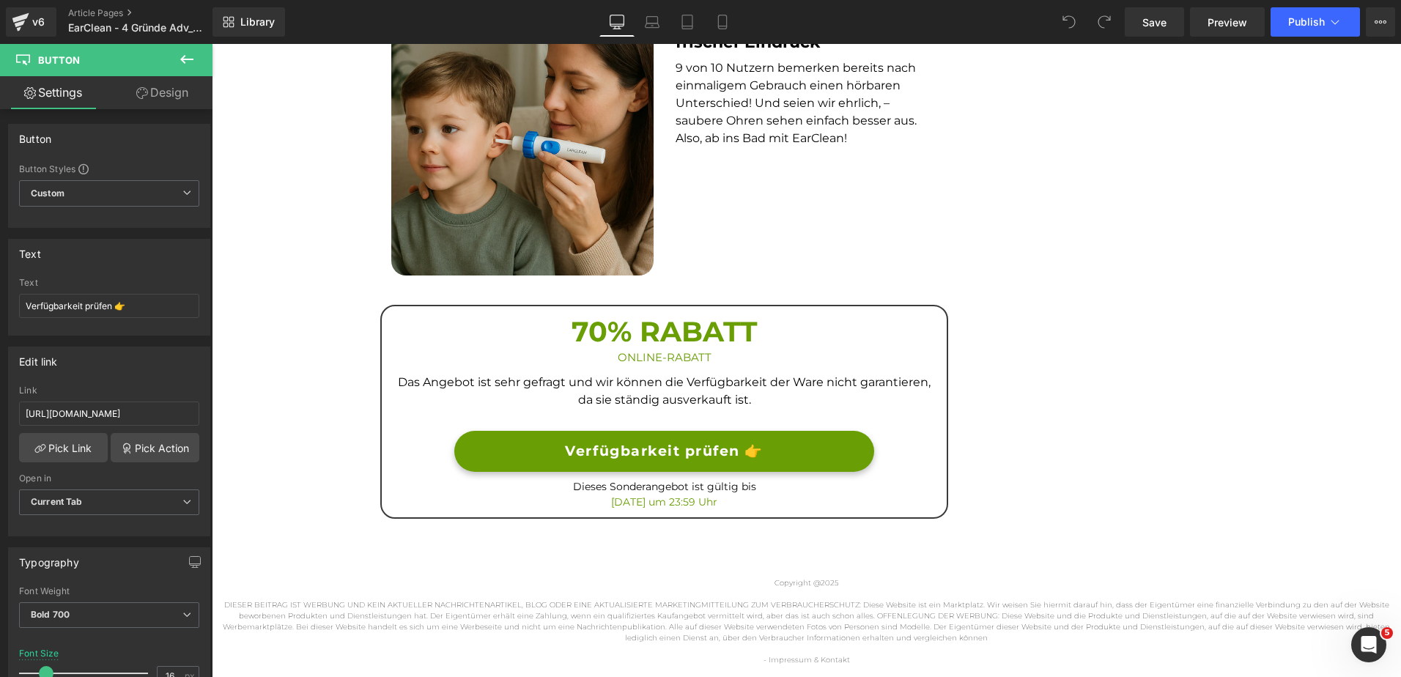
click at [468, 446] on link "Verfügbarkeit prüfen 👉" at bounding box center [663, 452] width 419 height 42
click at [169, 418] on input "[URL][DOMAIN_NAME]" at bounding box center [109, 414] width 180 height 24
paste input "bergxperten.de/products/earclean"
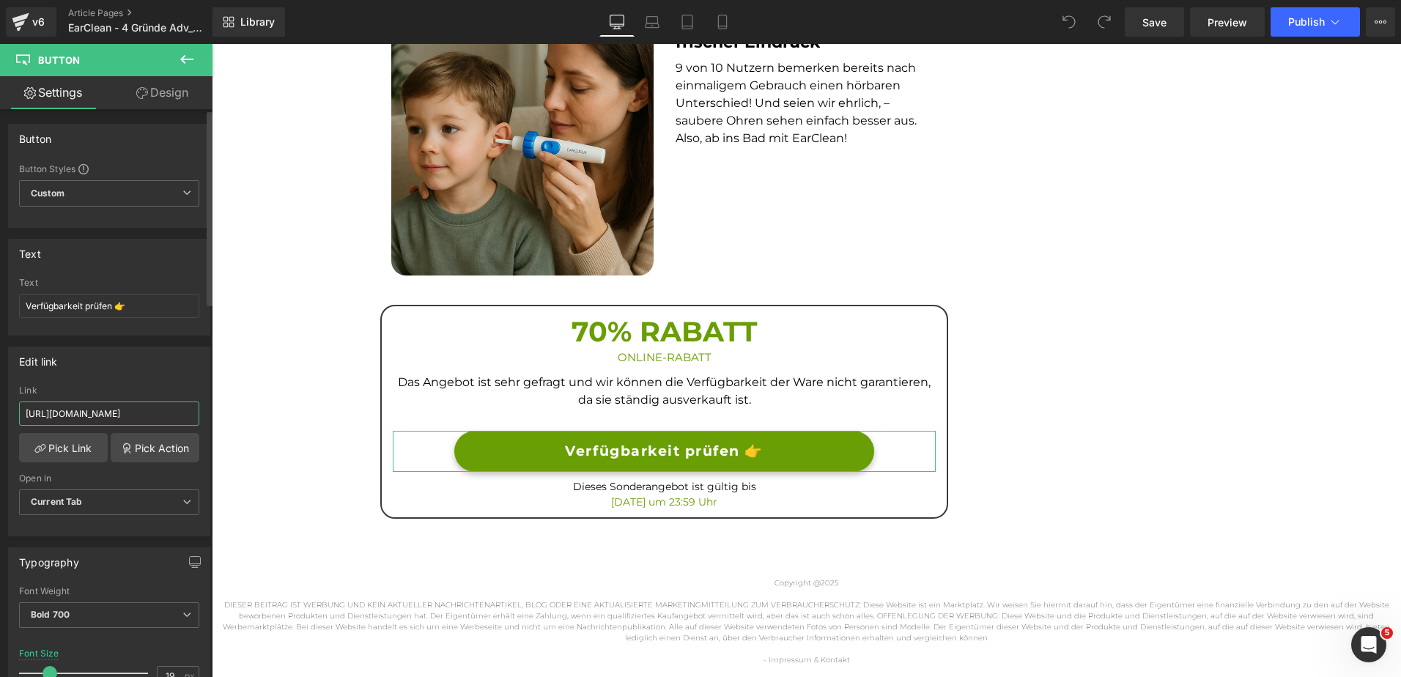
scroll to position [0, 11]
type input "https://bergxperten.de/products/earclean"
click at [711, 29] on link "Mobile" at bounding box center [722, 21] width 35 height 29
type input "13"
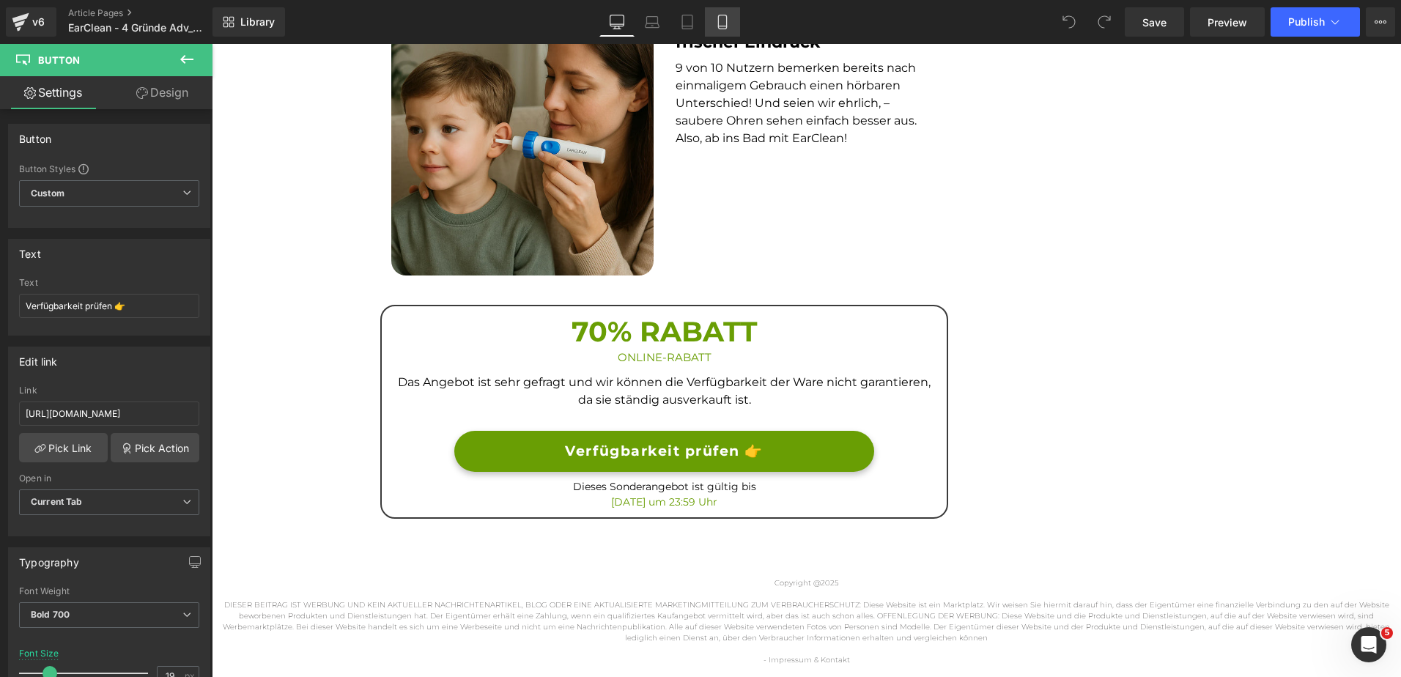
type input "100"
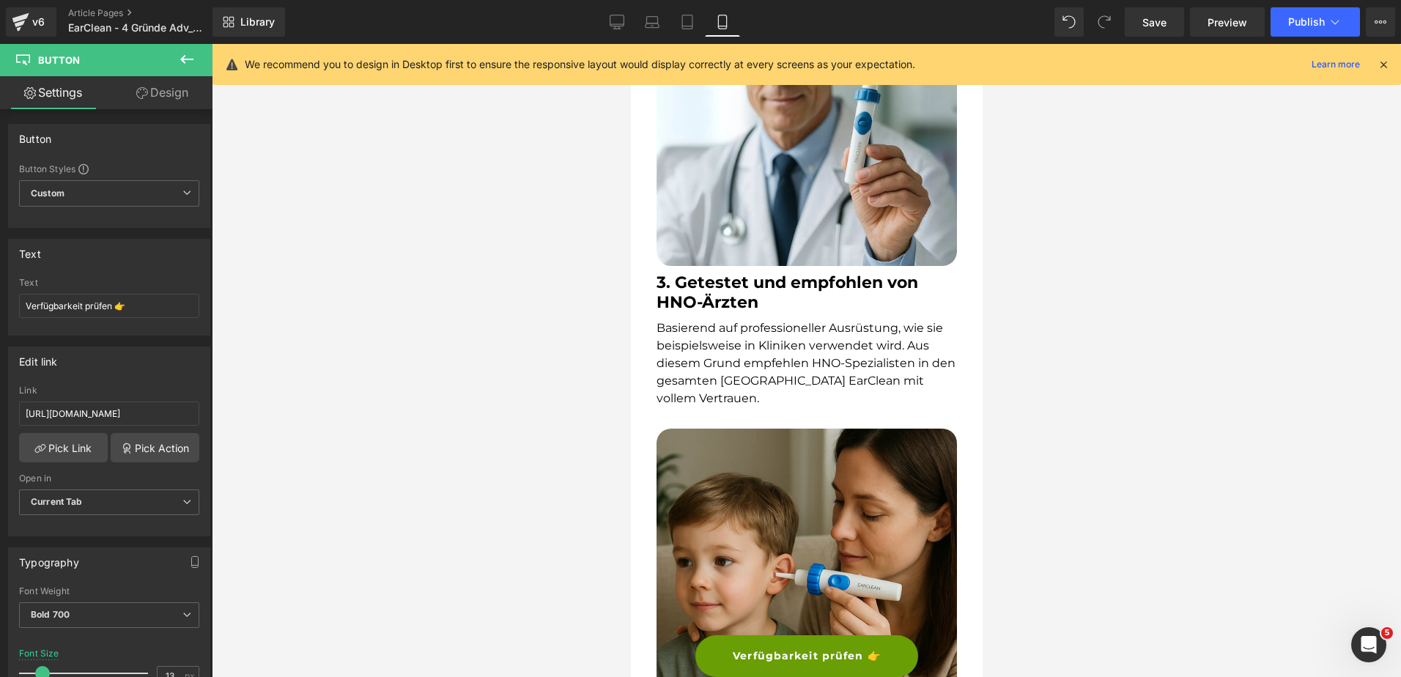
scroll to position [2367, 0]
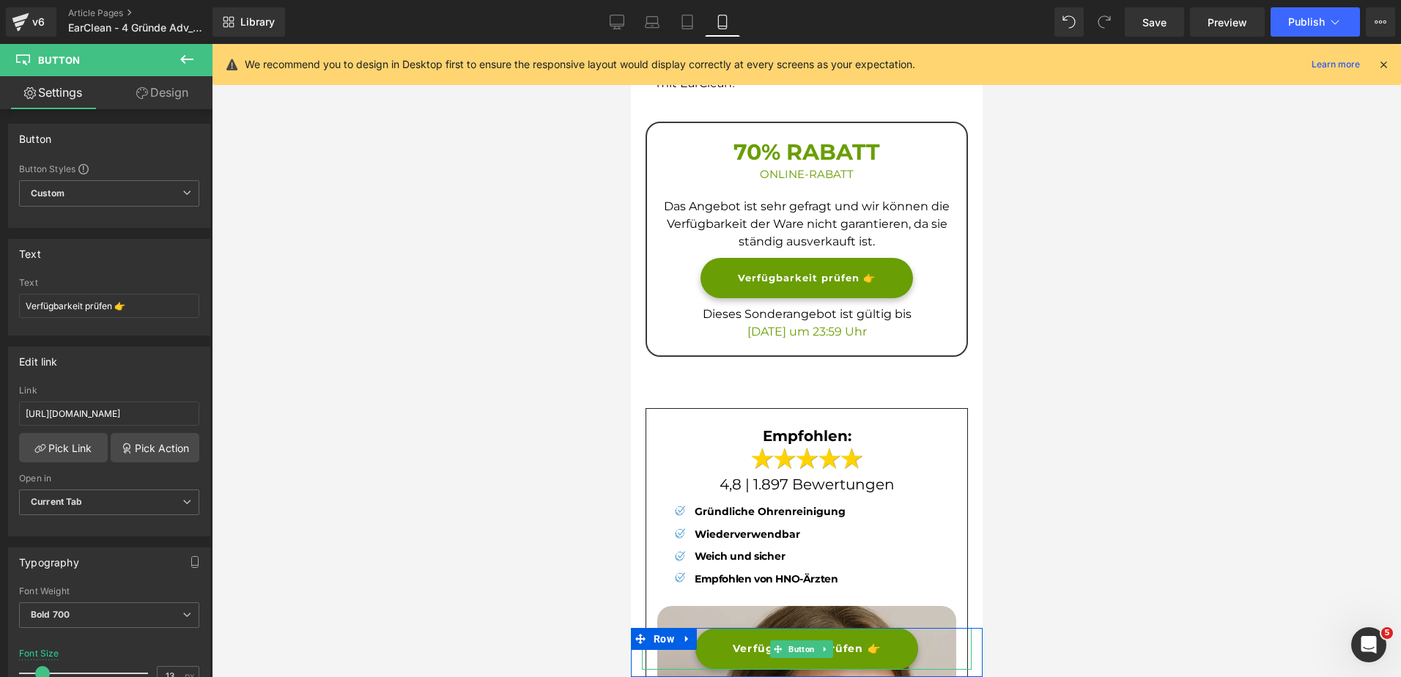
click at [722, 658] on link "Verfügbarkeit prüfen 👉" at bounding box center [806, 649] width 223 height 42
click at [167, 419] on input "[URL][DOMAIN_NAME]" at bounding box center [109, 414] width 180 height 24
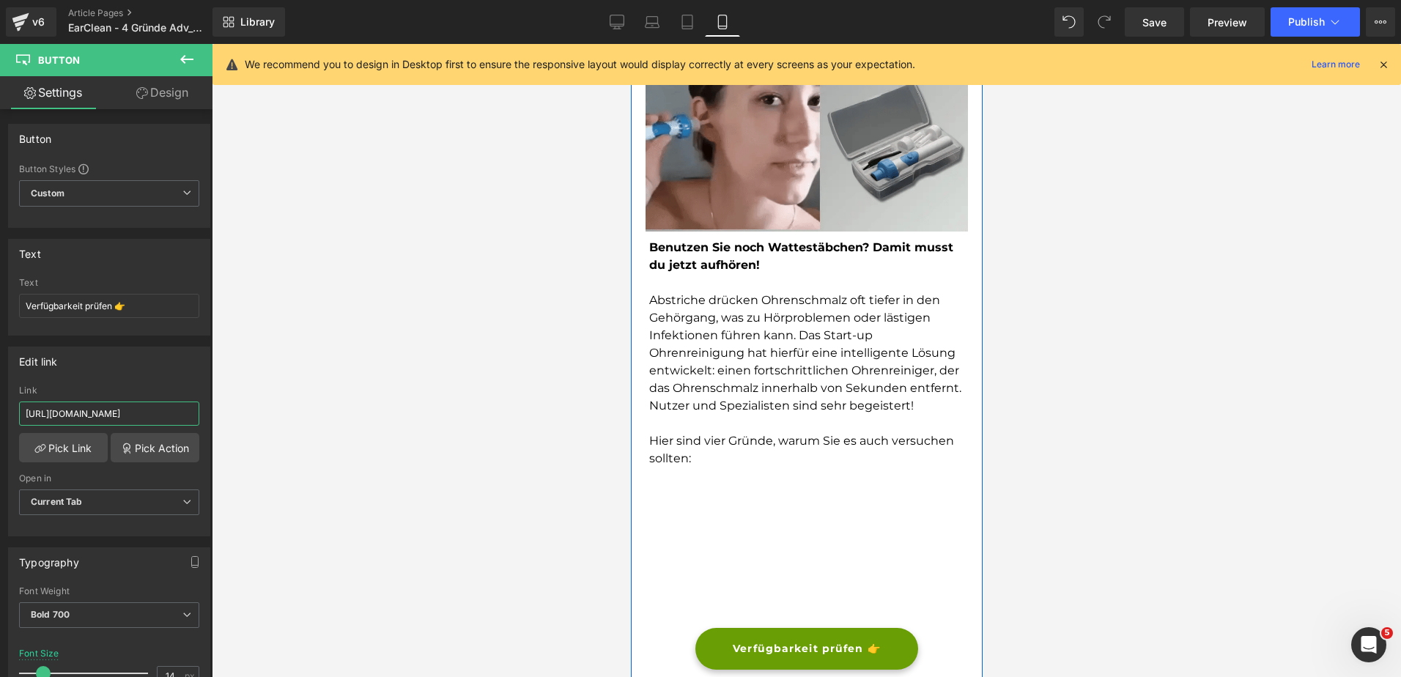
scroll to position [0, 0]
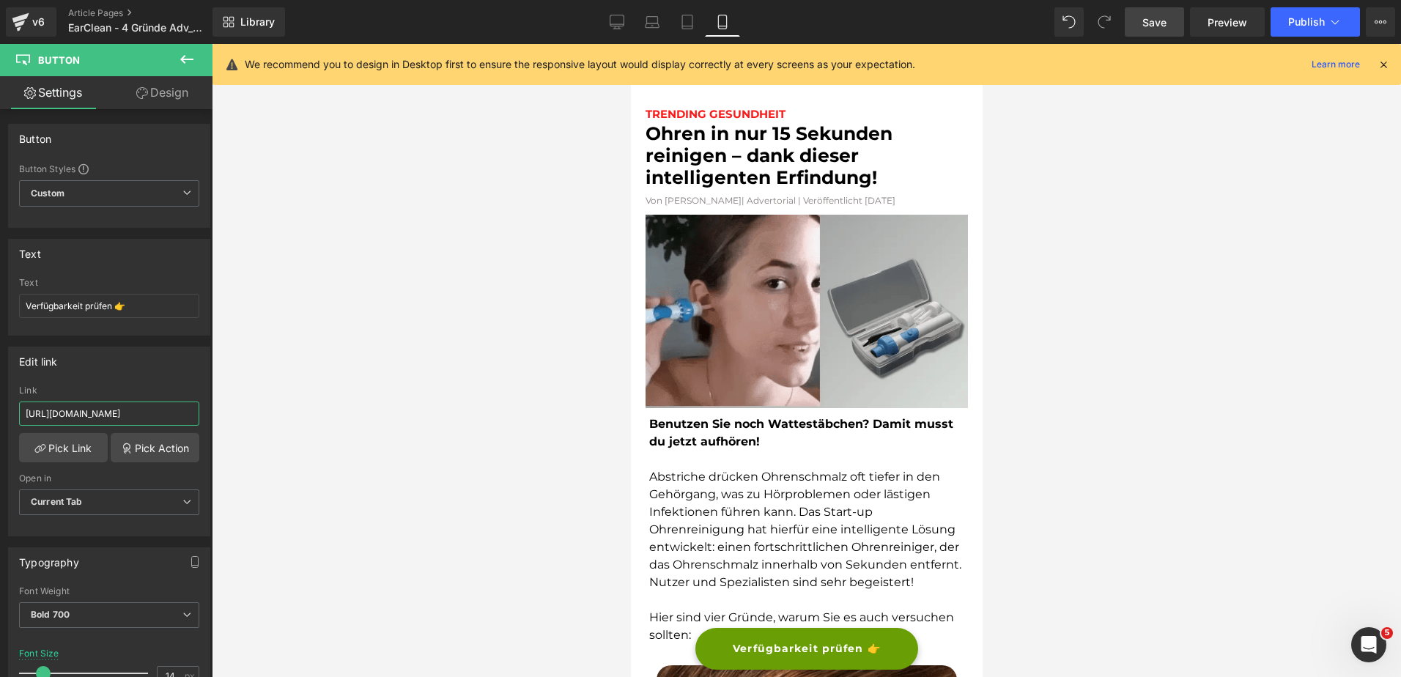
type input "https://bergxperten.de/products/earclean"
click at [1169, 23] on link "Save" at bounding box center [1154, 21] width 59 height 29
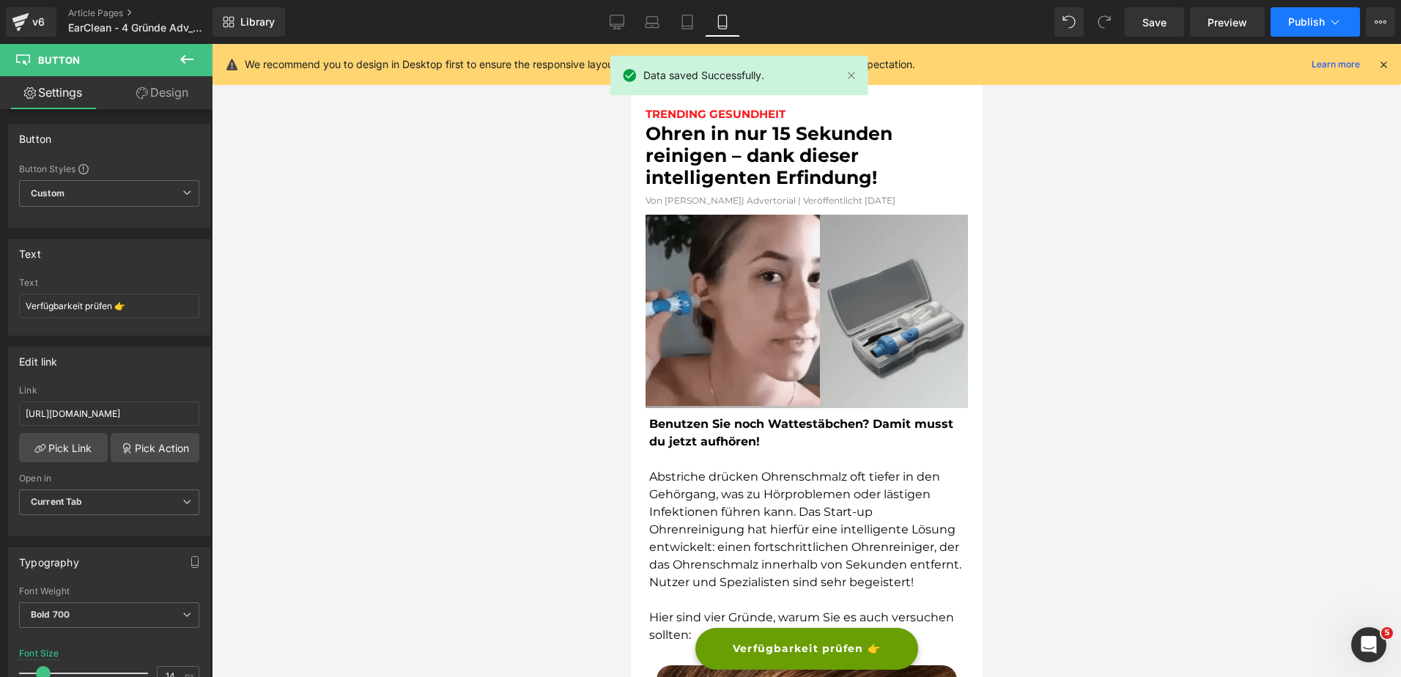
click at [1306, 22] on span "Publish" at bounding box center [1306, 22] width 37 height 12
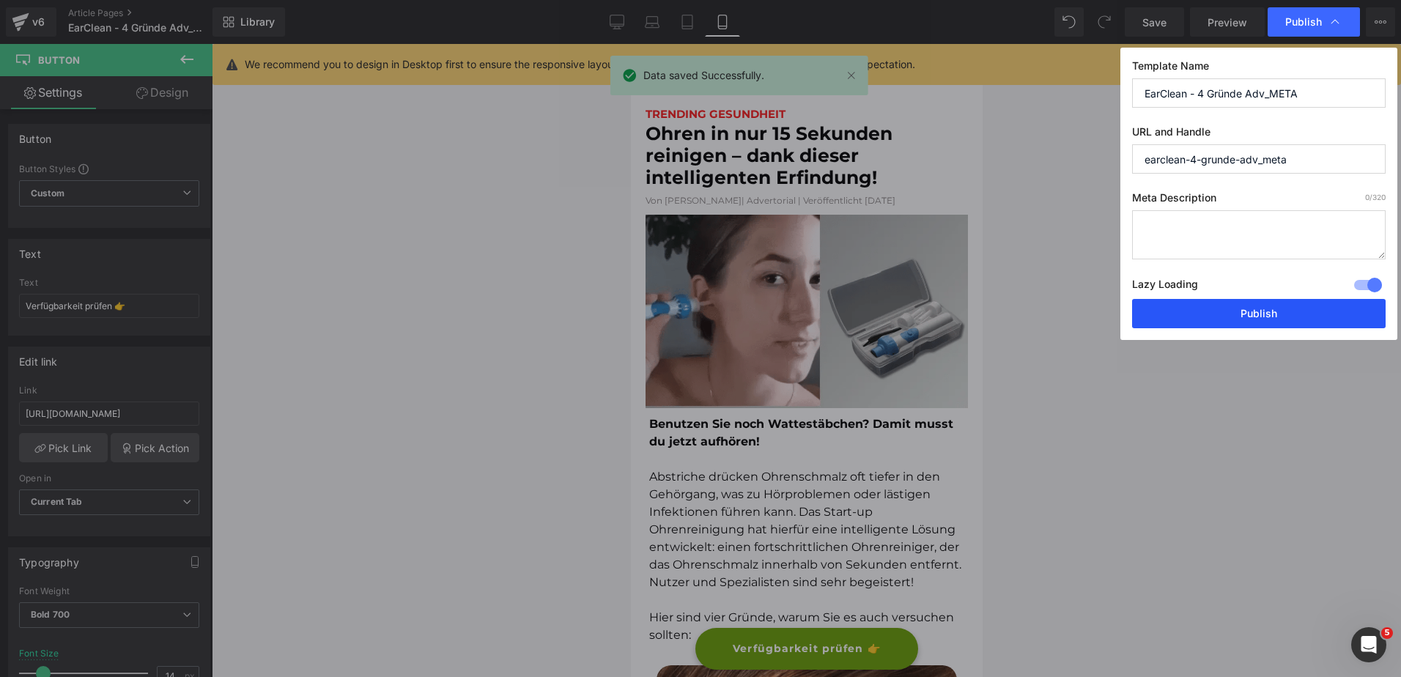
click at [1202, 308] on button "Publish" at bounding box center [1259, 313] width 254 height 29
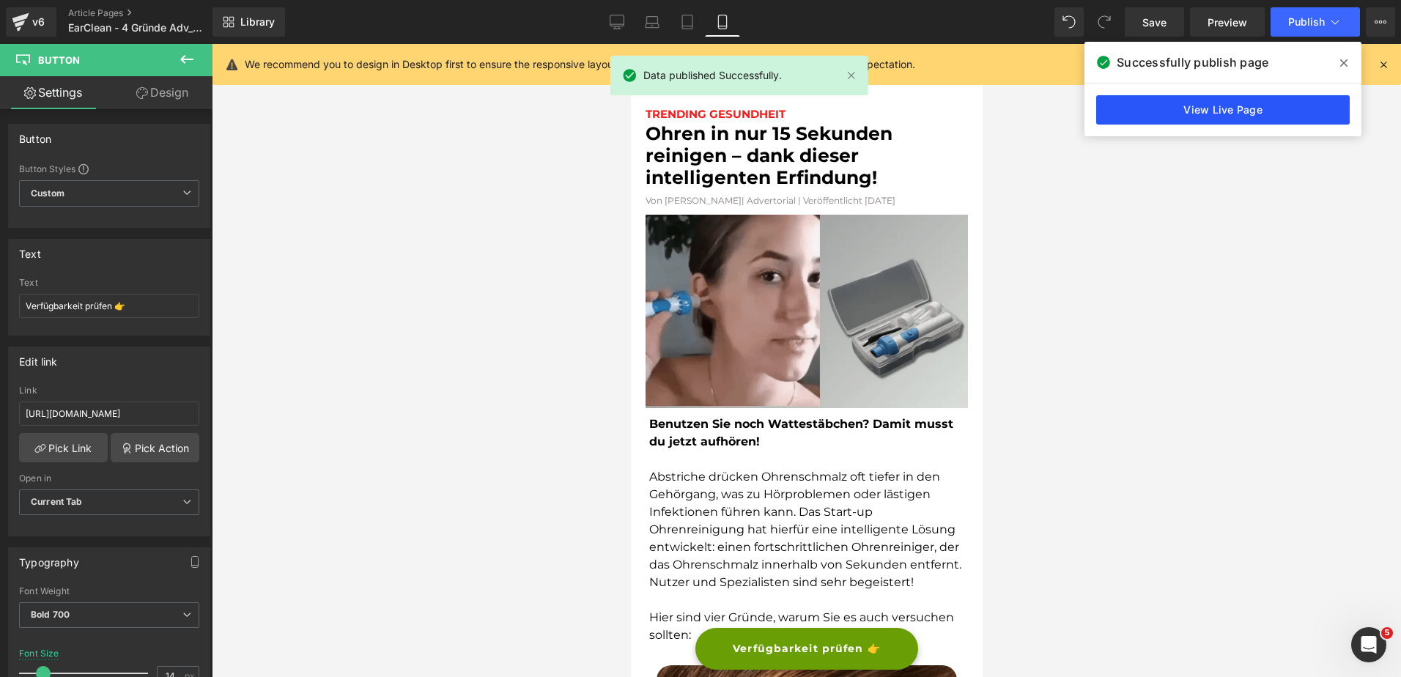
click at [1226, 112] on link "View Live Page" at bounding box center [1223, 109] width 254 height 29
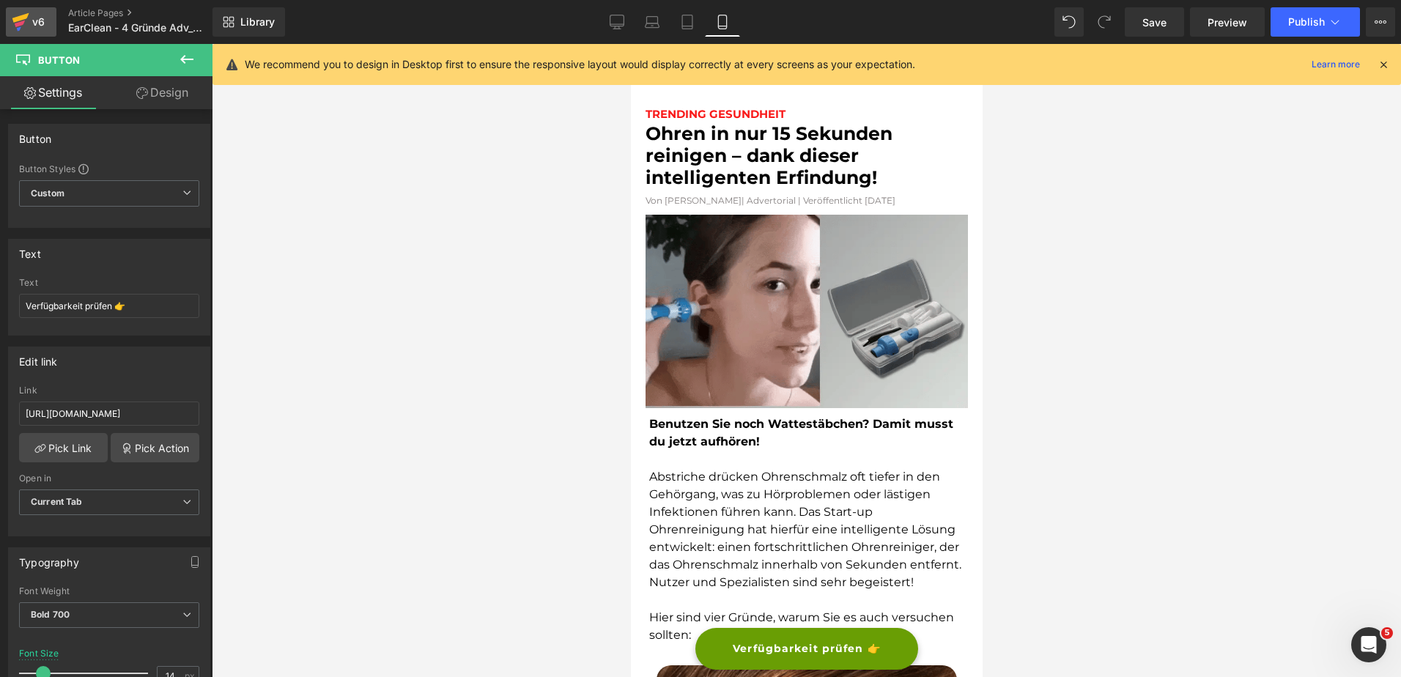
click at [32, 21] on div "v6" at bounding box center [38, 21] width 18 height 19
